Goal: Information Seeking & Learning: Check status

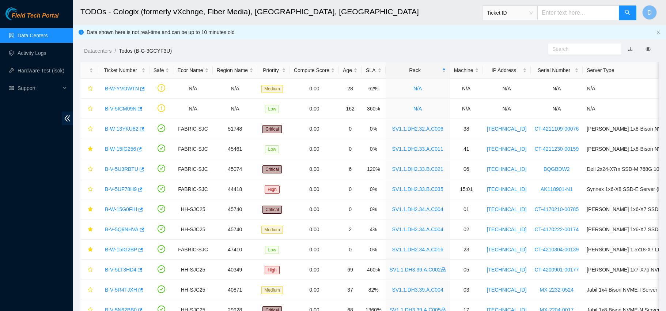
scroll to position [38, 0]
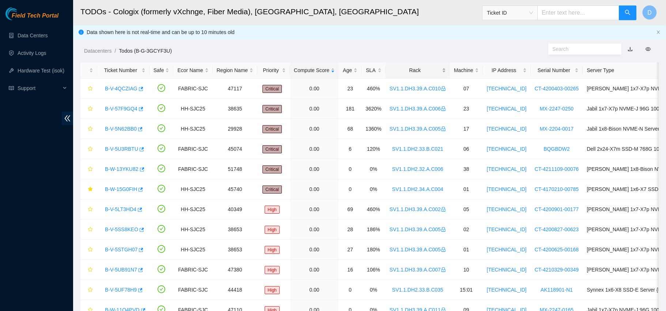
click at [412, 72] on div "Rack" at bounding box center [418, 70] width 56 height 8
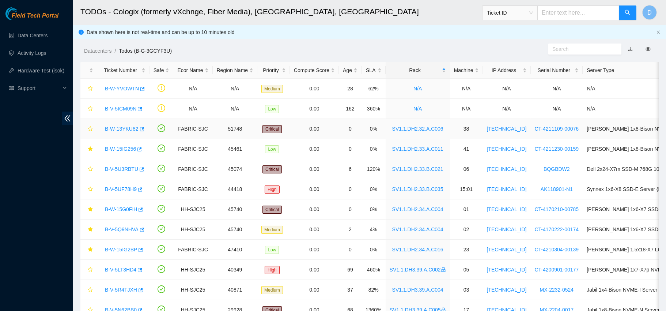
click at [121, 127] on link "B-W-13YKU82" at bounding box center [122, 129] width 34 height 6
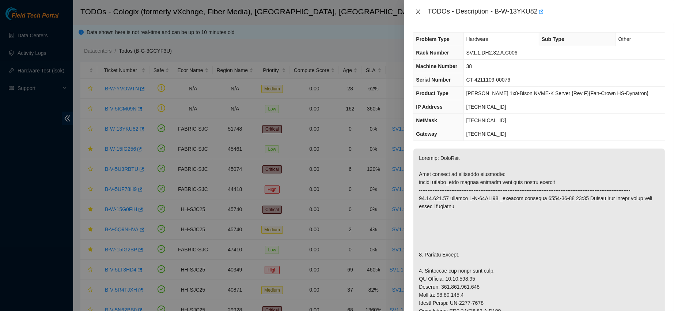
click at [413, 13] on button "Close" at bounding box center [418, 11] width 10 height 7
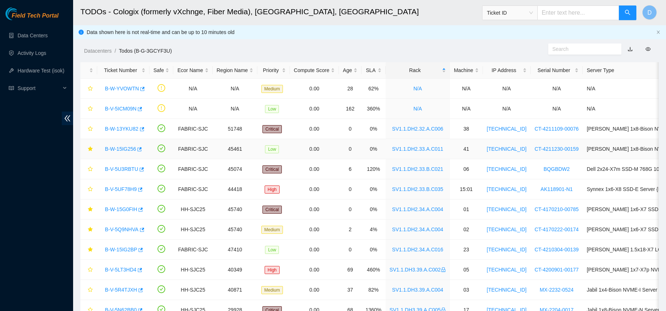
click at [122, 149] on link "B-W-15IG256" at bounding box center [120, 149] width 31 height 6
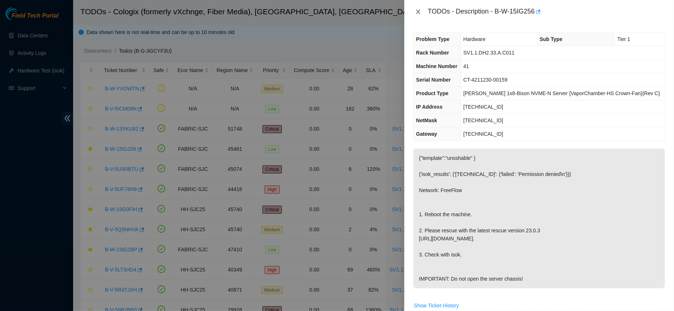
click at [418, 10] on icon "close" at bounding box center [418, 12] width 6 height 6
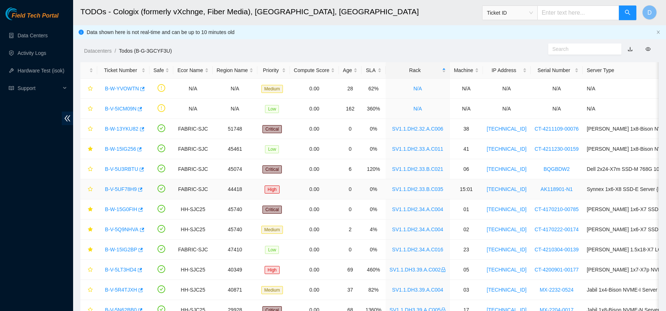
click at [117, 187] on link "B-V-5UF78H9" at bounding box center [121, 189] width 32 height 6
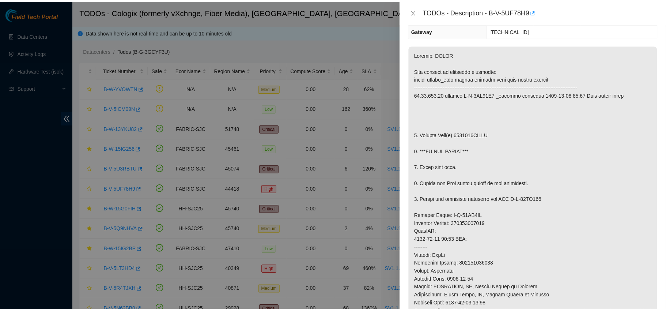
scroll to position [105, 0]
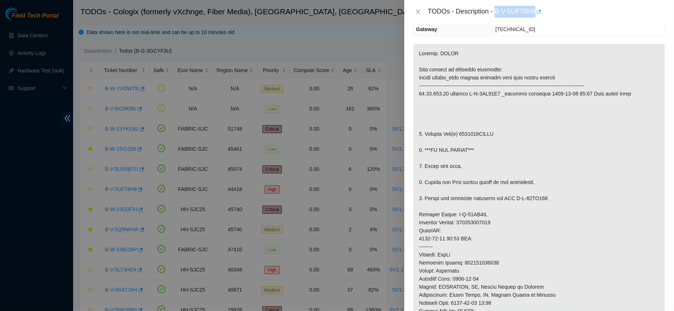
drag, startPoint x: 517, startPoint y: 12, endPoint x: 573, endPoint y: 10, distance: 56.0
click at [573, 10] on div "TODOs - Description - B-V-5UF78H9" at bounding box center [547, 12] width 238 height 12
copy div "B-V-5UF78H9"
click at [414, 8] on button "Close" at bounding box center [418, 11] width 10 height 7
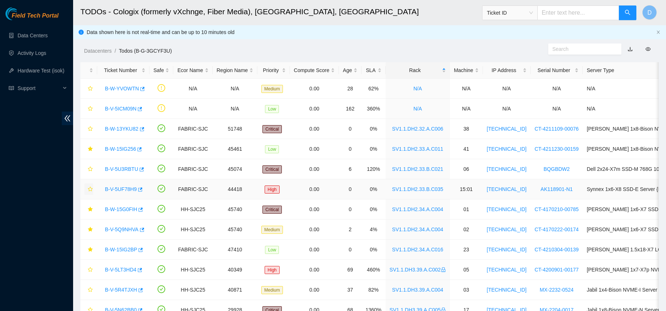
click at [90, 190] on icon "star" at bounding box center [90, 189] width 5 height 5
click at [116, 131] on link "B-W-13YKU82" at bounding box center [122, 129] width 34 height 6
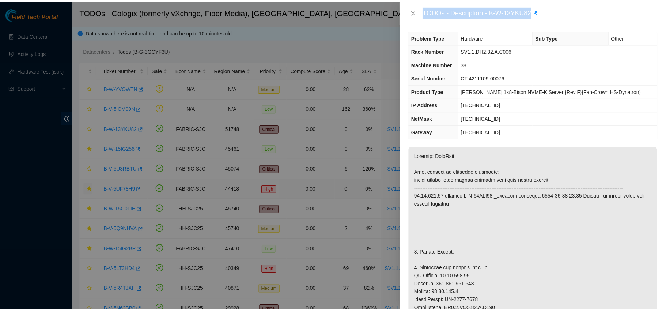
scroll to position [0, 0]
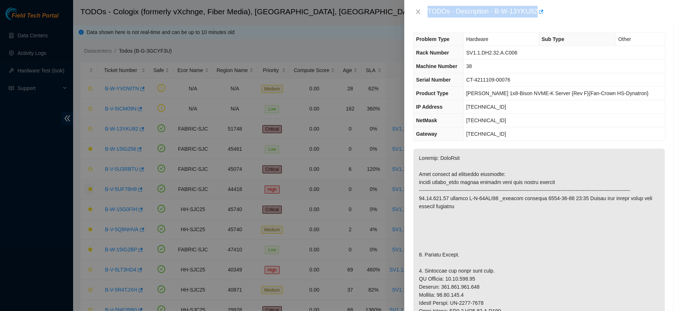
click at [520, 11] on div "TODOs - Description - B-W-13YKU82" at bounding box center [547, 12] width 238 height 12
drag, startPoint x: 521, startPoint y: 11, endPoint x: 554, endPoint y: 12, distance: 33.3
click at [554, 12] on div "TODOs - Description - B-W-13YKU82" at bounding box center [547, 12] width 238 height 12
click at [421, 8] on div "TODOs - Description - B-W-13YKU82" at bounding box center [539, 12] width 252 height 12
click at [419, 11] on icon "close" at bounding box center [419, 12] width 4 height 4
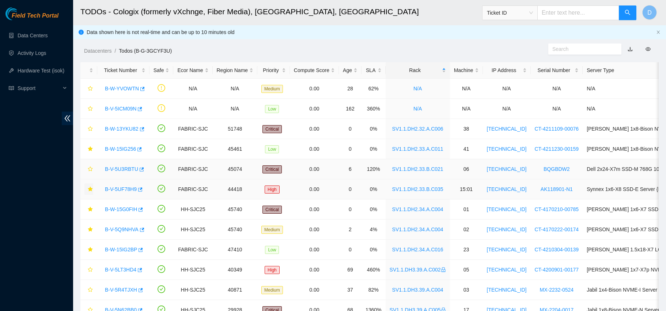
click at [120, 167] on link "B-V-5U3RBTU" at bounding box center [121, 169] width 33 height 6
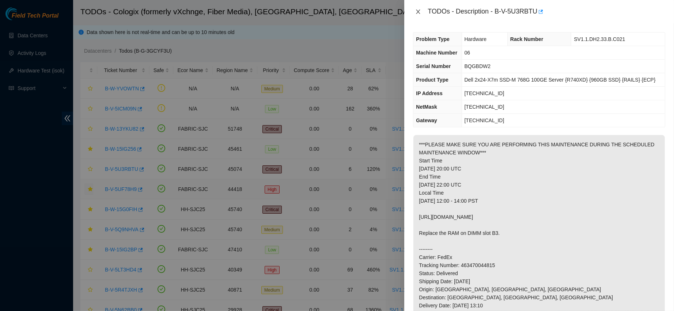
click at [418, 11] on icon "close" at bounding box center [419, 12] width 4 height 4
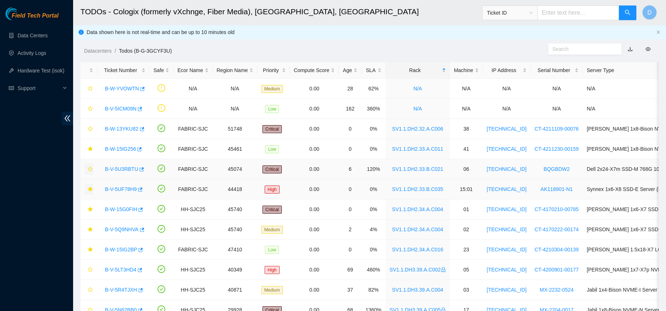
click at [90, 168] on icon "star" at bounding box center [90, 168] width 5 height 5
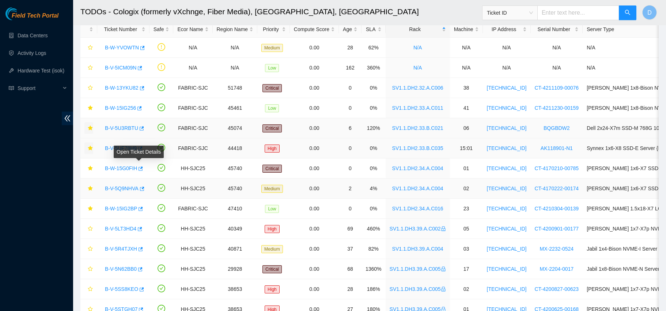
scroll to position [49, 0]
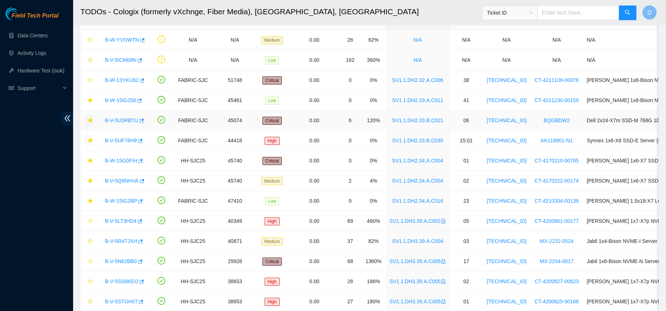
click at [90, 121] on icon "star" at bounding box center [90, 120] width 5 height 5
click at [90, 80] on icon "star" at bounding box center [90, 80] width 5 height 5
click at [119, 123] on link "B-V-5U3RBTU" at bounding box center [121, 120] width 33 height 6
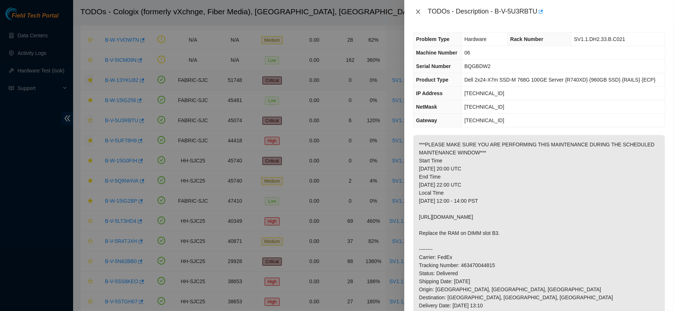
click at [418, 14] on icon "close" at bounding box center [418, 12] width 6 height 6
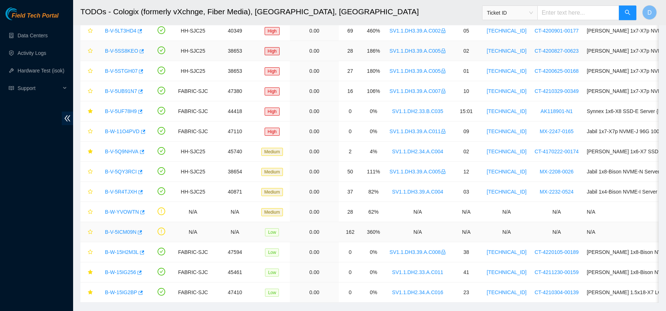
scroll to position [200, 0]
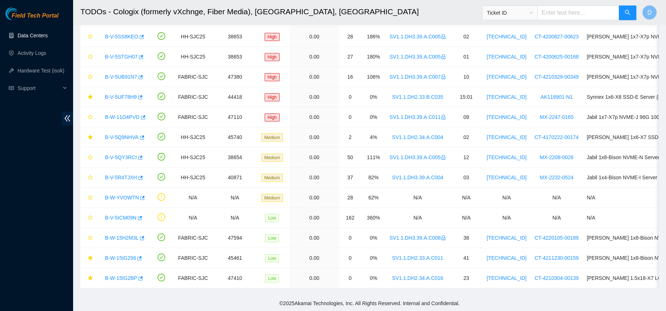
click at [48, 33] on link "Data Centers" at bounding box center [33, 36] width 30 height 6
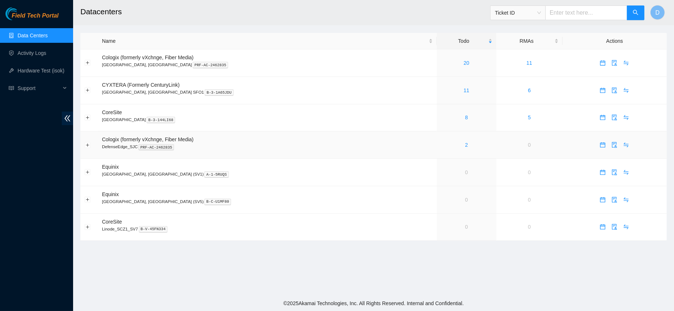
click at [441, 146] on div "2" at bounding box center [467, 145] width 52 height 8
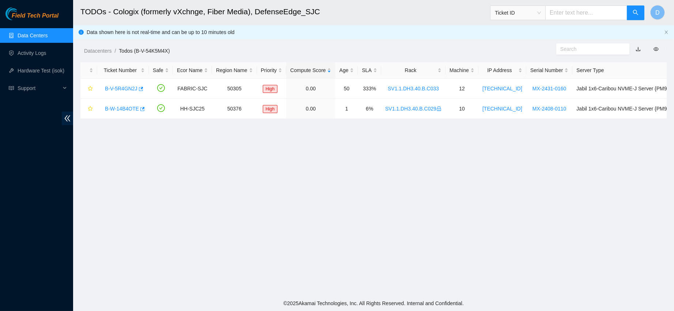
click at [576, 7] on input "text" at bounding box center [587, 12] width 82 height 15
paste input "B-W-13YKU82"
click at [573, 15] on input "B-W-13YKU82" at bounding box center [587, 12] width 82 height 15
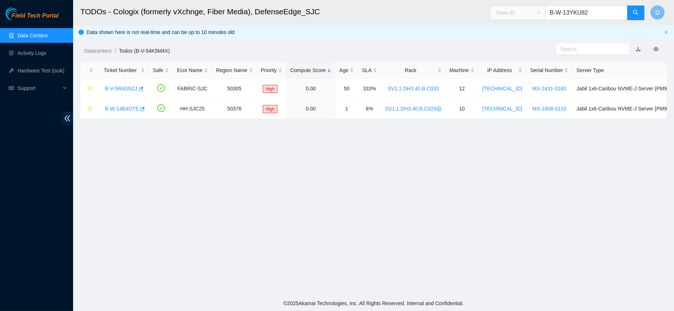
click at [536, 15] on span "Ticket ID" at bounding box center [518, 12] width 46 height 11
type input "B-W-13YKU82"
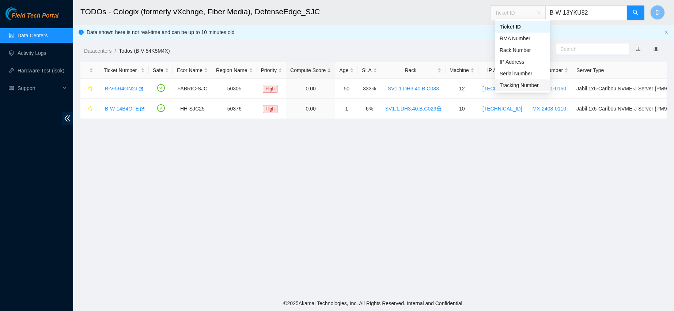
click at [515, 86] on div "Tracking Number" at bounding box center [523, 85] width 46 height 8
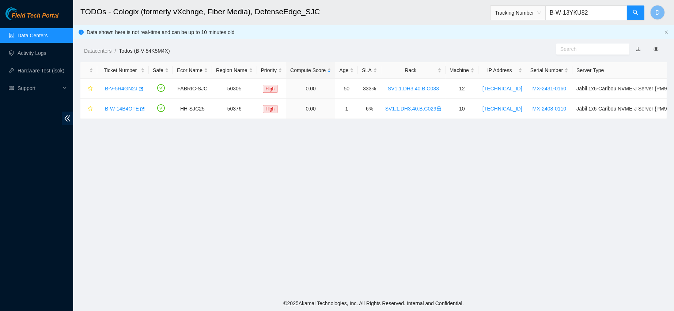
click at [573, 8] on input "B-W-13YKU82" at bounding box center [587, 12] width 82 height 15
type input "463470046439"
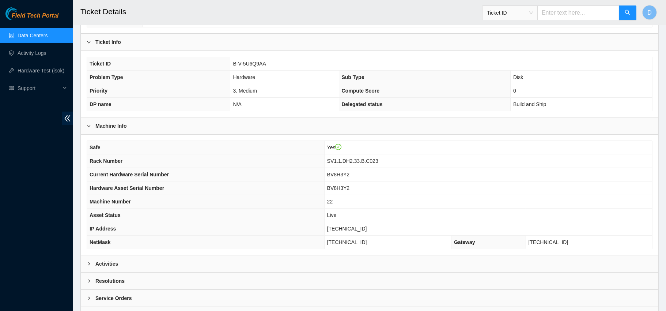
scroll to position [161, 0]
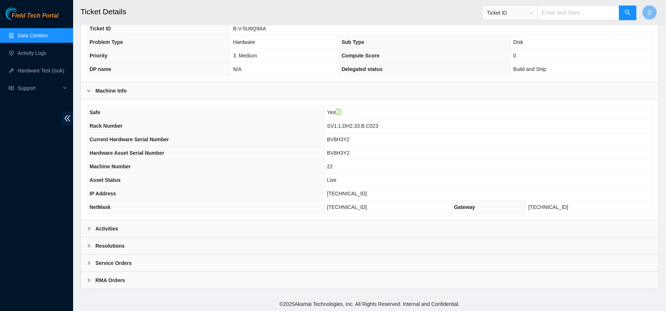
click at [90, 226] on icon "right" at bounding box center [89, 228] width 4 height 4
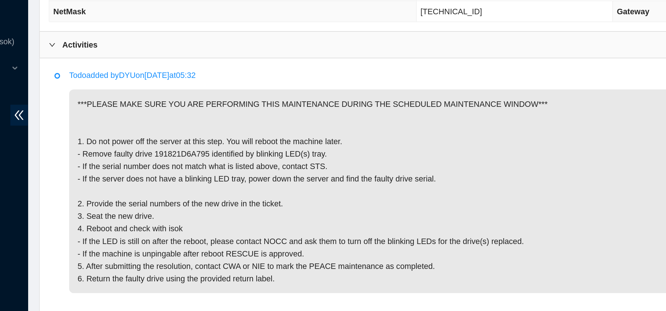
scroll to position [316, 0]
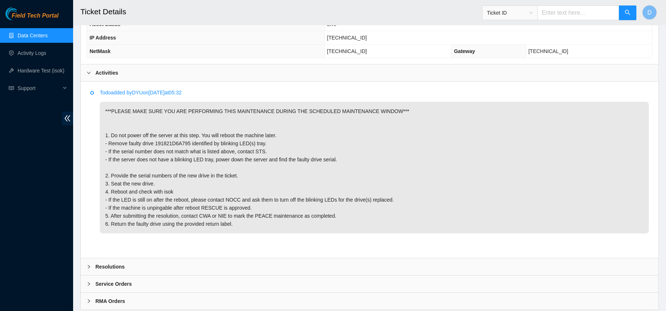
click at [45, 34] on link "Data Centers" at bounding box center [33, 36] width 30 height 6
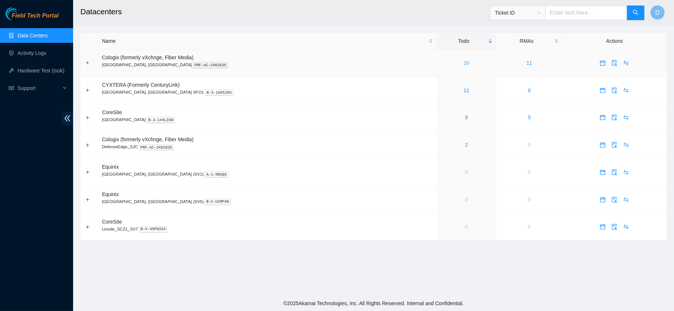
click at [464, 63] on link "20" at bounding box center [467, 63] width 6 height 6
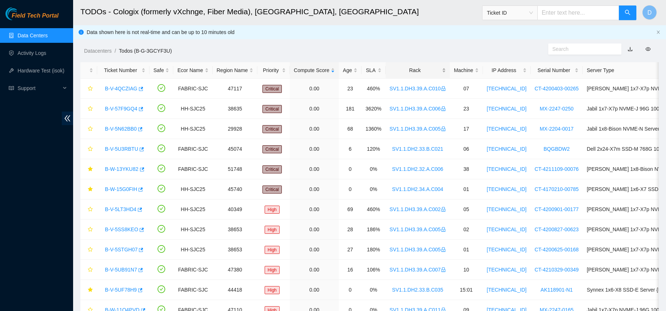
click at [406, 66] on div "Rack" at bounding box center [418, 70] width 56 height 8
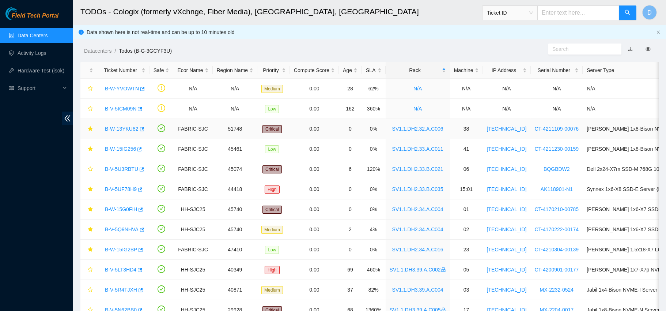
click at [117, 127] on link "B-W-13YKU82" at bounding box center [122, 129] width 34 height 6
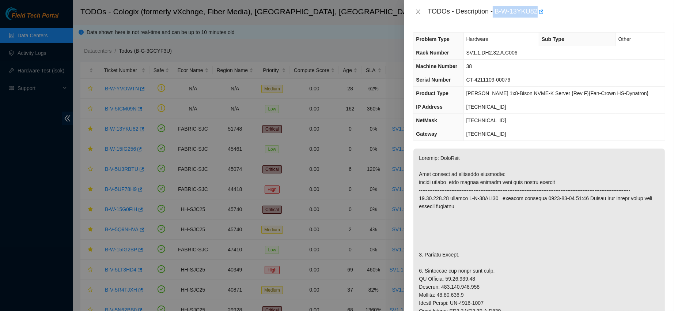
drag, startPoint x: 515, startPoint y: 10, endPoint x: 583, endPoint y: 4, distance: 67.9
click at [583, 4] on div "TODOs - Description - B-W-13YKU82" at bounding box center [540, 11] width 270 height 23
copy div "B-W-13YKU82"
click at [417, 10] on icon "close" at bounding box center [418, 12] width 6 height 6
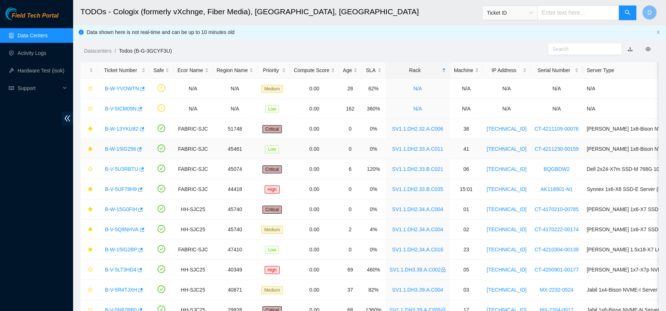
click at [116, 146] on link "B-W-15IG256" at bounding box center [120, 149] width 31 height 6
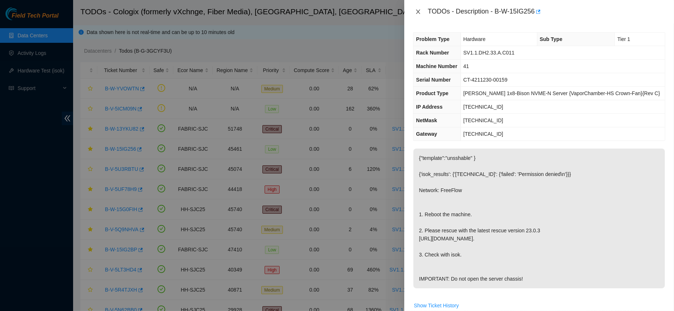
click at [415, 11] on icon "close" at bounding box center [418, 12] width 6 height 6
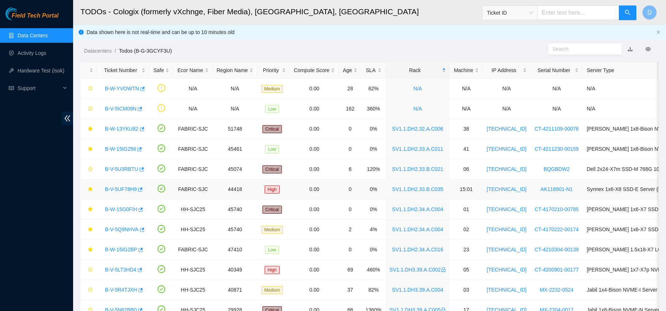
click at [111, 192] on link "B-V-5UF78H9" at bounding box center [121, 189] width 32 height 6
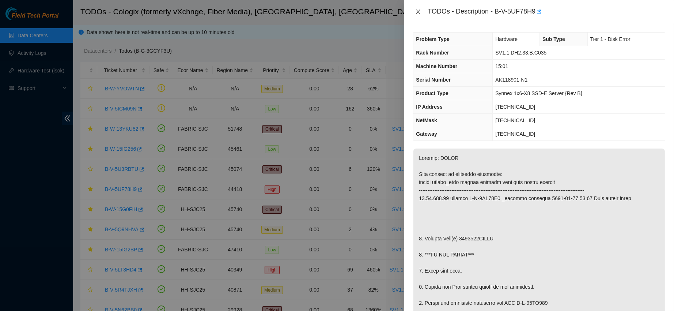
click at [421, 9] on button "Close" at bounding box center [418, 11] width 10 height 7
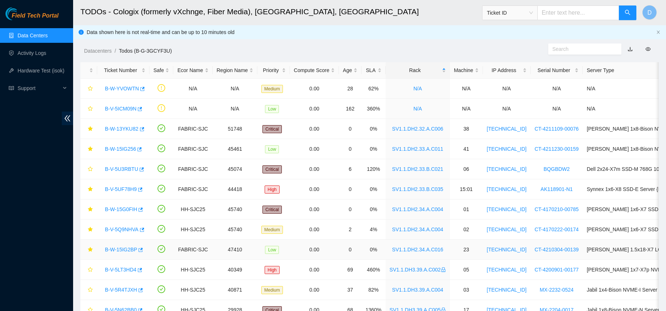
click at [119, 249] on link "B-W-15IG2BP" at bounding box center [121, 250] width 32 height 6
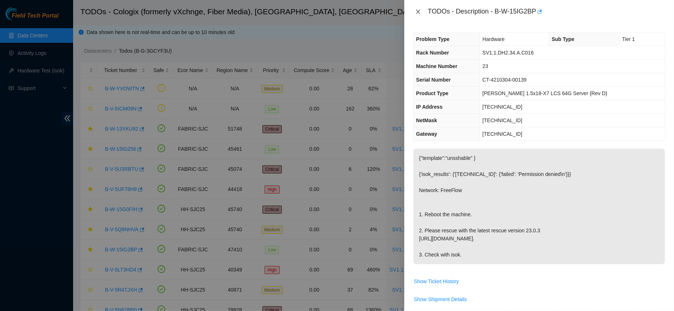
click at [418, 11] on icon "close" at bounding box center [419, 12] width 4 height 4
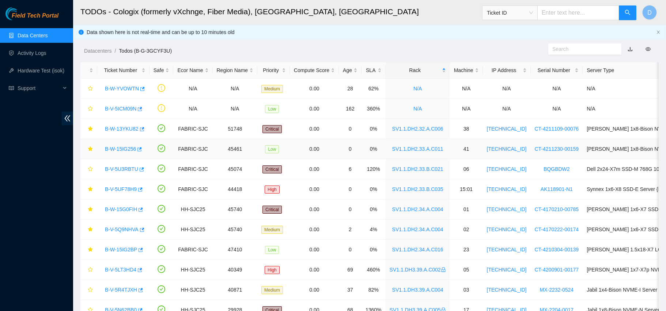
click at [114, 149] on link "B-W-15IG256" at bounding box center [120, 149] width 31 height 6
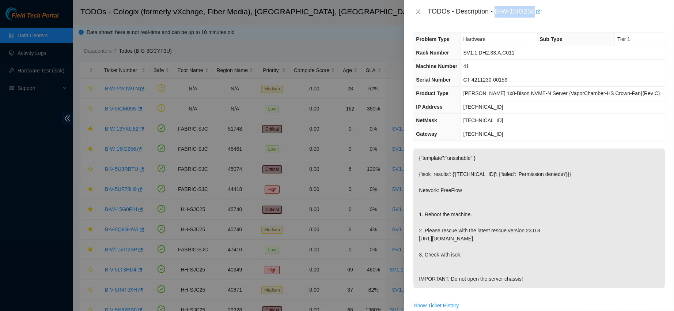
drag, startPoint x: 517, startPoint y: 9, endPoint x: 574, endPoint y: 14, distance: 57.6
click at [574, 14] on div "TODOs - Description - B-W-15IG256" at bounding box center [547, 12] width 238 height 12
copy div "B-W-15IG256"
click at [418, 8] on button "Close" at bounding box center [418, 11] width 10 height 7
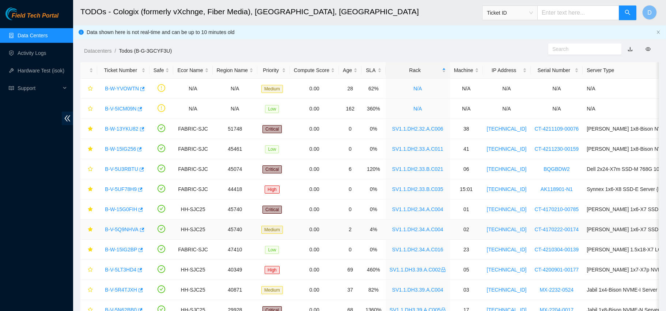
click at [126, 230] on link "B-V-5Q9NHVA" at bounding box center [122, 229] width 34 height 6
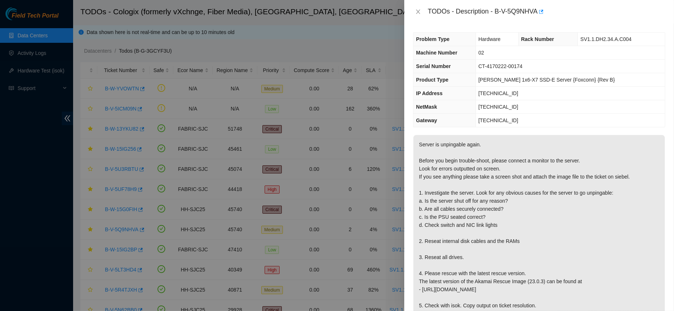
click at [553, 204] on p "Server is unpingable again. Before you begin trouble-shoot, please connect a mo…" at bounding box center [540, 225] width 252 height 180
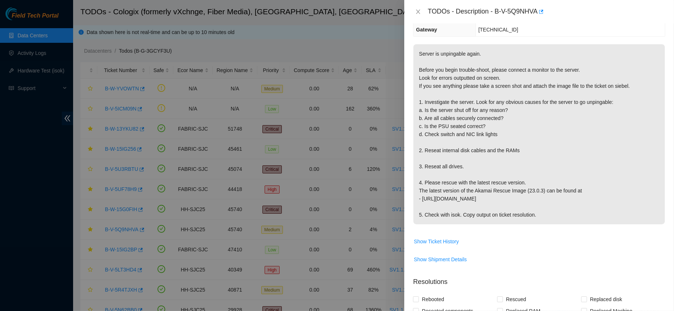
scroll to position [95, 0]
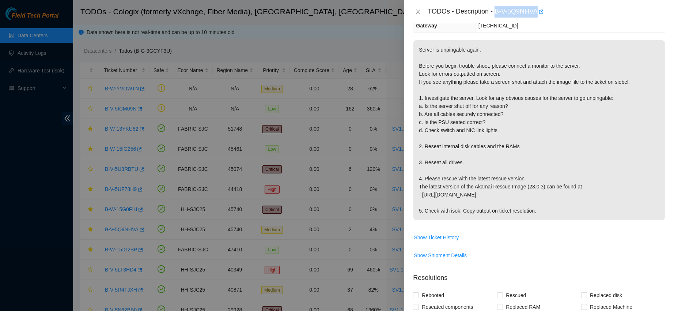
drag, startPoint x: 519, startPoint y: 12, endPoint x: 581, endPoint y: 3, distance: 63.1
click at [581, 3] on div "TODOs - Description - B-V-5Q9NHVA" at bounding box center [540, 11] width 270 height 23
copy div "B-V-5Q9NHVA"
drag, startPoint x: 441, startPoint y: 146, endPoint x: 517, endPoint y: 144, distance: 76.1
click at [517, 144] on p "Server is unpingable again. Before you begin trouble-shoot, please connect a mo…" at bounding box center [540, 130] width 252 height 180
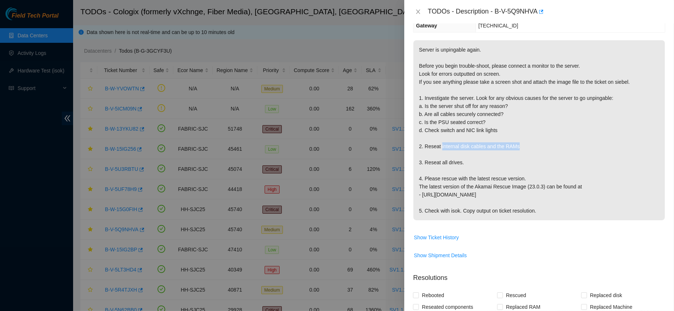
copy p "internal disk cables and the RAMs"
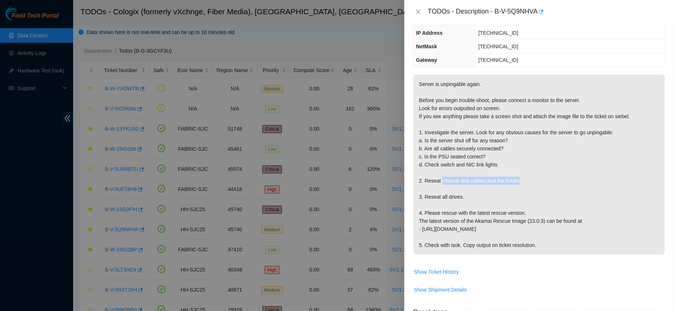
scroll to position [64, 0]
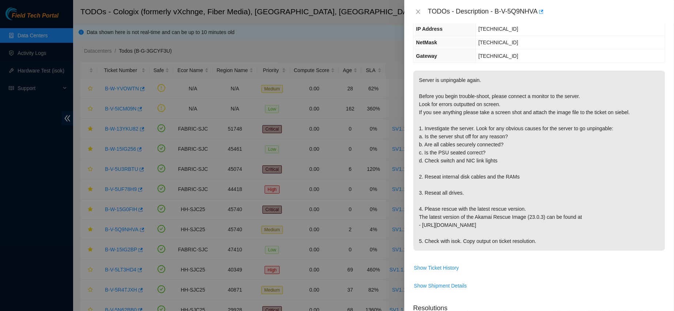
click at [518, 185] on p "Server is unpingable again. Before you begin trouble-shoot, please connect a mo…" at bounding box center [540, 161] width 252 height 180
click at [481, 196] on p "Server is unpingable again. Before you begin trouble-shoot, please connect a mo…" at bounding box center [540, 161] width 252 height 180
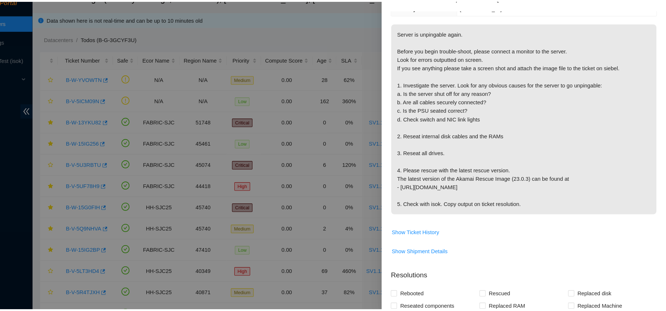
scroll to position [0, 0]
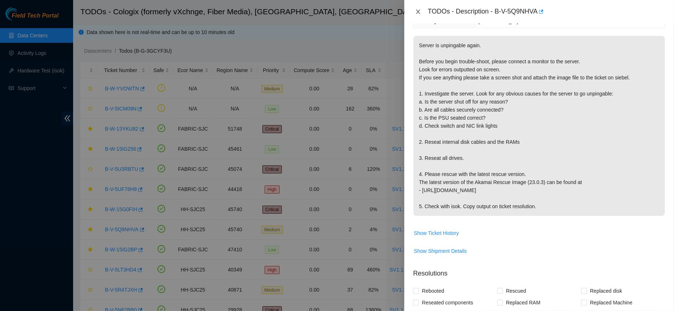
click at [422, 11] on button "Close" at bounding box center [418, 11] width 10 height 7
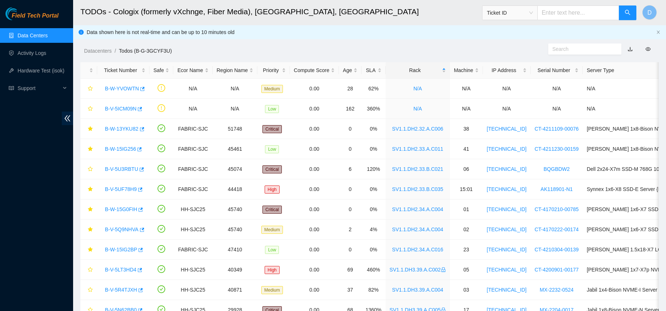
scroll to position [131, 0]
click at [90, 128] on icon "star" at bounding box center [90, 128] width 5 height 5
click at [91, 148] on icon "star" at bounding box center [90, 148] width 5 height 5
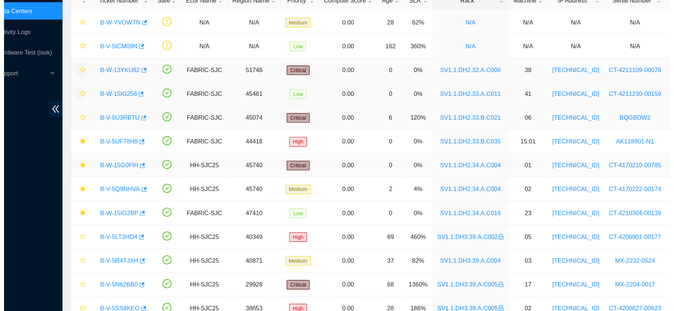
scroll to position [44, 0]
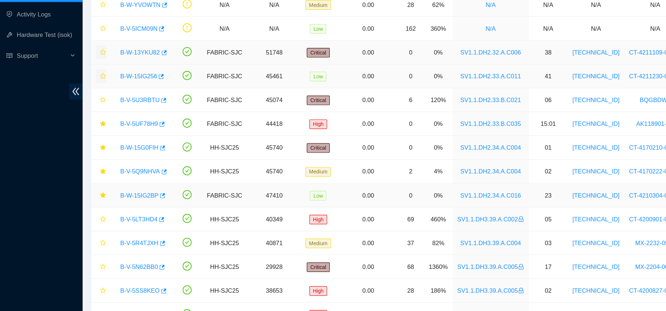
click at [115, 207] on link "B-W-15IG2BP" at bounding box center [121, 206] width 32 height 6
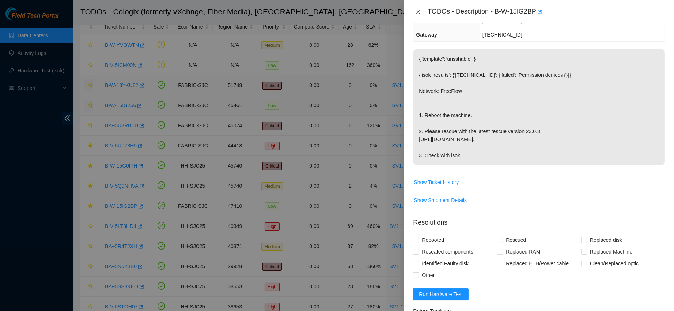
click at [420, 11] on icon "close" at bounding box center [418, 12] width 6 height 6
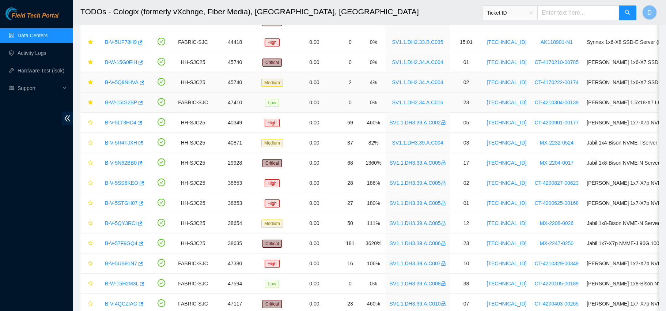
scroll to position [200, 0]
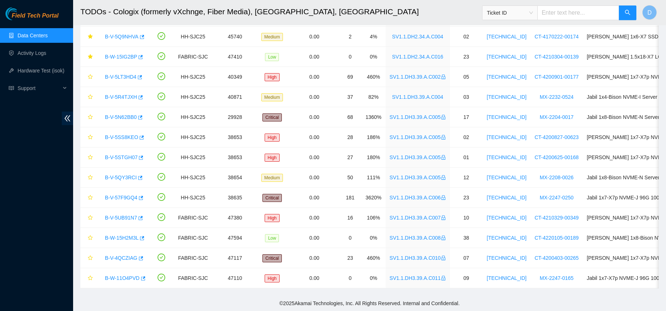
click at [35, 33] on link "Data Centers" at bounding box center [33, 36] width 30 height 6
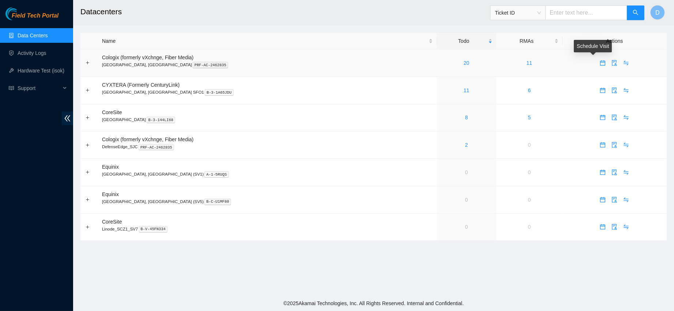
click at [600, 64] on icon "calendar" at bounding box center [603, 63] width 6 height 6
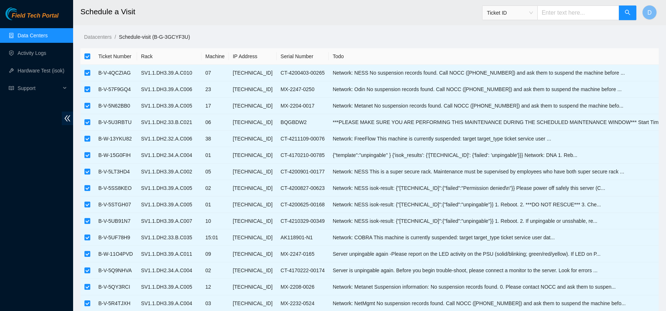
click at [87, 54] on input "checkbox" at bounding box center [87, 56] width 6 height 6
checkbox input "false"
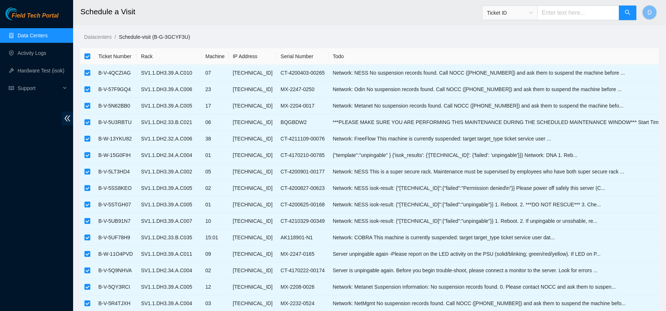
checkbox input "false"
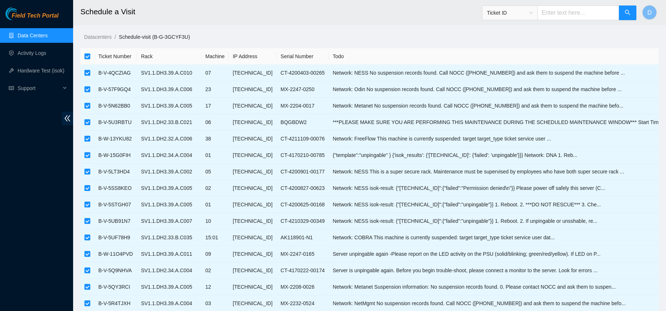
checkbox input "false"
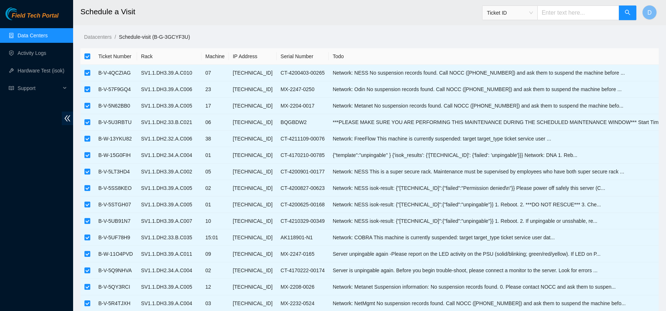
checkbox input "false"
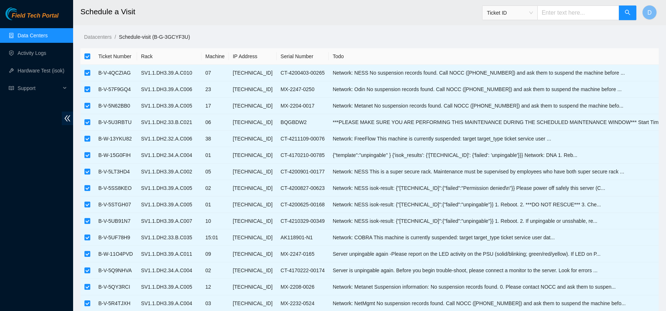
checkbox input "false"
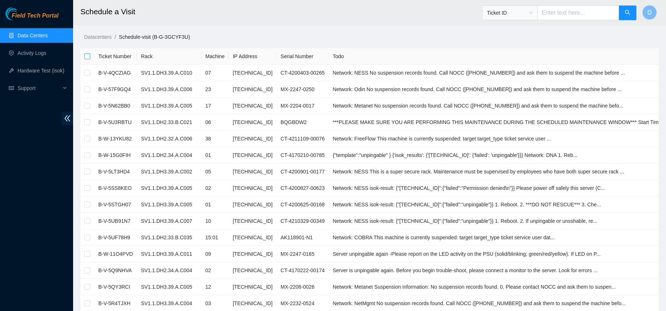
checkbox input "true"
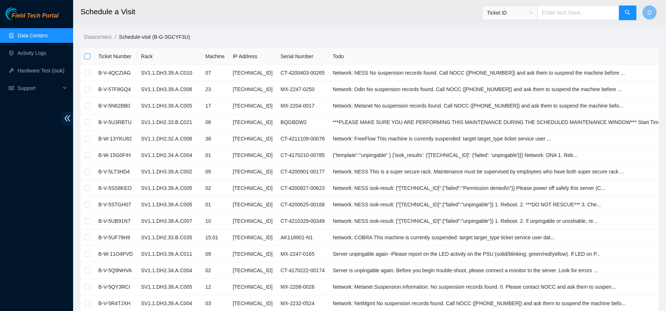
checkbox input "true"
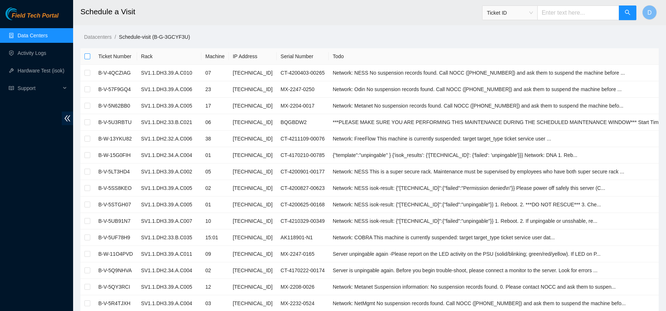
checkbox input "true"
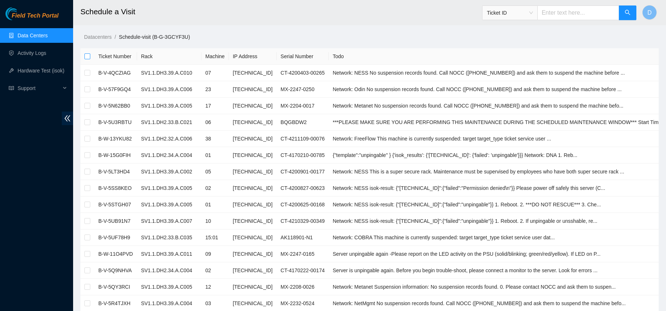
checkbox input "true"
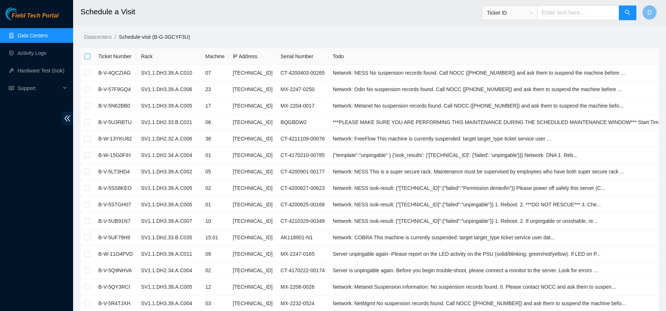
checkbox input "true"
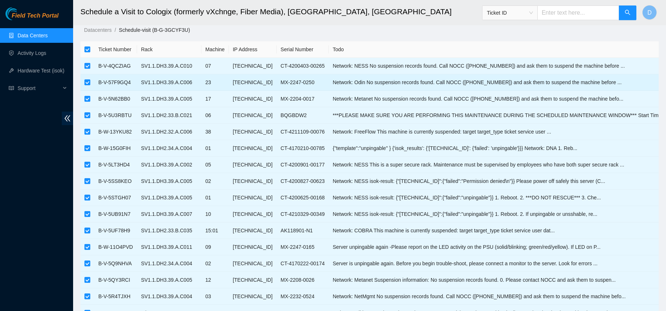
scroll to position [5, 0]
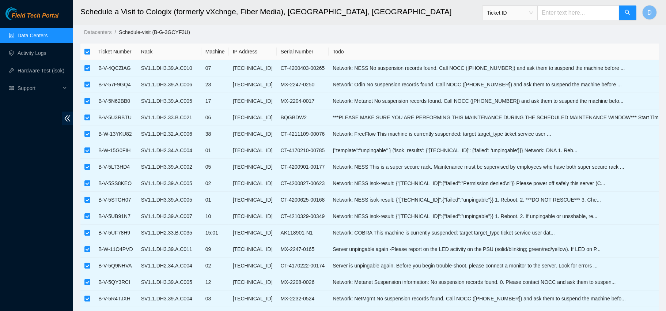
click at [88, 53] on input "checkbox" at bounding box center [87, 52] width 6 height 6
checkbox input "false"
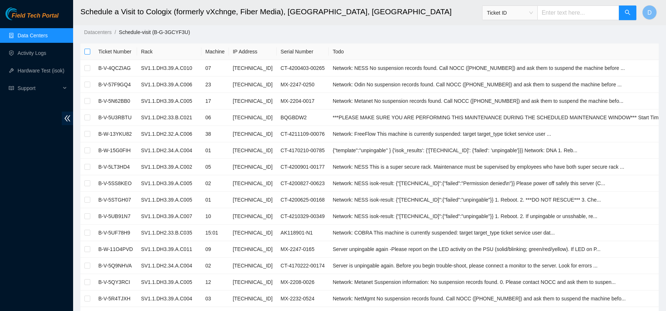
checkbox input "false"
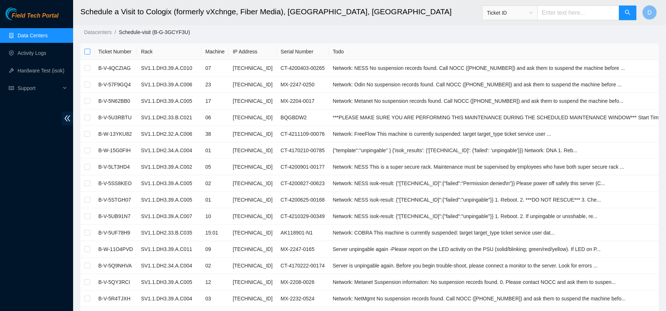
checkbox input "false"
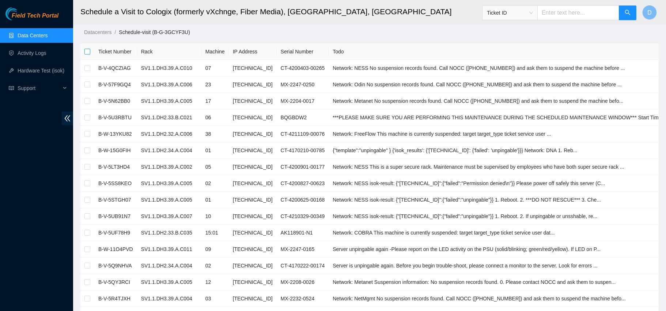
checkbox input "false"
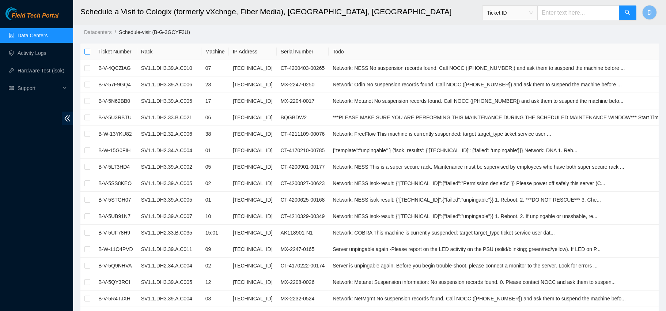
checkbox input "false"
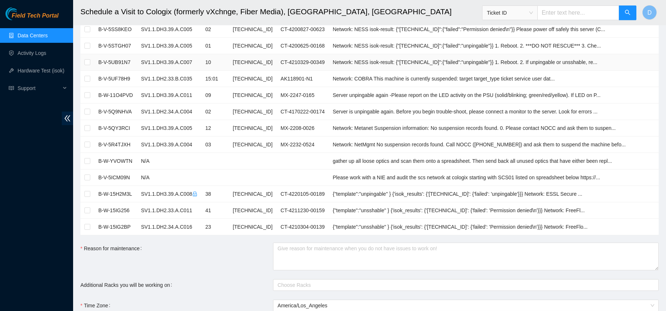
scroll to position [181, 0]
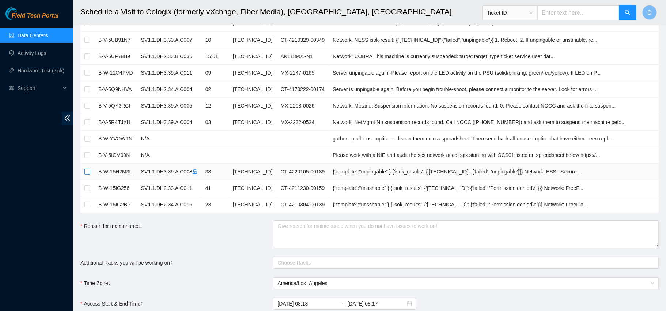
click at [88, 170] on input "checkbox" at bounding box center [87, 172] width 6 height 6
checkbox input "true"
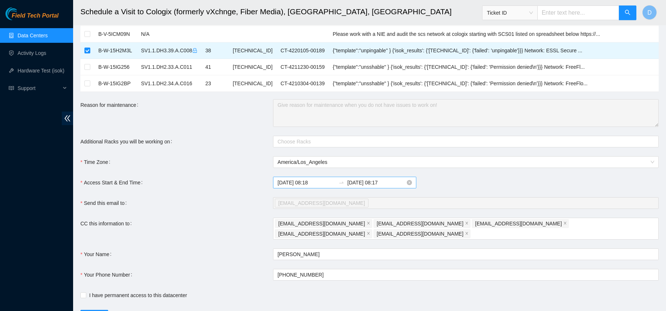
scroll to position [326, 0]
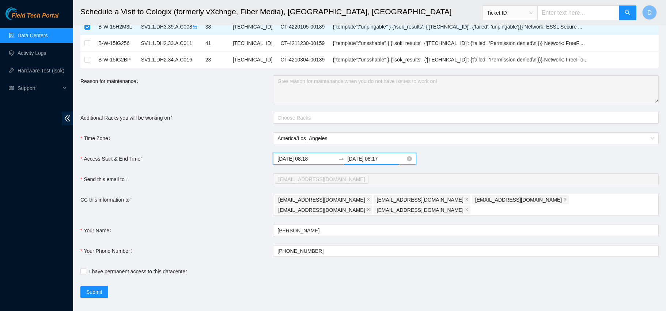
click at [372, 158] on input "2025-09-05 08:17" at bounding box center [376, 159] width 58 height 8
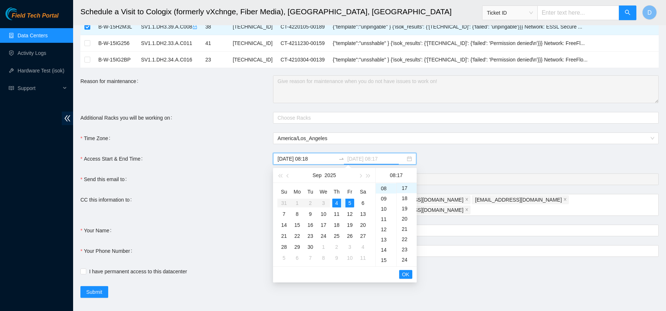
click at [335, 199] on div "4" at bounding box center [336, 203] width 9 height 9
click at [385, 204] on div "14" at bounding box center [386, 205] width 20 height 10
click at [404, 187] on div "00" at bounding box center [407, 188] width 20 height 10
type input "2025-09-04 14:00"
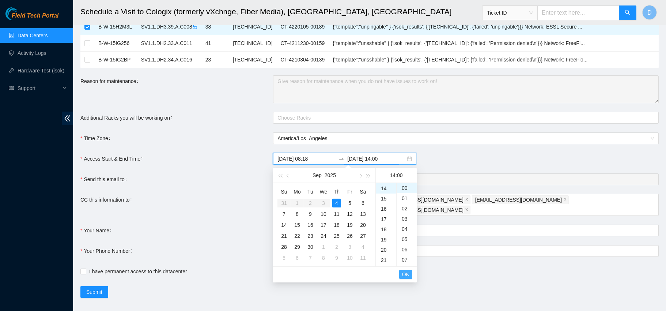
click at [405, 276] on span "OK" at bounding box center [405, 274] width 7 height 8
click at [404, 237] on div "30" at bounding box center [407, 239] width 20 height 10
type input "2025-09-04 08:30"
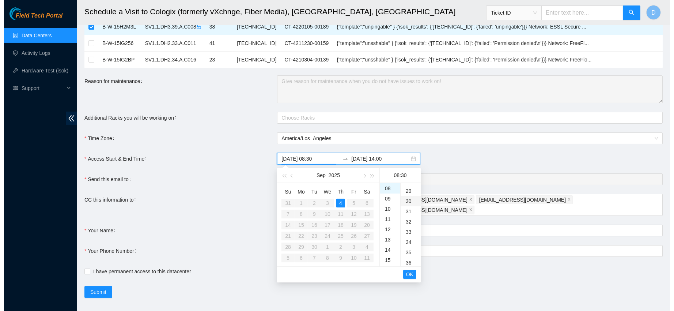
scroll to position [307, 0]
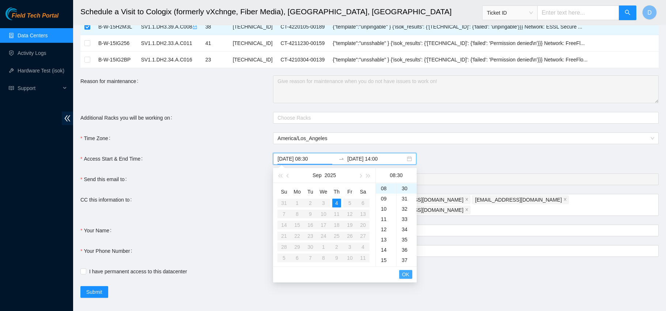
click at [406, 275] on span "OK" at bounding box center [405, 274] width 7 height 8
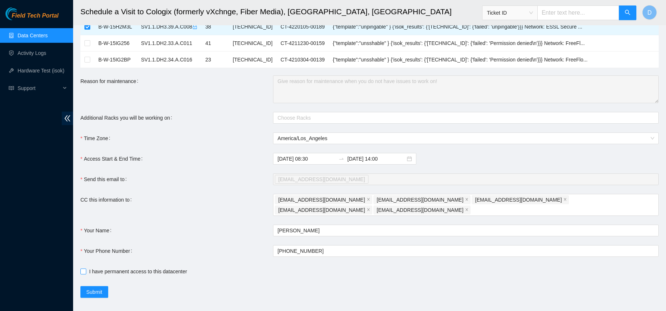
click at [82, 268] on input "I have permanent access to this datacenter" at bounding box center [82, 270] width 5 height 5
checkbox input "true"
click at [96, 288] on span "Submit" at bounding box center [94, 292] width 16 height 8
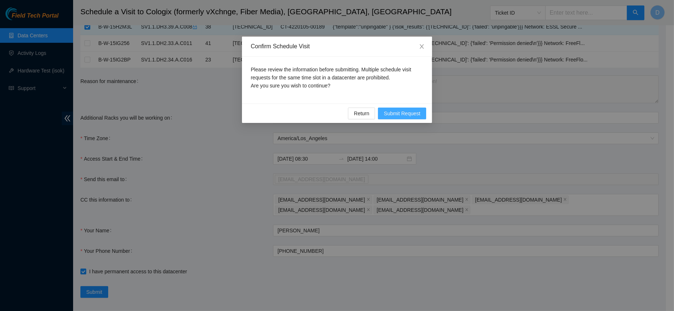
click at [399, 116] on span "Submit Request" at bounding box center [402, 113] width 37 height 8
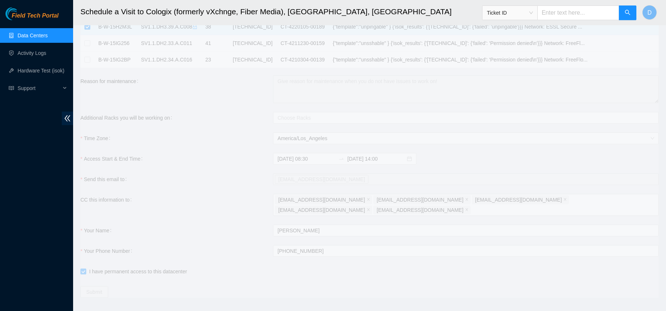
type input "2025-09-04 08:19"
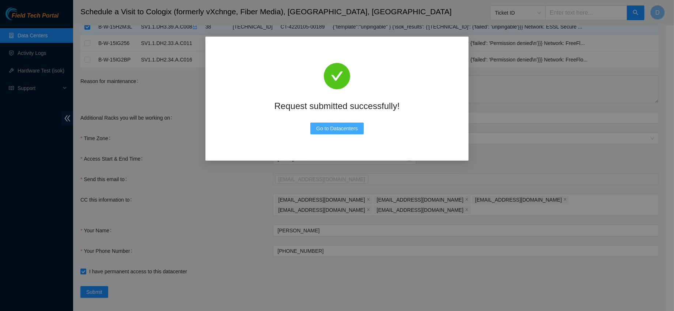
click at [322, 129] on span "Go to Datacenters" at bounding box center [337, 128] width 42 height 8
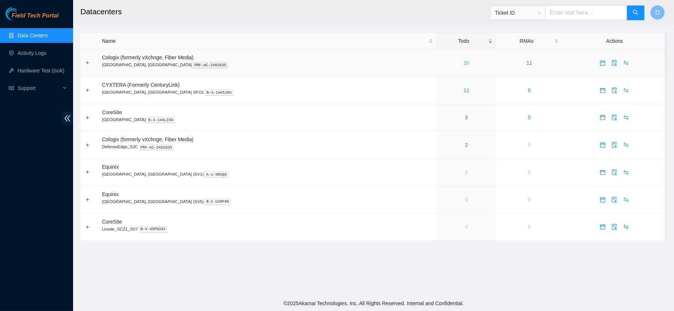
click at [464, 63] on link "20" at bounding box center [467, 63] width 6 height 6
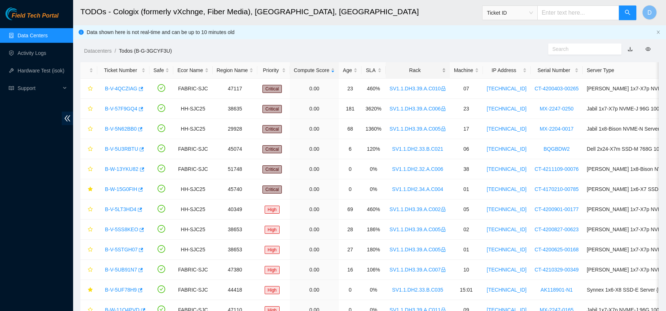
click at [400, 69] on div "Rack" at bounding box center [418, 70] width 56 height 8
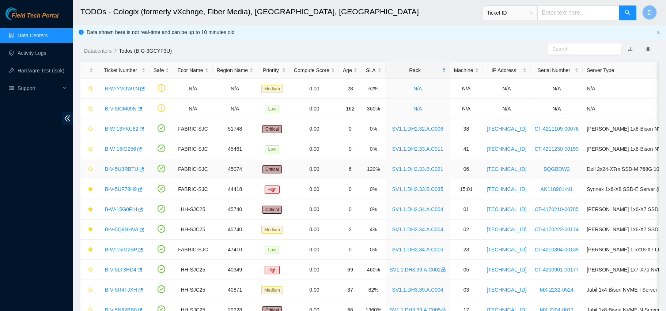
click at [117, 170] on link "B-V-5U3RBTU" at bounding box center [121, 169] width 33 height 6
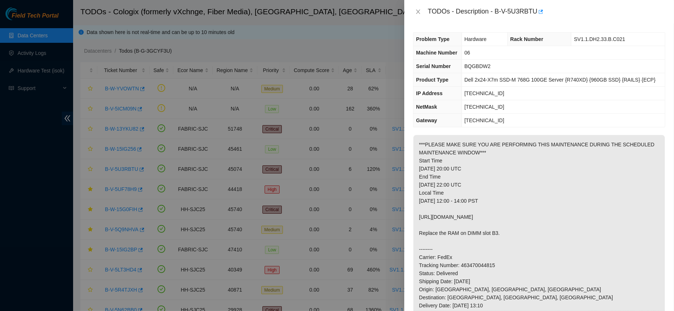
click at [418, 15] on div "TODOs - Description - B-V-5U3RBTU" at bounding box center [539, 12] width 252 height 12
click at [418, 14] on icon "close" at bounding box center [418, 12] width 6 height 6
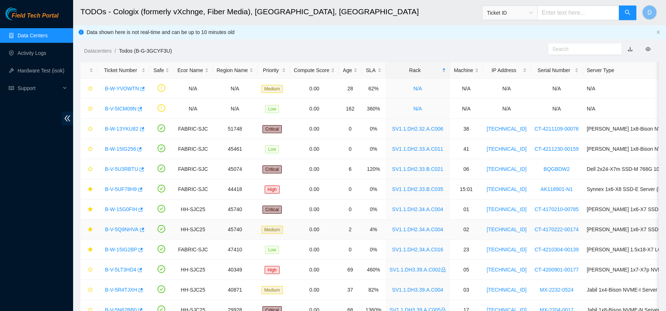
click at [118, 227] on link "B-V-5Q9NHVA" at bounding box center [122, 229] width 34 height 6
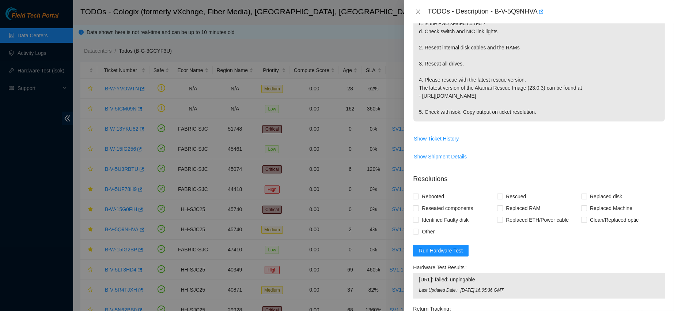
scroll to position [196, 0]
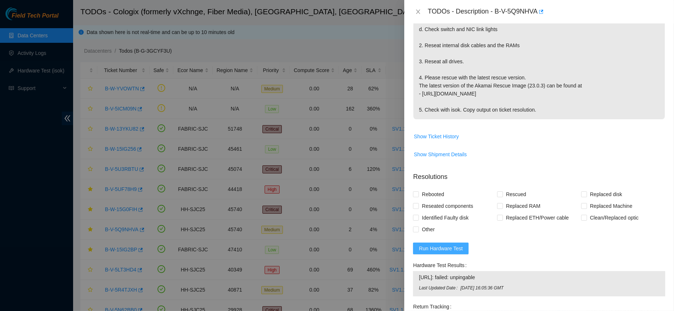
click at [436, 251] on span "Run Hardware Test" at bounding box center [441, 248] width 44 height 8
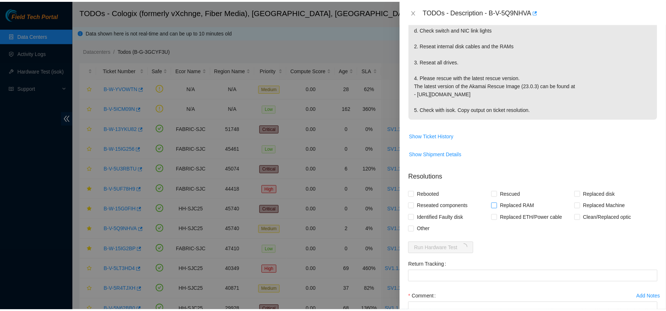
scroll to position [236, 0]
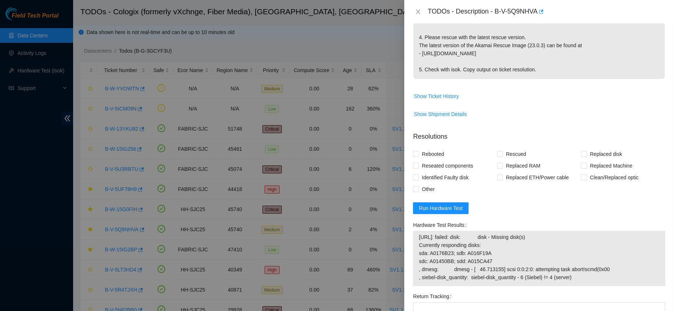
click at [431, 201] on form "Resolutions Rebooted Rescued Replaced disk Reseated components Replaced RAM Rep…" at bounding box center [539, 261] width 252 height 270
click at [420, 212] on span "Run Hardware Test" at bounding box center [441, 208] width 44 height 8
click at [432, 210] on span "Run Hardware Test" at bounding box center [441, 208] width 44 height 8
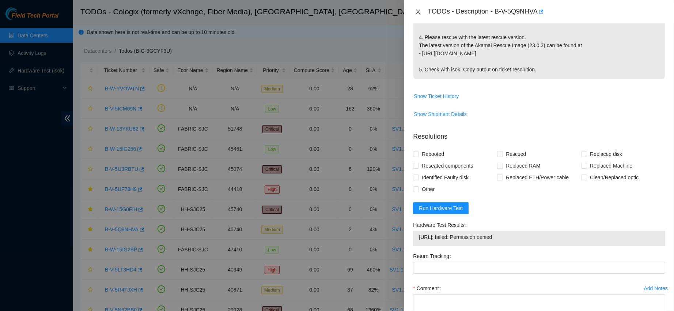
click at [422, 10] on button "Close" at bounding box center [418, 11] width 10 height 7
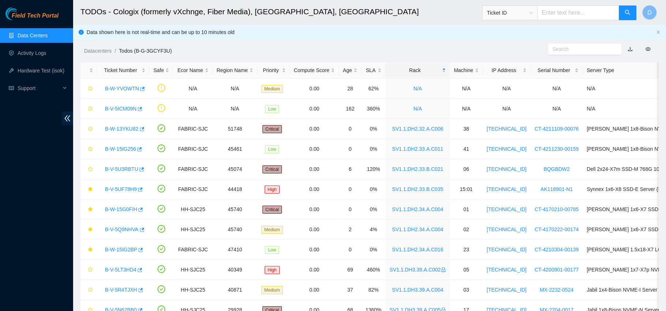
scroll to position [207, 0]
click at [42, 38] on link "Data Centers" at bounding box center [33, 36] width 30 height 6
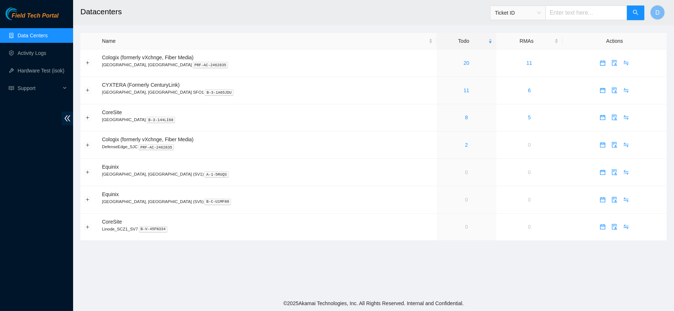
click at [508, 18] on span "Ticket ID" at bounding box center [518, 12] width 46 height 11
click at [511, 76] on div "Serial Number" at bounding box center [523, 73] width 46 height 8
click at [572, 16] on input "text" at bounding box center [587, 12] width 82 height 15
type input "AK9032DT256300128"
click at [637, 8] on button "button" at bounding box center [636, 12] width 18 height 15
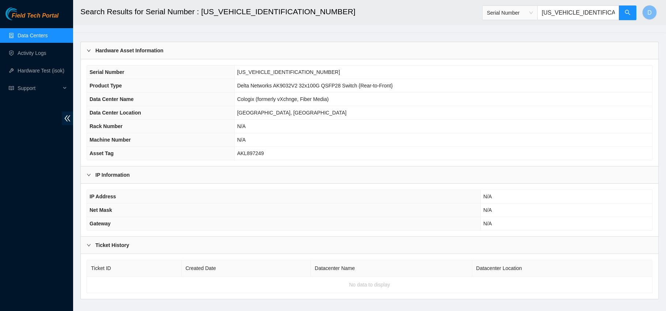
scroll to position [27, 0]
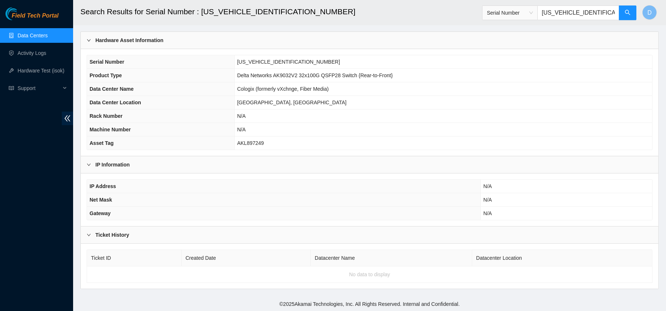
click at [44, 37] on link "Data Centers" at bounding box center [33, 36] width 30 height 6
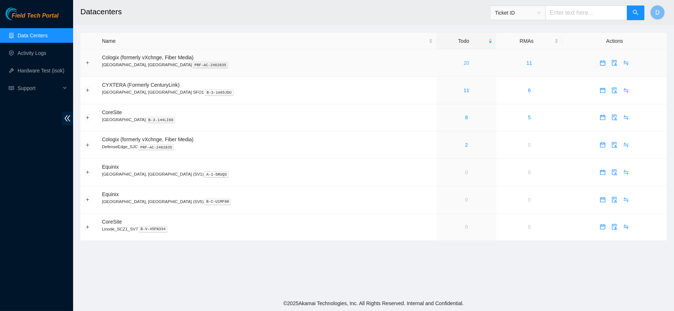
click at [464, 63] on link "20" at bounding box center [467, 63] width 6 height 6
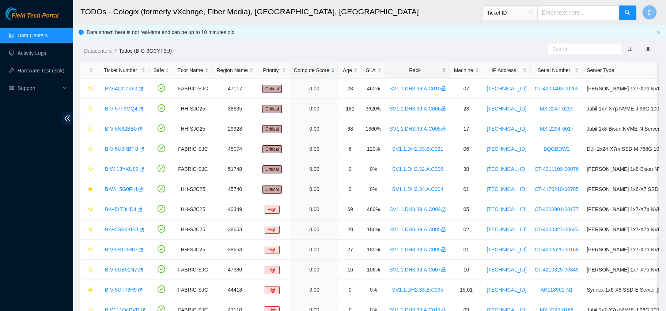
click at [407, 66] on div "Rack" at bounding box center [418, 70] width 56 height 8
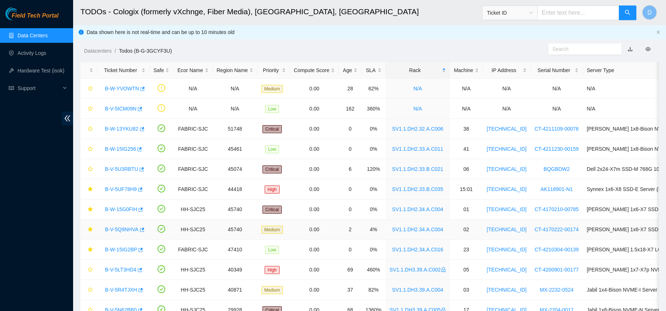
click at [117, 231] on link "B-V-5Q9NHVA" at bounding box center [122, 229] width 34 height 6
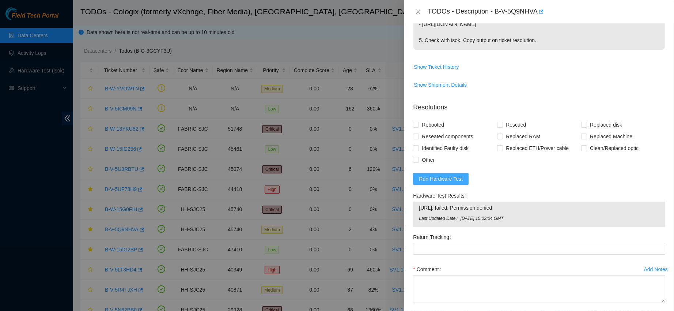
click at [443, 183] on span "Run Hardware Test" at bounding box center [441, 179] width 44 height 8
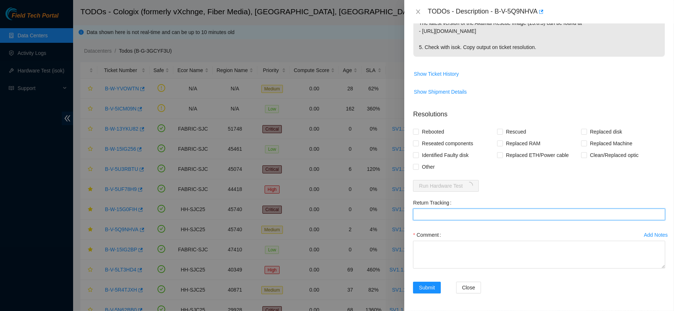
click at [620, 211] on Tracking "Return Tracking" at bounding box center [539, 214] width 252 height 12
click at [584, 185] on form "Resolutions Rebooted Rescued Replaced disk Reseated components Replaced RAM Rep…" at bounding box center [539, 203] width 252 height 199
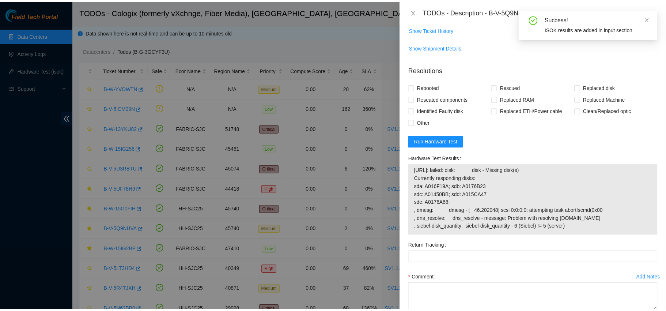
scroll to position [307, 0]
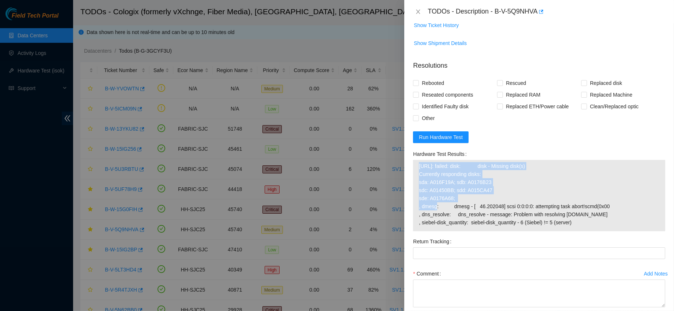
drag, startPoint x: 416, startPoint y: 167, endPoint x: 485, endPoint y: 206, distance: 78.8
click at [485, 206] on div "23.217.58.205: failed: disk: disk - Missing disk(s) Currently responding disks:…" at bounding box center [539, 195] width 252 height 71
copy tbody "23.217.58.205: failed: disk: disk - Missing disk(s) Currently responding disks:…"
click at [417, 14] on icon "close" at bounding box center [418, 12] width 6 height 6
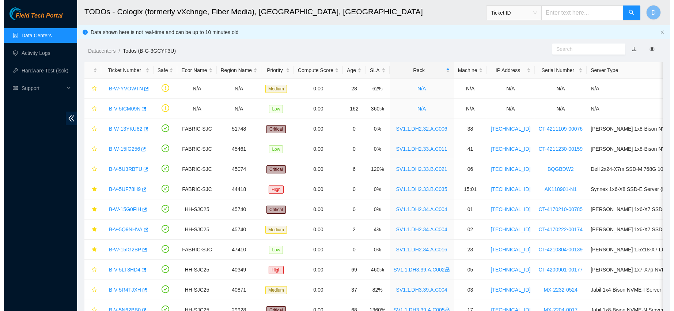
scroll to position [170, 0]
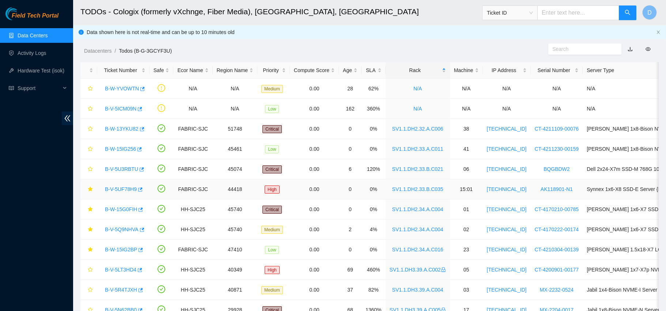
click at [118, 189] on link "B-V-5UF78H9" at bounding box center [121, 189] width 32 height 6
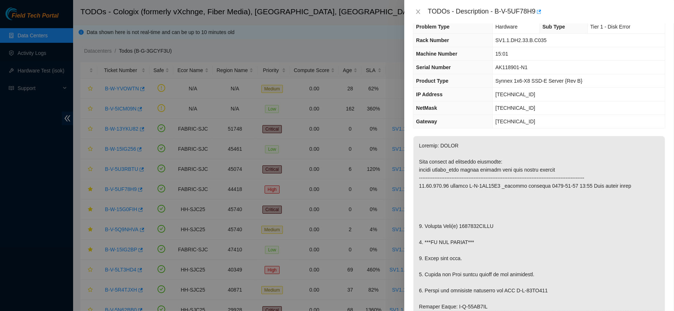
scroll to position [0, 0]
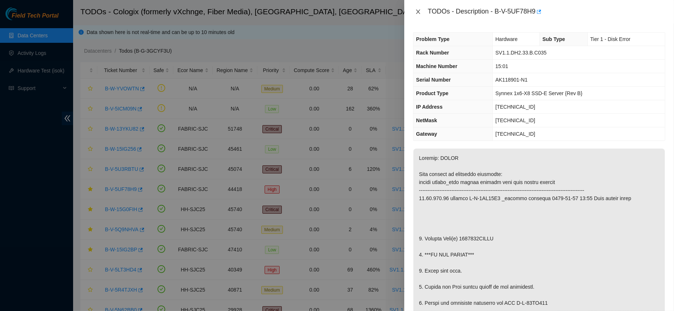
click at [420, 10] on icon "close" at bounding box center [419, 12] width 4 height 4
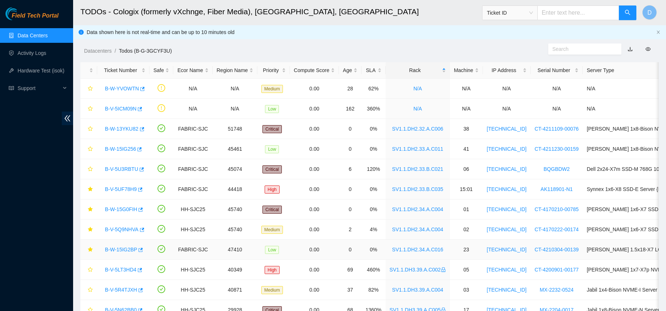
click at [119, 251] on link "B-W-15IG2BP" at bounding box center [121, 250] width 32 height 6
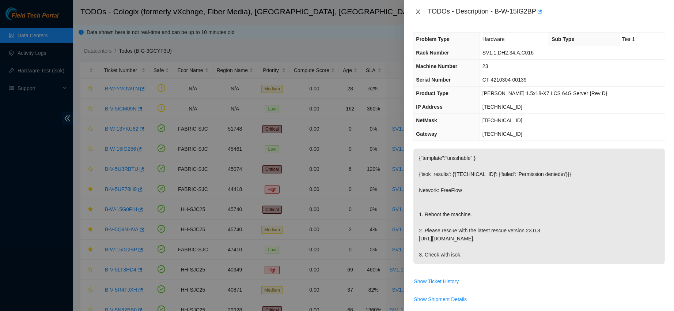
click at [416, 10] on icon "close" at bounding box center [418, 12] width 6 height 6
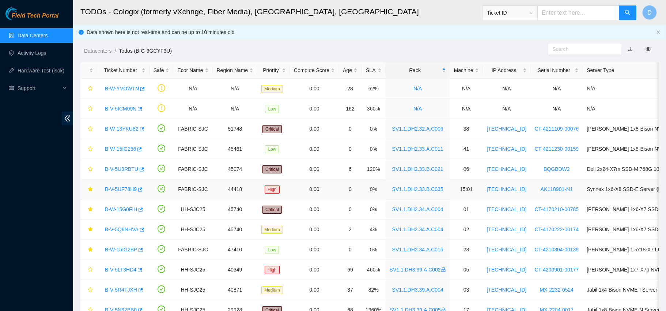
click at [125, 187] on link "B-V-5UF78H9" at bounding box center [121, 189] width 32 height 6
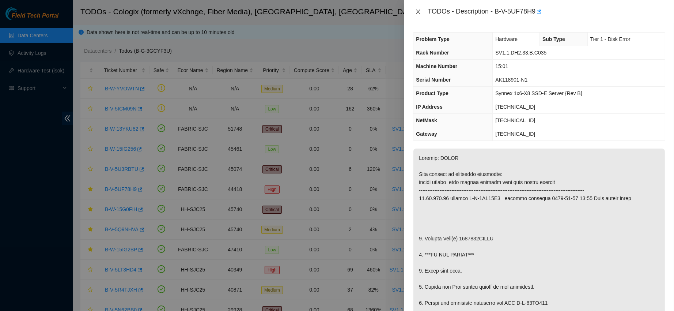
click at [419, 10] on icon "close" at bounding box center [418, 12] width 6 height 6
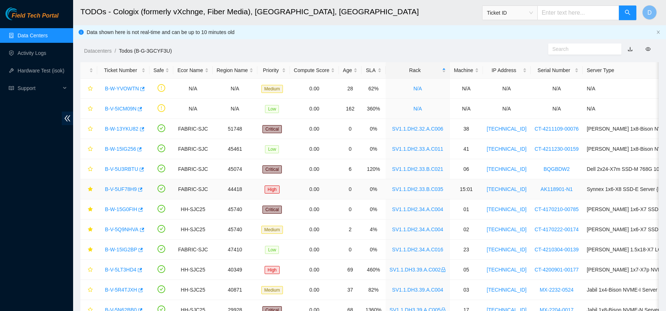
click at [123, 188] on link "B-V-5UF78H9" at bounding box center [121, 189] width 32 height 6
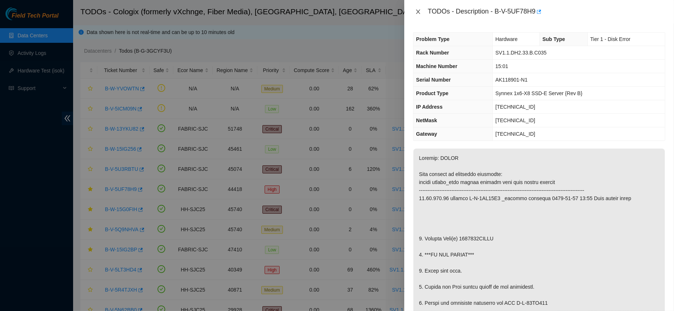
click at [418, 13] on icon "close" at bounding box center [418, 12] width 6 height 6
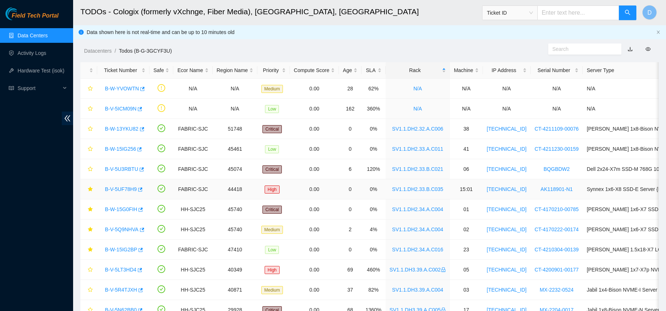
click at [122, 188] on link "B-V-5UF78H9" at bounding box center [121, 189] width 32 height 6
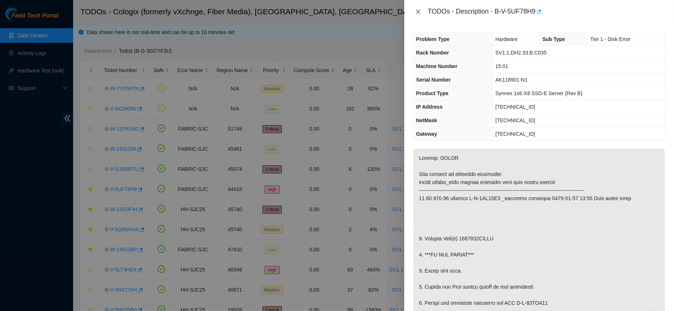
drag, startPoint x: 417, startPoint y: 10, endPoint x: 413, endPoint y: 11, distance: 4.1
click at [417, 10] on icon "close" at bounding box center [418, 12] width 6 height 6
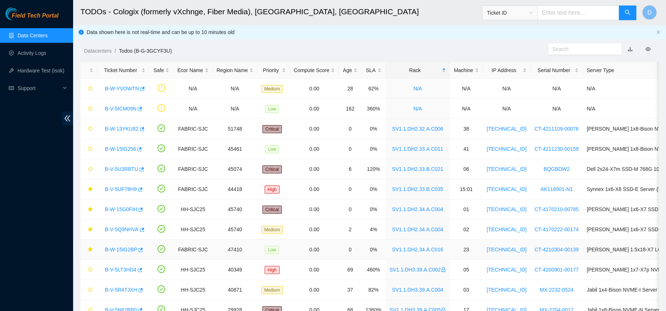
click at [119, 249] on link "B-W-15IG2BP" at bounding box center [121, 250] width 32 height 6
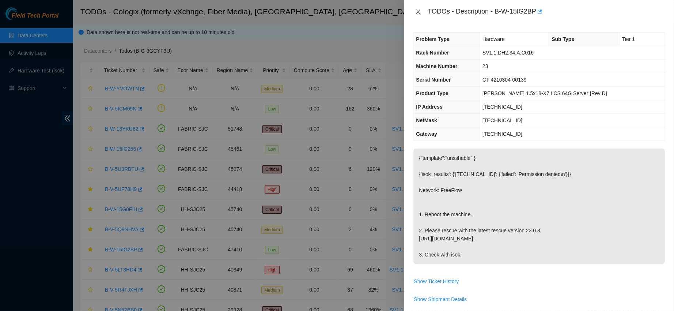
click at [419, 8] on button "Close" at bounding box center [418, 11] width 10 height 7
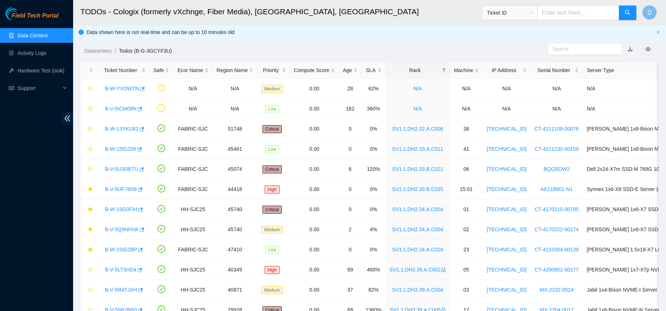
click at [389, 51] on ol "Datacenters / Todos (B-G-3GCYF3U) /" at bounding box center [301, 51] width 434 height 8
click at [124, 189] on link "B-V-5UF78H9" at bounding box center [121, 189] width 32 height 6
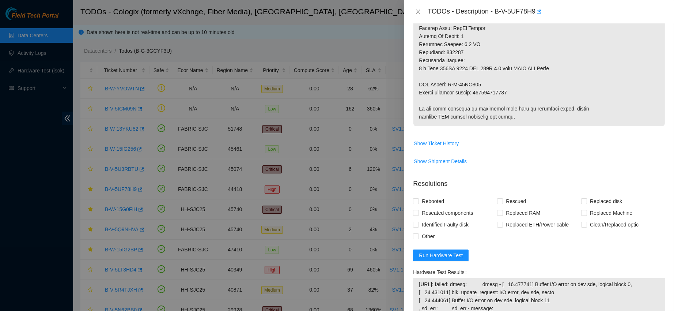
scroll to position [398, 0]
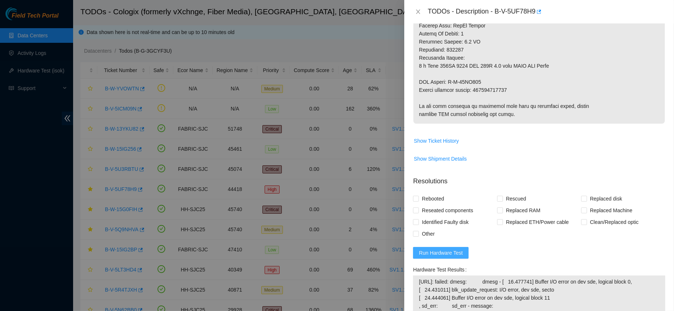
click at [440, 259] on button "Run Hardware Test" at bounding box center [441, 253] width 56 height 12
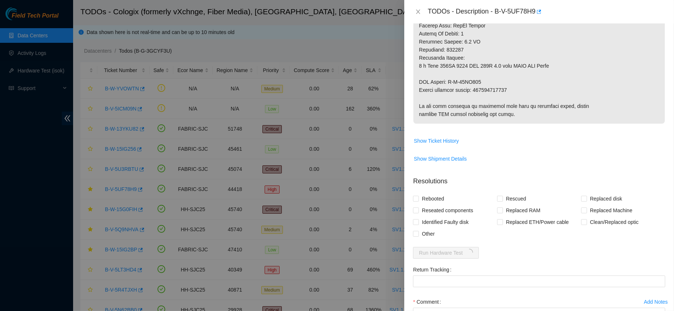
scroll to position [470, 0]
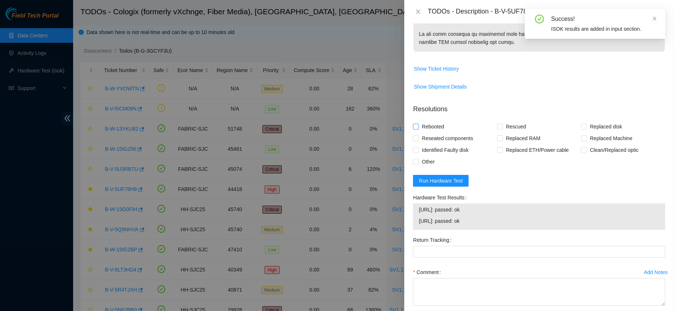
click at [430, 132] on span "Rebooted" at bounding box center [433, 127] width 28 height 12
click at [418, 129] on input "Rebooted" at bounding box center [415, 126] width 5 height 5
checkbox input "true"
click at [588, 132] on span "Replaced disk" at bounding box center [606, 127] width 38 height 12
click at [587, 129] on input "Replaced disk" at bounding box center [584, 126] width 5 height 5
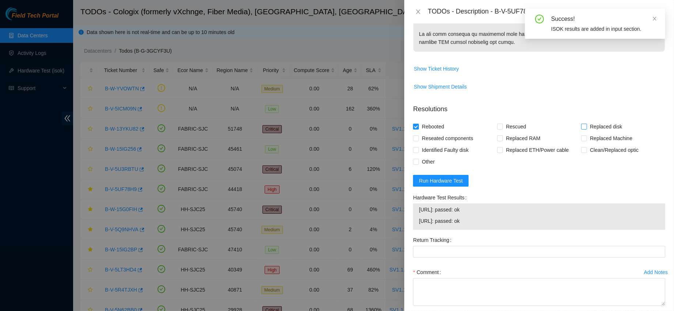
checkbox input "true"
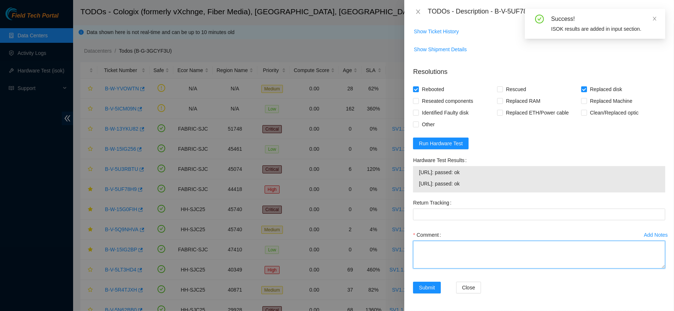
click at [448, 254] on textarea "Comment" at bounding box center [539, 255] width 252 height 28
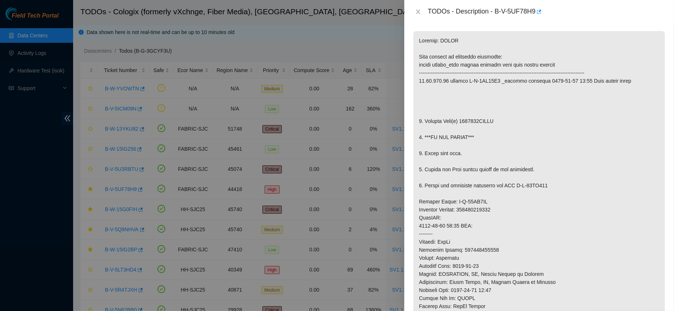
scroll to position [103, 0]
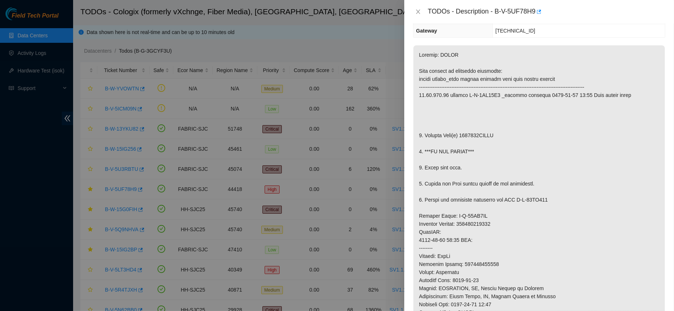
click at [467, 135] on p at bounding box center [540, 231] width 252 height 373
copy p "1722174FDEAC"
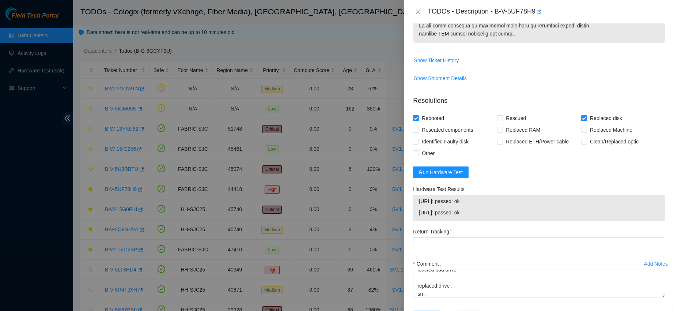
scroll to position [512, 0]
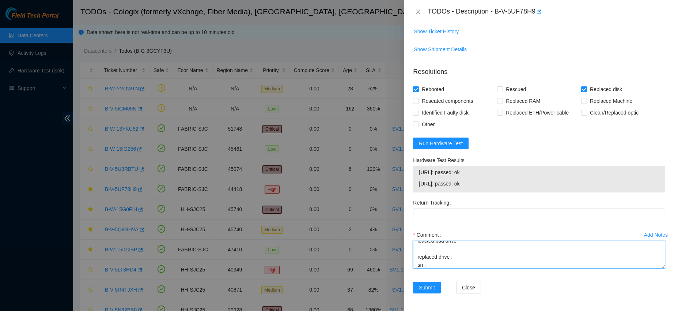
click at [428, 265] on textarea "contacted nocc to confirm that ticket was safe verified sn on machine connected…" at bounding box center [539, 255] width 252 height 28
paste textarea "1722174FDEAC"
paste textarea "2205347685FB"
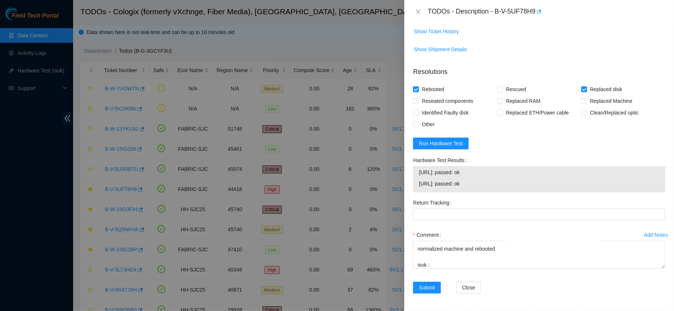
drag, startPoint x: 420, startPoint y: 170, endPoint x: 492, endPoint y: 189, distance: 74.4
click at [492, 189] on tbody "23.44.226.32: passed: ok 23.44.226.33: passed: ok" at bounding box center [539, 179] width 241 height 23
copy tbody "23.44.226.32: passed: ok 23.44.226.33: passed: ok"
click at [434, 268] on textarea "contacted nocc to confirm that ticket was safe verified sn on machine connected…" at bounding box center [539, 255] width 252 height 28
paste textarea "23.44.226.32: passed: ok 23.44.226.33: passed: ok"
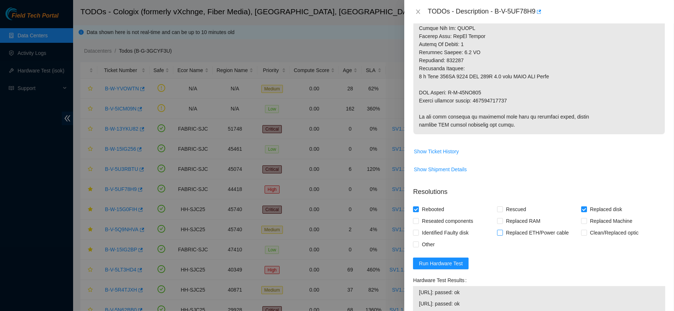
scroll to position [374, 0]
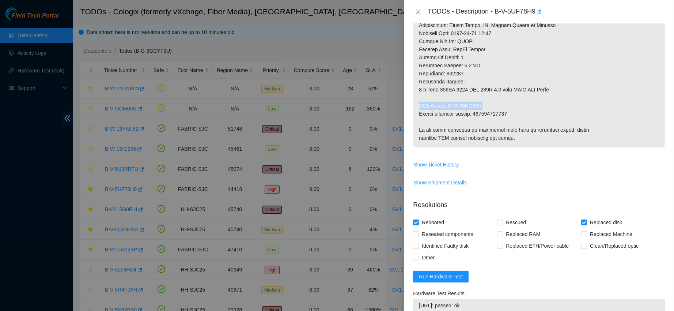
drag, startPoint x: 481, startPoint y: 106, endPoint x: 415, endPoint y: 106, distance: 65.8
copy p "RMA Return: B-W-14GI708"
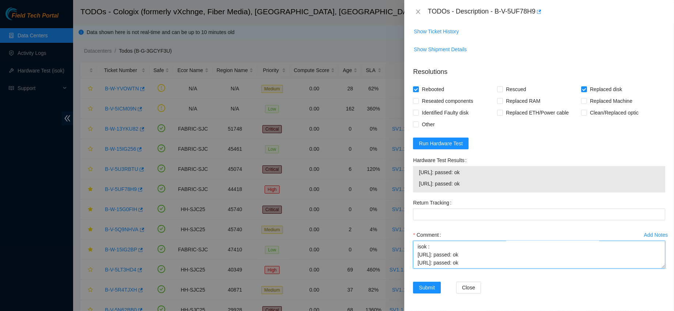
click at [428, 258] on textarea "contacted nocc to confirm that ticket was safe verified sn on machine connected…" at bounding box center [539, 255] width 252 height 28
paste textarea "RMA Return: B-W-14GI708"
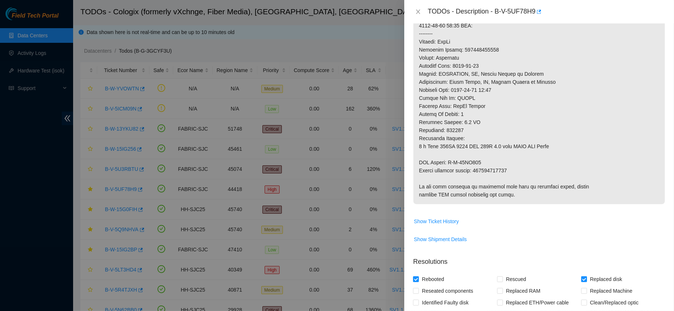
scroll to position [311, 0]
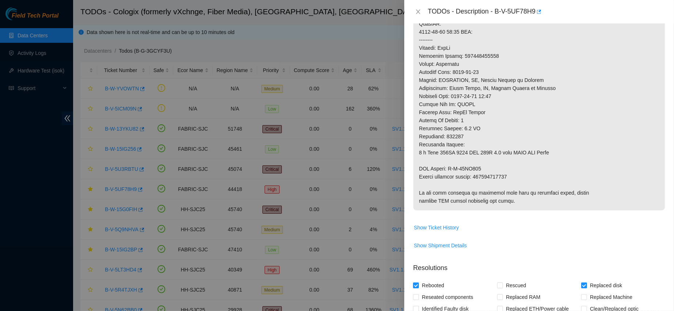
type textarea "contacted nocc to confirm that ticket was safe verified sn on machine connected…"
click at [482, 173] on p at bounding box center [540, 23] width 252 height 373
copy p "463470048589"
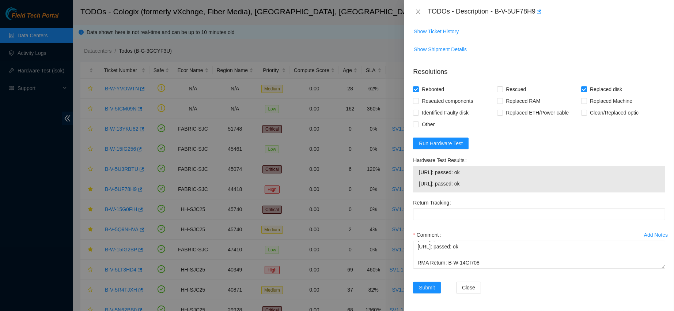
scroll to position [512, 0]
click at [452, 210] on Tracking "Return Tracking" at bounding box center [539, 214] width 252 height 12
paste Tracking "463470048589"
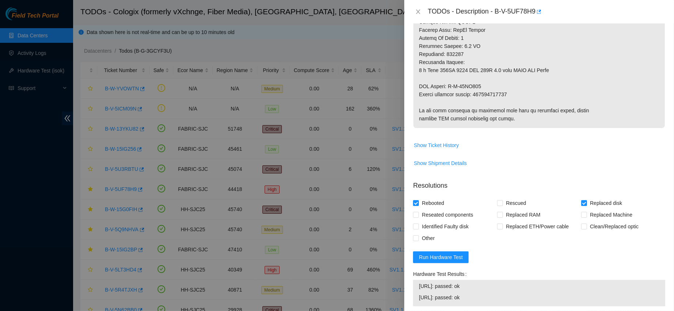
scroll to position [512, 0]
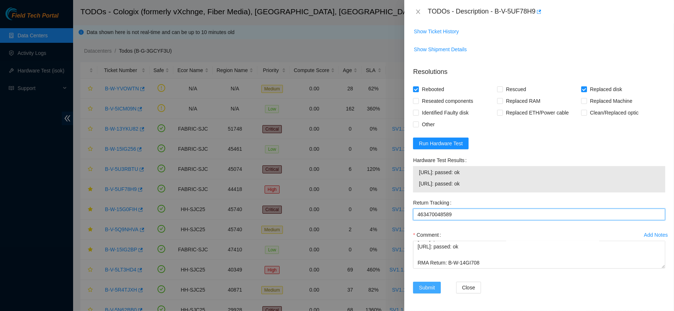
type Tracking "463470048589"
click at [431, 282] on button "Submit" at bounding box center [427, 288] width 28 height 12
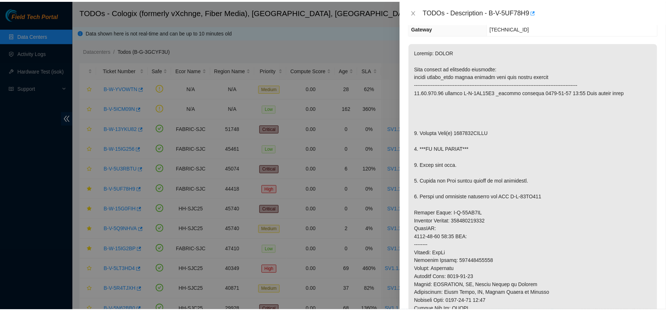
scroll to position [0, 0]
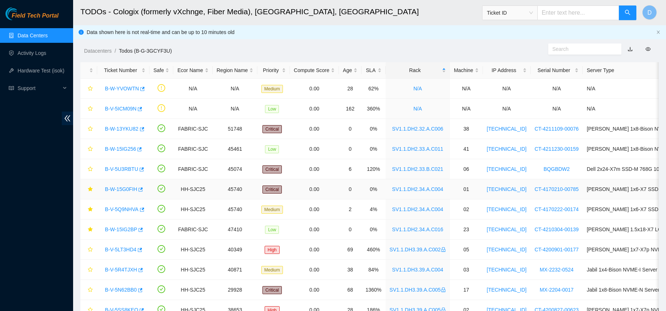
click at [121, 189] on link "B-W-15G0FIH" at bounding box center [121, 189] width 32 height 6
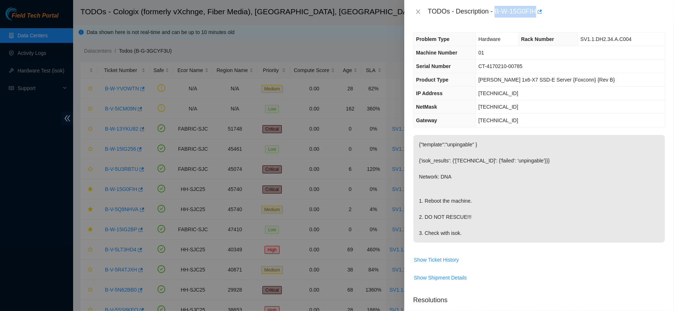
drag, startPoint x: 520, startPoint y: 10, endPoint x: 585, endPoint y: 8, distance: 65.5
click at [585, 8] on div "TODOs - Description - B-W-15G0FIH" at bounding box center [547, 12] width 238 height 12
copy div "B-W-15G0FIH"
click at [417, 11] on icon "close" at bounding box center [418, 12] width 6 height 6
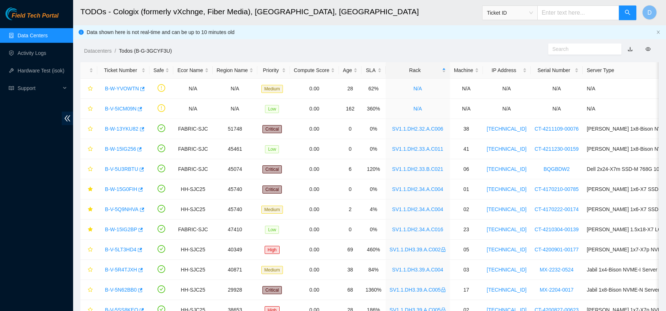
scroll to position [180, 0]
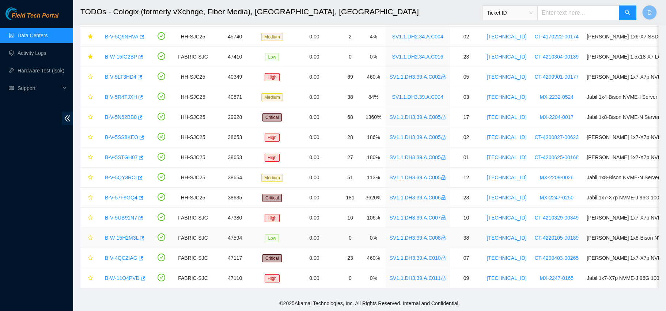
click at [120, 235] on link "B-W-15H2M3L" at bounding box center [122, 238] width 34 height 6
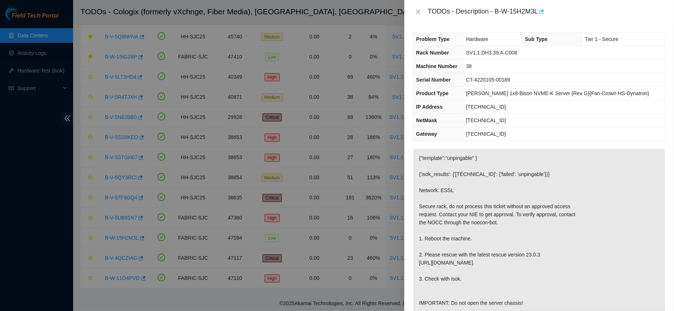
drag, startPoint x: 521, startPoint y: 12, endPoint x: 571, endPoint y: 10, distance: 50.1
click at [571, 10] on div "TODOs - Description - B-W-15H2M3L" at bounding box center [547, 12] width 238 height 12
drag, startPoint x: 520, startPoint y: 9, endPoint x: 576, endPoint y: 3, distance: 56.7
click at [576, 3] on div "TODOs - Description - B-W-15H2M3L" at bounding box center [540, 11] width 270 height 23
copy div "B-W-15H2M3L"
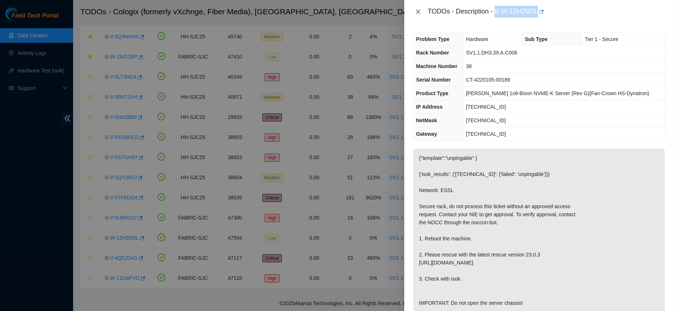
click at [417, 11] on icon "close" at bounding box center [418, 12] width 6 height 6
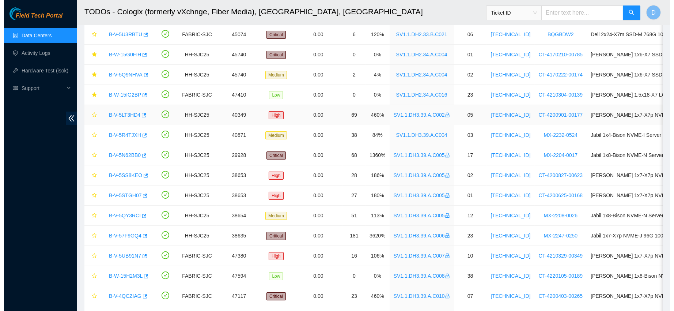
scroll to position [124, 0]
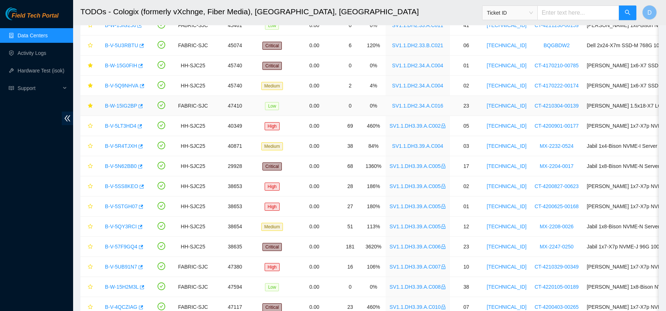
click at [114, 103] on link "B-W-15IG2BP" at bounding box center [121, 106] width 32 height 6
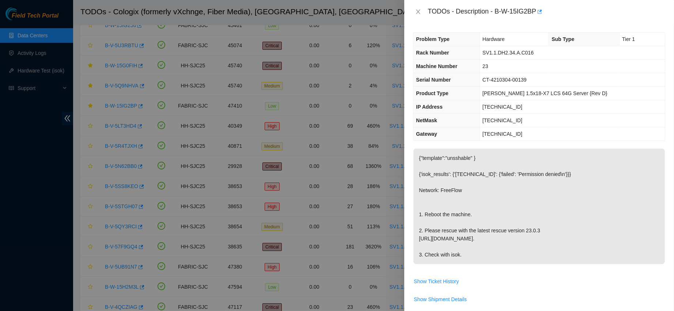
scroll to position [237, 0]
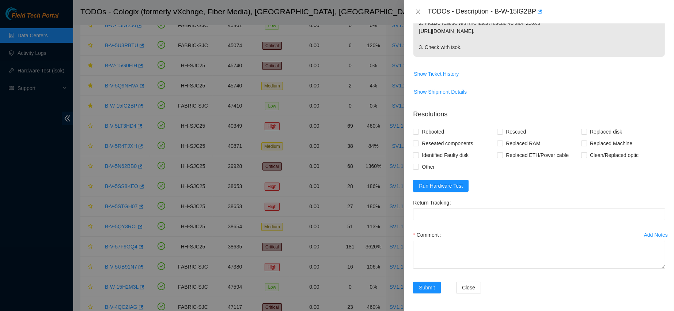
click at [449, 176] on form "Resolutions Rebooted Rescued Replaced disk Reseated components Replaced RAM Rep…" at bounding box center [539, 203] width 252 height 199
click at [438, 183] on span "Run Hardware Test" at bounding box center [441, 186] width 44 height 8
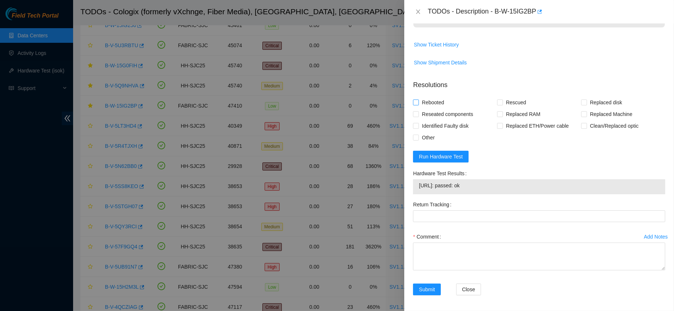
click at [435, 108] on span "Rebooted" at bounding box center [433, 103] width 28 height 12
click at [418, 105] on input "Rebooted" at bounding box center [415, 101] width 5 height 5
checkbox input "true"
click at [479, 108] on div "Rebooted" at bounding box center [455, 103] width 84 height 12
click at [498, 105] on input "Rescued" at bounding box center [499, 101] width 5 height 5
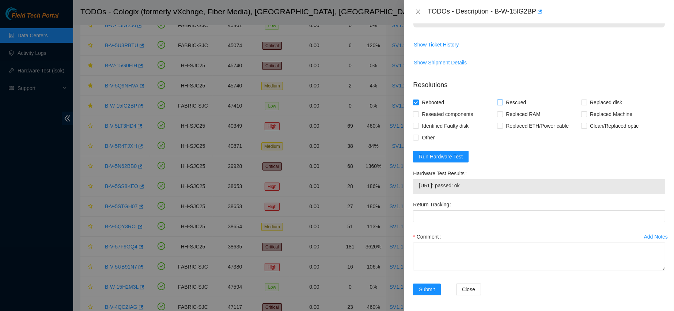
checkbox input "true"
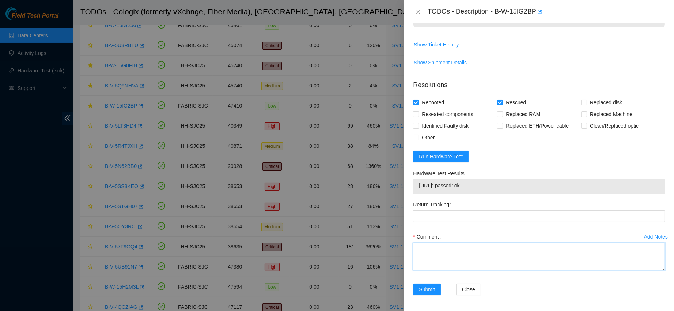
click at [429, 270] on textarea "Comment" at bounding box center [539, 256] width 252 height 28
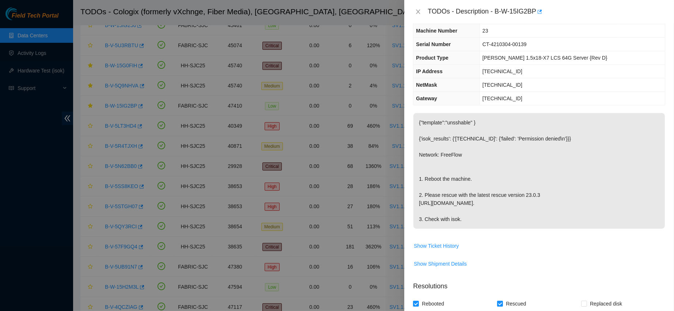
scroll to position [0, 0]
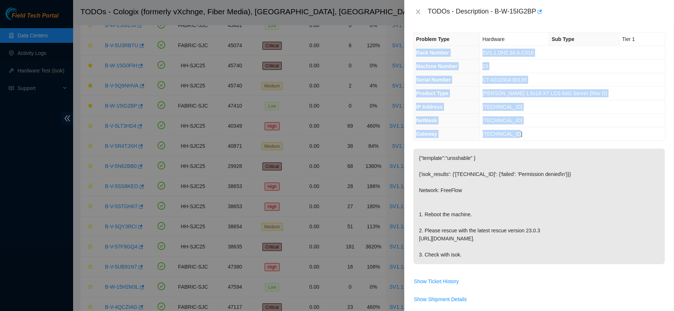
drag, startPoint x: 417, startPoint y: 52, endPoint x: 551, endPoint y: 134, distance: 156.8
click at [551, 134] on tbody "Problem Type Hardware Sub Type Tier 1 Rack Number SV1.1.DH2.34.A.C016 Machine N…" at bounding box center [540, 87] width 252 height 108
copy tbody "Rack Number SV1.1.DH2.34.A.C016 Machine Number 23 Serial Number CT-4210304-0013…"
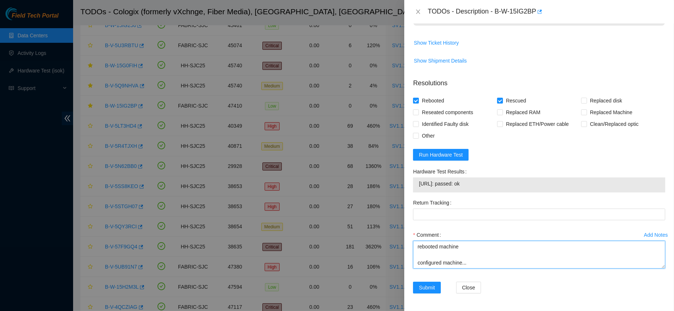
click at [436, 266] on textarea "confirm with nocc that ticket was safe verified sn on machine connected monitor…" at bounding box center [539, 255] width 252 height 28
paste textarea "Rack Number SV1.1.DH2.34.A.C016 Machine Number 23 Serial Number CT-4210304-0013…"
click at [441, 188] on span "184.87.196.90: passed: ok" at bounding box center [539, 184] width 241 height 8
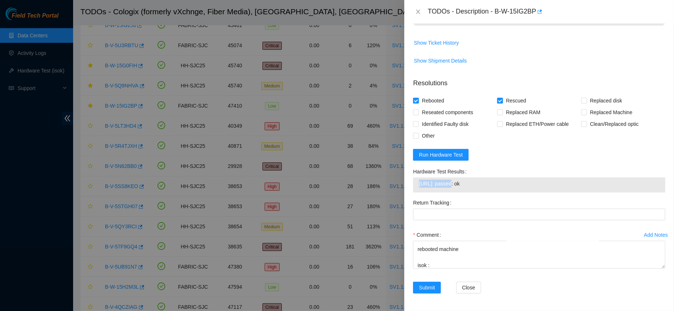
click at [441, 188] on span "184.87.196.90: passed: ok" at bounding box center [539, 184] width 241 height 8
copy span "184.87.196.90: passed: ok"
click at [441, 268] on textarea "confirm with nocc that ticket was safe verified sn on machine connected monitor…" at bounding box center [539, 255] width 252 height 28
paste textarea "184.87.196.90: passed: ok"
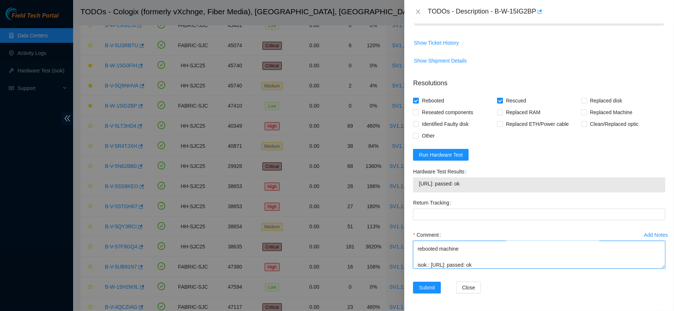
click at [479, 268] on textarea "confirm with nocc that ticket was safe verified sn on machine connected monitor…" at bounding box center [539, 255] width 252 height 28
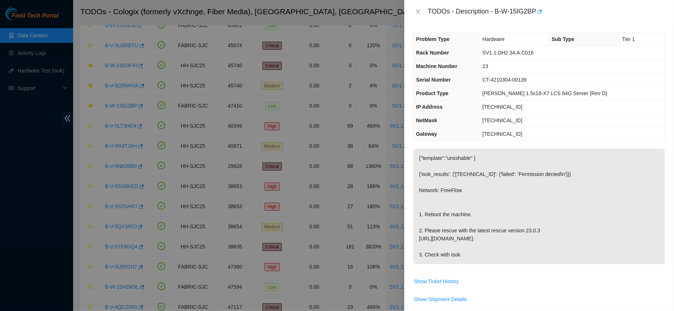
scroll to position [268, 0]
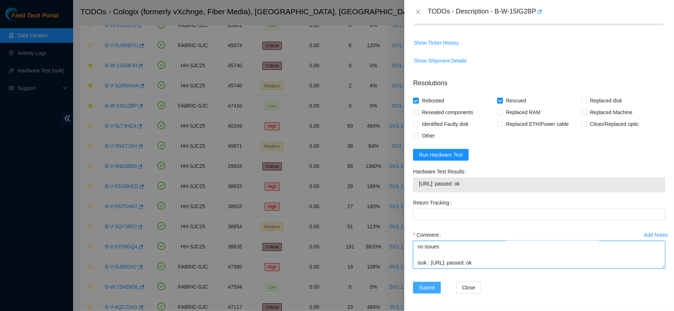
type textarea "confirm with nocc that ticket was safe verified sn on machine connected monitor…"
click at [430, 287] on span "Submit" at bounding box center [427, 287] width 16 height 8
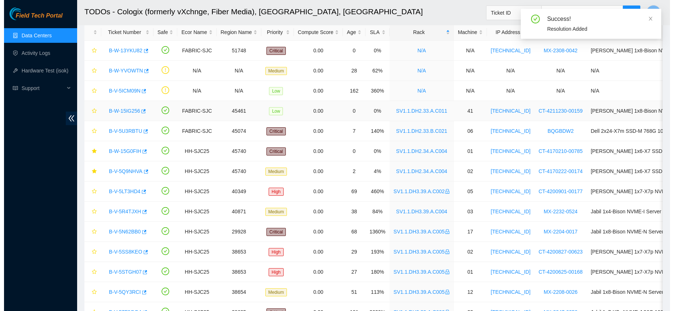
scroll to position [0, 0]
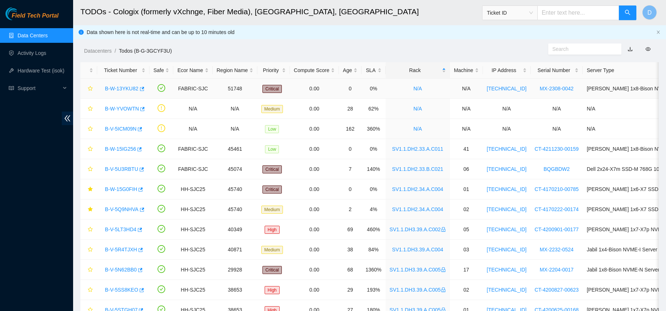
click at [122, 87] on link "B-W-13YKU82" at bounding box center [122, 89] width 34 height 6
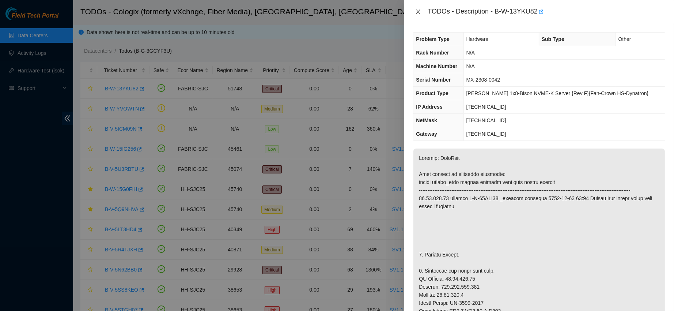
click at [417, 9] on icon "close" at bounding box center [418, 12] width 6 height 6
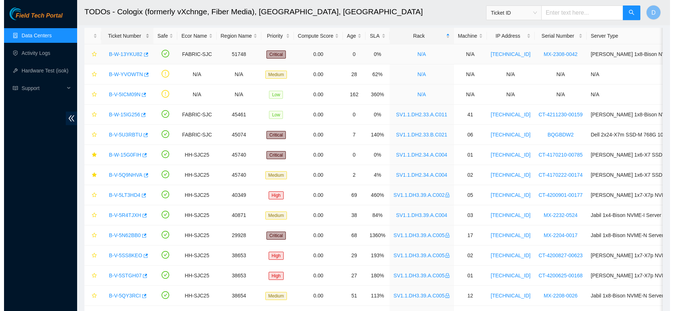
scroll to position [37, 0]
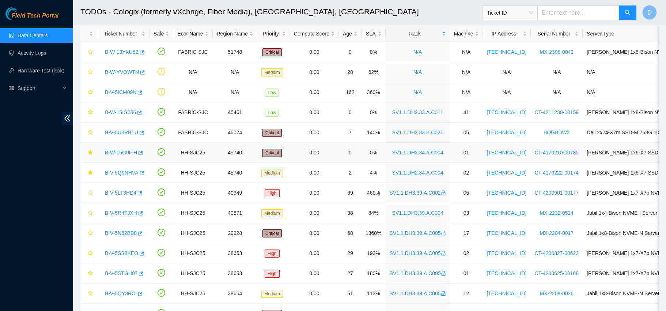
click at [123, 152] on link "B-W-15G0FIH" at bounding box center [121, 153] width 32 height 6
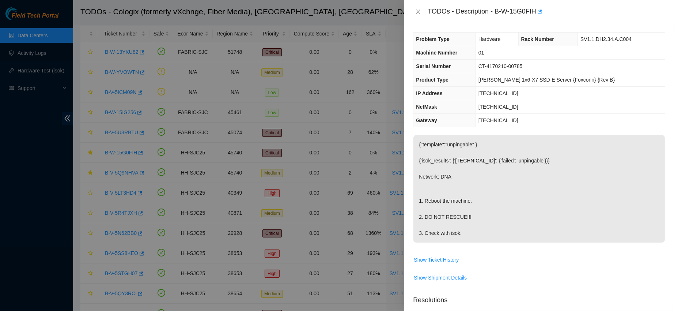
click at [416, 7] on div "TODOs - Description - B-W-15G0FIH" at bounding box center [539, 12] width 252 height 12
click at [417, 14] on icon "close" at bounding box center [418, 12] width 6 height 6
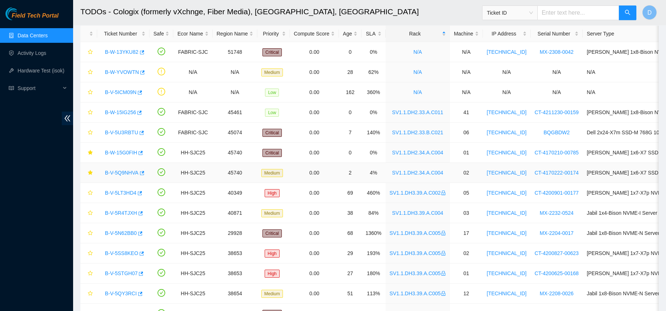
drag, startPoint x: 115, startPoint y: 170, endPoint x: 185, endPoint y: 116, distance: 88.9
click at [115, 170] on link "B-V-5Q9NHVA" at bounding box center [122, 173] width 34 height 6
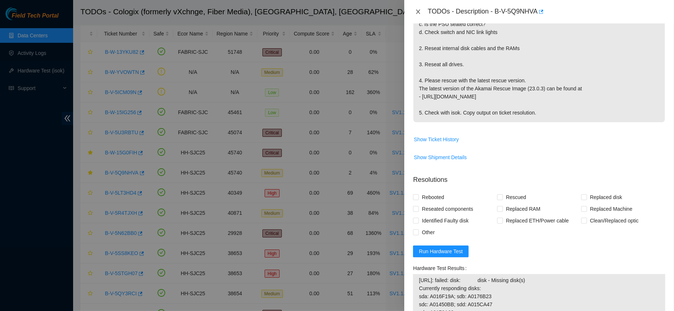
click at [420, 12] on icon "close" at bounding box center [418, 12] width 6 height 6
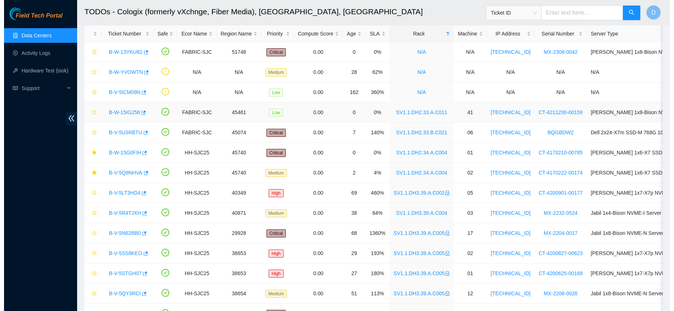
scroll to position [207, 0]
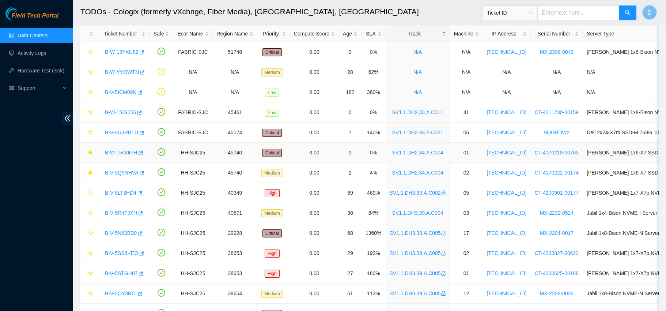
click at [121, 152] on link "B-W-15G0FIH" at bounding box center [121, 153] width 32 height 6
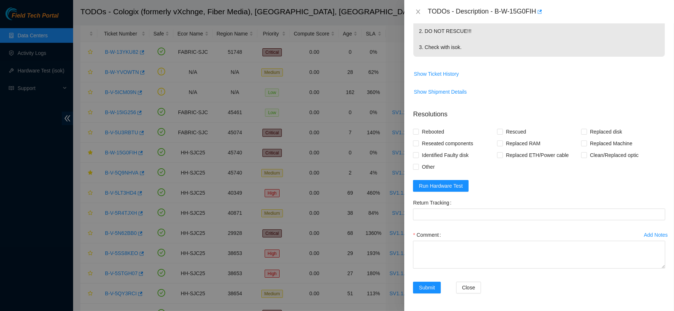
scroll to position [0, 0]
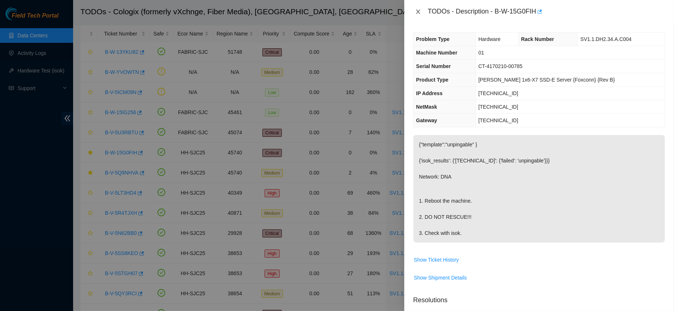
click at [419, 11] on icon "close" at bounding box center [419, 12] width 4 height 4
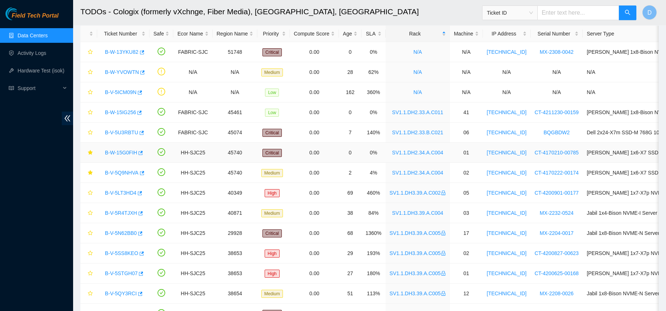
click at [120, 153] on link "B-W-15G0FIH" at bounding box center [121, 153] width 32 height 6
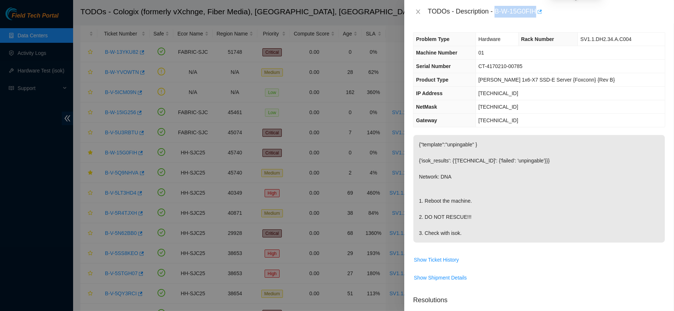
drag, startPoint x: 518, startPoint y: 7, endPoint x: 578, endPoint y: 15, distance: 60.5
click at [578, 15] on div "TODOs - Description - B-W-15G0FIH" at bounding box center [547, 12] width 238 height 12
copy div "B-W-15G0FIH"
click at [419, 11] on icon "close" at bounding box center [419, 12] width 4 height 4
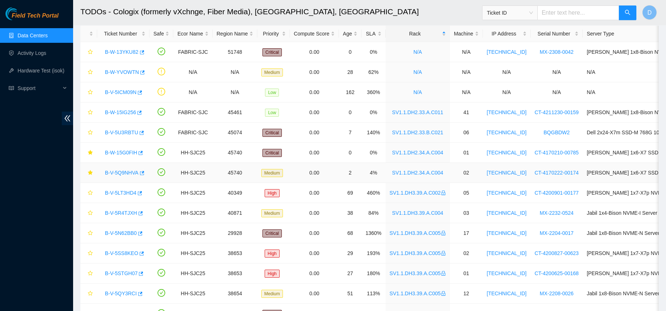
click at [123, 175] on link "B-V-5Q9NHVA" at bounding box center [122, 173] width 34 height 6
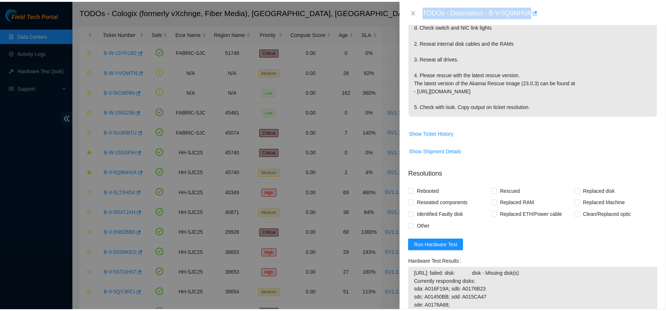
scroll to position [221, 0]
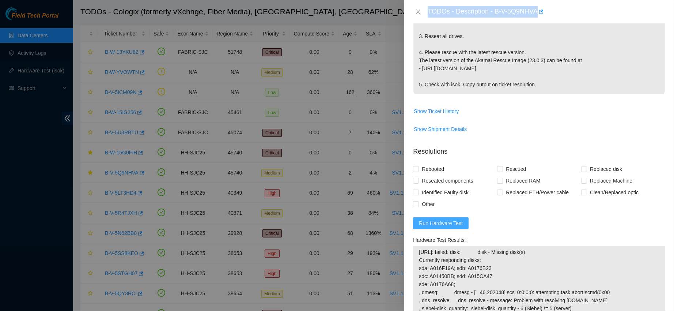
click at [432, 225] on span "Run Hardware Test" at bounding box center [441, 223] width 44 height 8
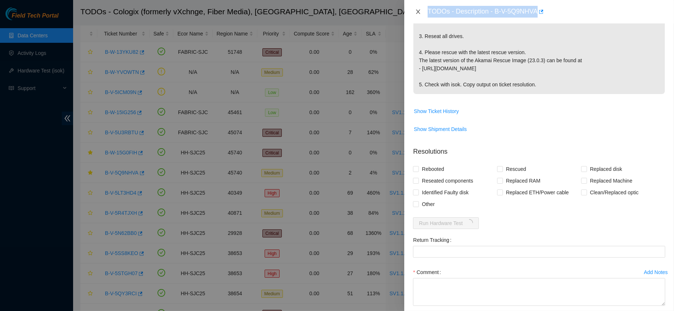
click at [419, 13] on icon "close" at bounding box center [418, 12] width 6 height 6
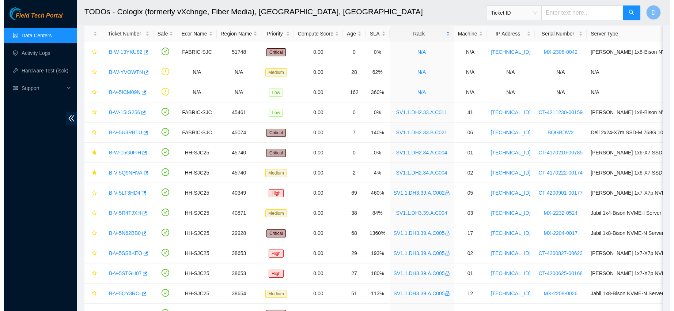
scroll to position [207, 0]
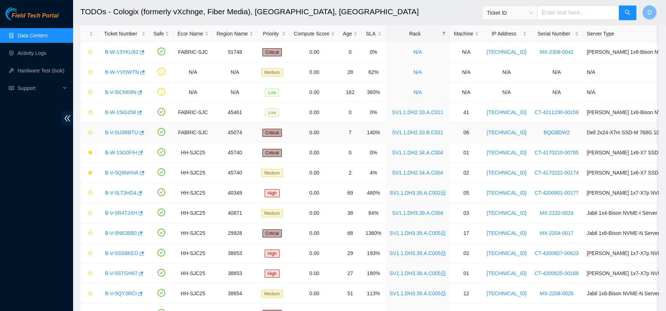
click at [123, 130] on link "B-V-5U3RBTU" at bounding box center [121, 132] width 33 height 6
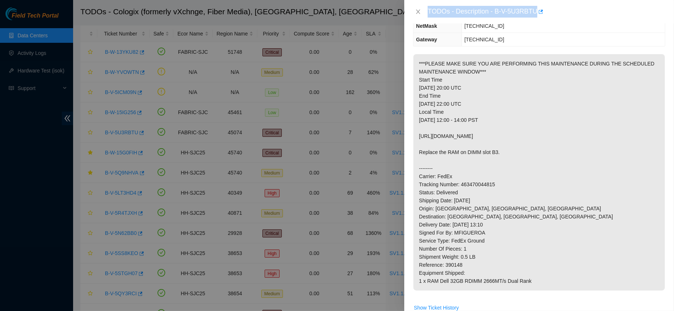
scroll to position [0, 0]
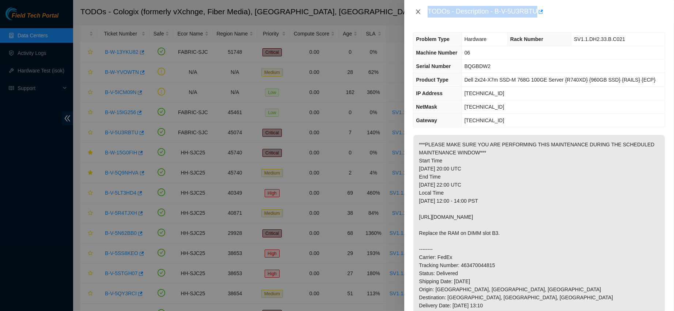
click at [421, 8] on button "Close" at bounding box center [418, 11] width 10 height 7
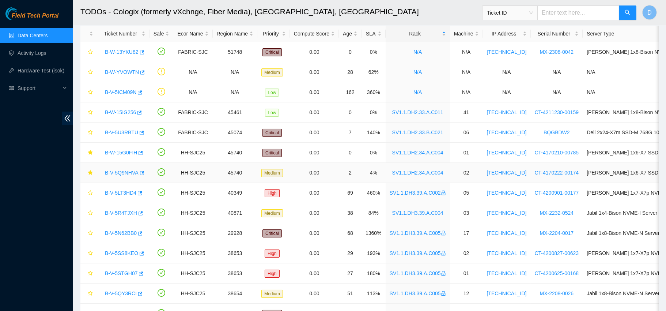
click at [122, 171] on link "B-V-5Q9NHVA" at bounding box center [122, 173] width 34 height 6
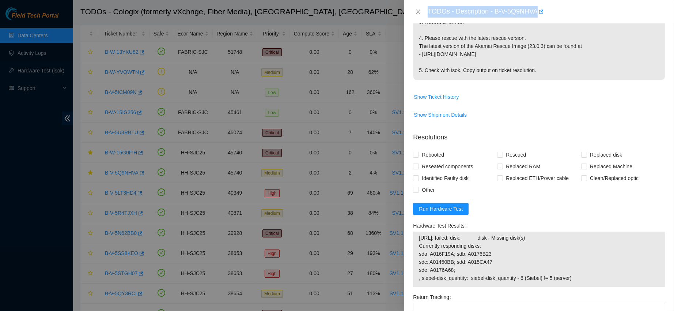
scroll to position [234, 0]
click at [441, 210] on button "Run Hardware Test" at bounding box center [441, 210] width 56 height 12
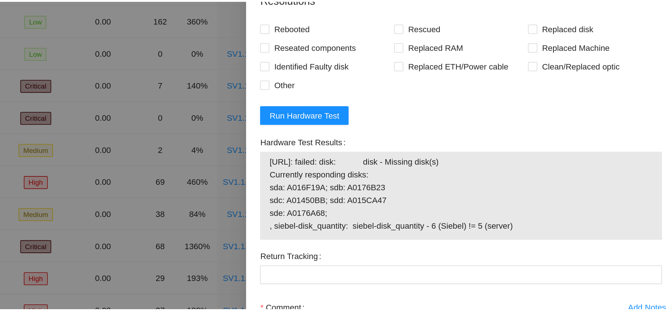
scroll to position [37, 0]
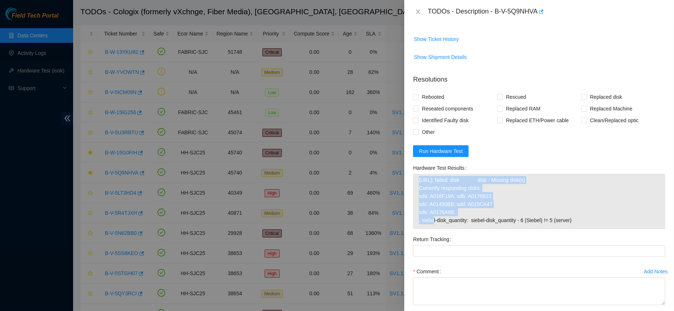
drag, startPoint x: 462, startPoint y: 218, endPoint x: 415, endPoint y: 185, distance: 57.4
click at [415, 185] on div "23.217.58.205: failed: disk: disk - Missing disk(s) Currently responding disks:…" at bounding box center [539, 201] width 252 height 55
click at [421, 9] on icon "close" at bounding box center [418, 12] width 6 height 6
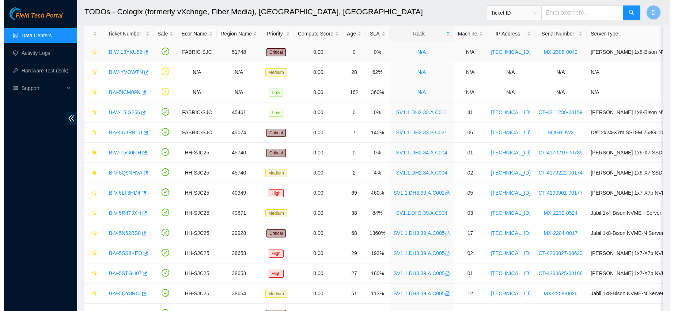
scroll to position [207, 0]
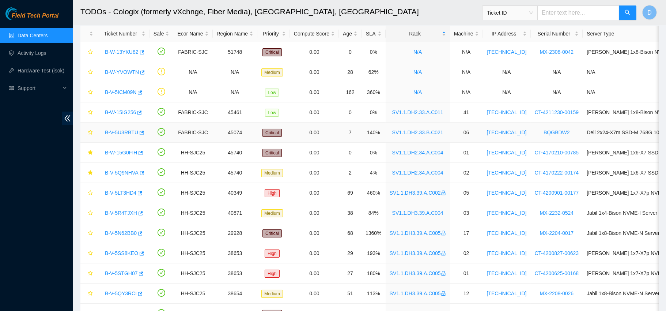
click at [121, 129] on link "B-V-5U3RBTU" at bounding box center [121, 132] width 33 height 6
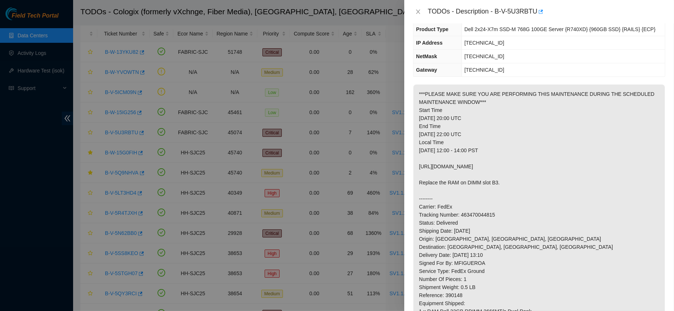
scroll to position [0, 0]
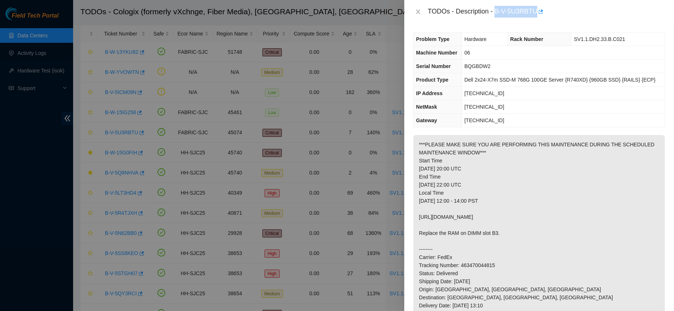
drag, startPoint x: 519, startPoint y: 9, endPoint x: 582, endPoint y: 14, distance: 62.7
click at [582, 14] on div "TODOs - Description - B-V-5U3RBTU" at bounding box center [547, 12] width 238 height 12
click at [418, 10] on icon "close" at bounding box center [418, 12] width 6 height 6
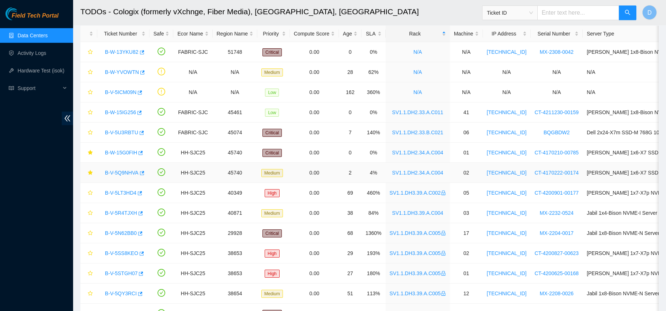
click at [119, 171] on link "B-V-5Q9NHVA" at bounding box center [122, 173] width 34 height 6
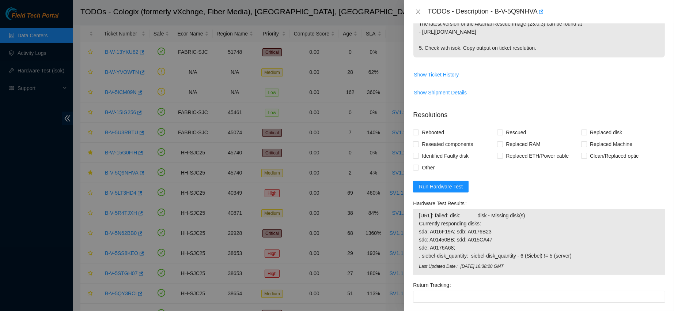
scroll to position [345, 0]
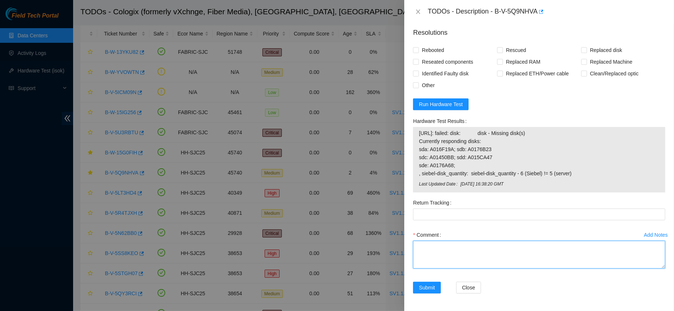
click at [453, 249] on textarea "Comment" at bounding box center [539, 255] width 252 height 28
type textarea "o"
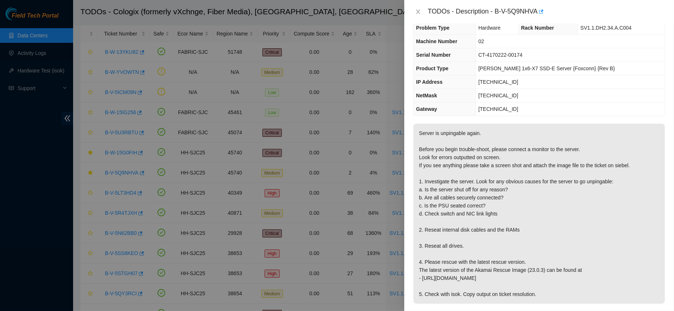
scroll to position [37, 0]
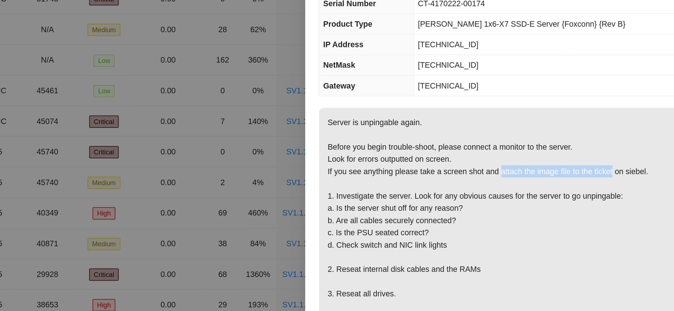
drag, startPoint x: 531, startPoint y: 165, endPoint x: 606, endPoint y: 164, distance: 75.0
click at [606, 164] on p "Server is unpingable again. Before you begin trouble-shoot, please connect a mo…" at bounding box center [540, 214] width 252 height 180
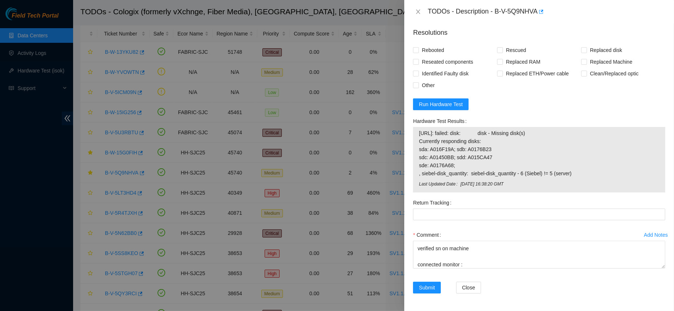
scroll to position [16, 0]
click at [471, 267] on textarea "contacted nocc to confirm that ticket was safe verified sn on machine connected…" at bounding box center [539, 255] width 252 height 28
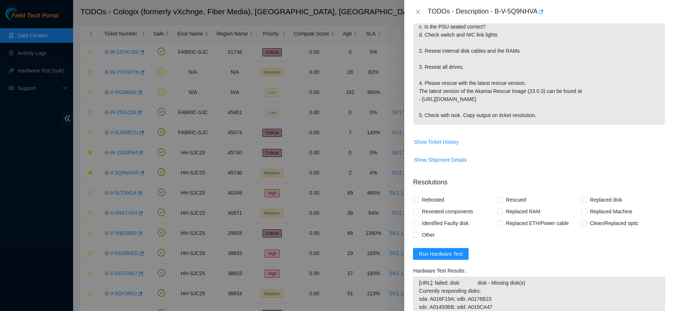
scroll to position [162, 0]
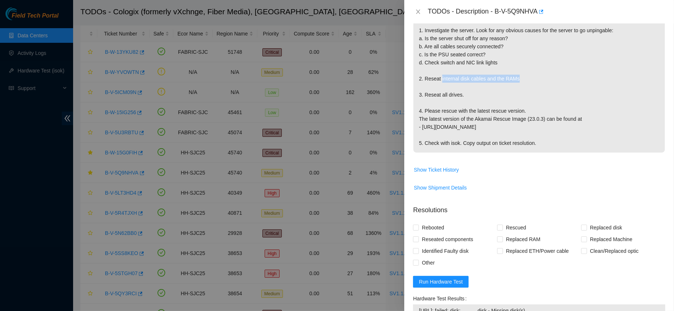
drag, startPoint x: 440, startPoint y: 79, endPoint x: 523, endPoint y: 77, distance: 82.7
click at [523, 77] on p "Server is unpingable again. Before you begin trouble-shoot, please connect a mo…" at bounding box center [540, 63] width 252 height 180
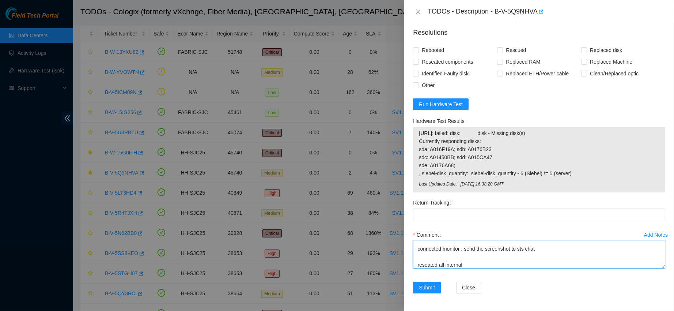
click at [475, 262] on textarea "contacted nocc to confirm that ticket was safe verified sn on machine connected…" at bounding box center [539, 255] width 252 height 28
paste textarea "internal disk cables and the RAMs"
drag, startPoint x: 465, startPoint y: 263, endPoint x: 447, endPoint y: 264, distance: 18.0
click at [447, 264] on textarea "contacted nocc to confirm that ticket was safe verified sn on machine connected…" at bounding box center [539, 255] width 252 height 28
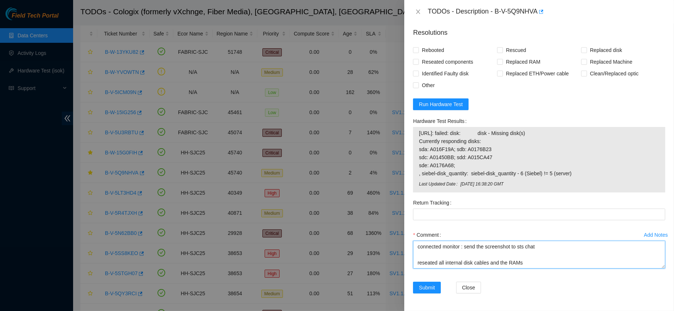
click at [527, 264] on textarea "contacted nocc to confirm that ticket was safe verified sn on machine connected…" at bounding box center [539, 255] width 252 height 28
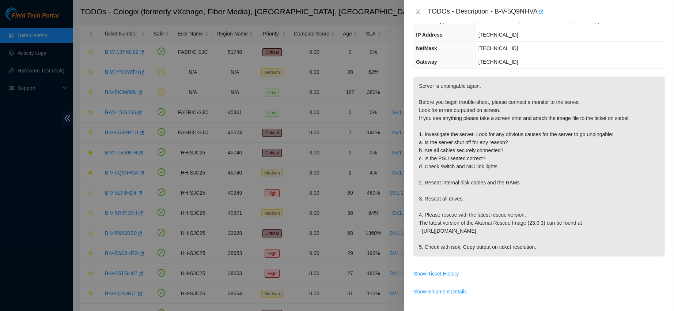
scroll to position [0, 0]
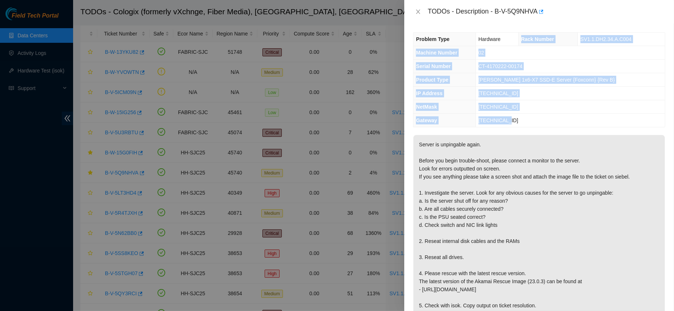
drag, startPoint x: 526, startPoint y: 39, endPoint x: 539, endPoint y: 119, distance: 80.3
click at [539, 119] on tbody "Problem Type Hardware Rack Number SV1.1.DH2.34.A.C004 Machine Number 02 Serial …" at bounding box center [540, 80] width 252 height 94
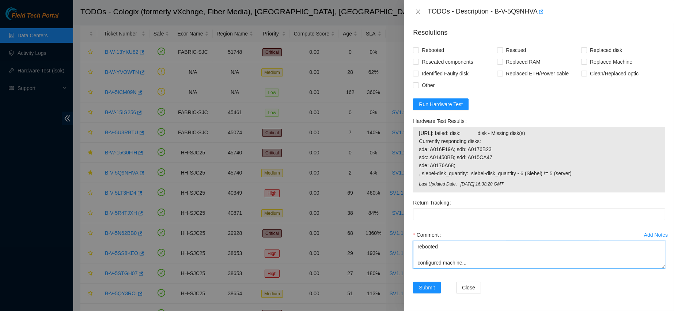
click at [433, 258] on textarea "contacted nocc to confirm that ticket was safe verified sn on machine connected…" at bounding box center [539, 255] width 252 height 28
click at [421, 261] on textarea "contacted nocc to confirm that ticket was safe verified sn on machine connected…" at bounding box center [539, 255] width 252 height 28
paste textarea "Rack Number SV1.1.DH2.34.A.C004 Machine Number 02 Serial Number CT-4170222-0017…"
click at [422, 132] on span "23.217.58.205: failed: disk: disk - Missing disk(s) Currently responding disks:…" at bounding box center [539, 153] width 241 height 48
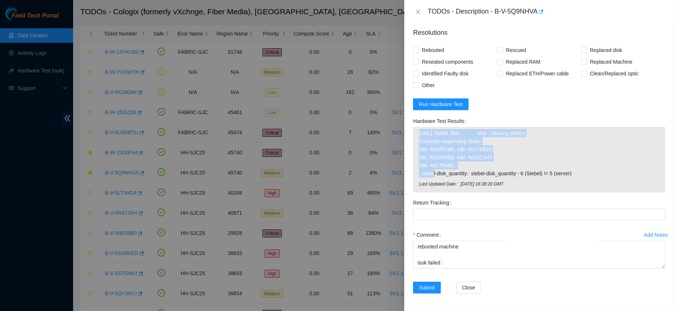
drag, startPoint x: 420, startPoint y: 132, endPoint x: 481, endPoint y: 167, distance: 70.3
click at [481, 167] on span "23.217.58.205: failed: disk: disk - Missing disk(s) Currently responding disks:…" at bounding box center [539, 153] width 241 height 48
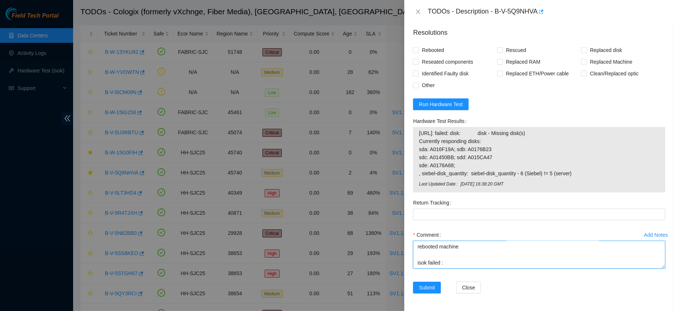
click at [430, 264] on textarea "contacted nocc to confirm that ticket was safe verified sn on machine connected…" at bounding box center [539, 255] width 252 height 28
paste textarea "23.217.58.205: failed: disk: disk - Missing disk(s) Currently responding disks:…"
paste textarea "A00F5635"
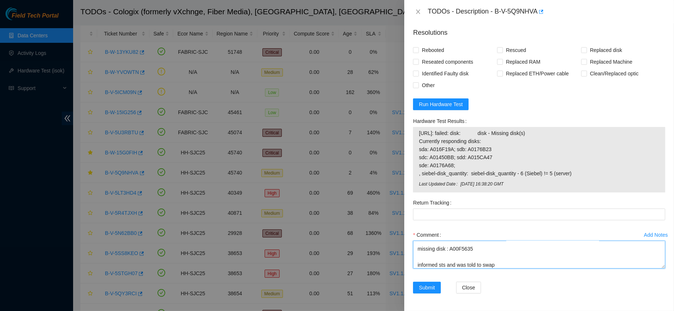
paste textarea "A00F5635"
click at [439, 157] on span "23.217.58.205: failed: disk: disk - Missing disk(s) Currently responding disks:…" at bounding box center [539, 153] width 241 height 48
click at [540, 265] on textarea "contacted nocc to confirm that ticket was safe verified sn on machine connected…" at bounding box center [539, 255] width 252 height 28
paste textarea "A01450BB"
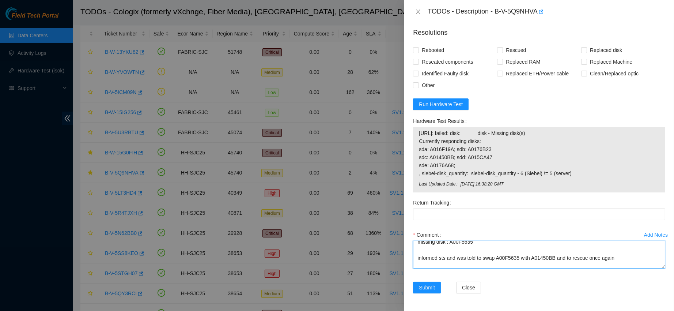
scroll to position [259, 0]
click at [506, 260] on textarea "contacted nocc to confirm that ticket was safe verified sn on machine connected…" at bounding box center [539, 255] width 252 height 28
click at [504, 262] on textarea "contacted nocc to confirm that ticket was safe verified sn on machine connected…" at bounding box center [539, 255] width 252 height 28
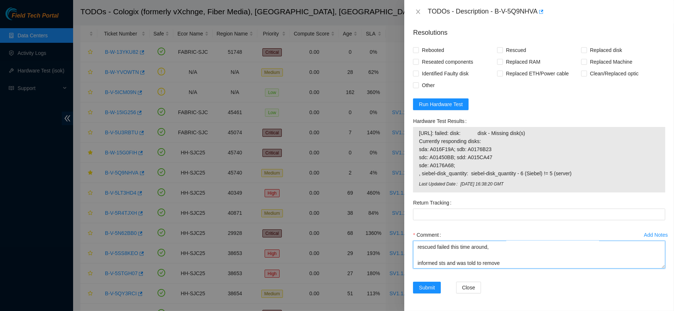
paste textarea "A00F5635"
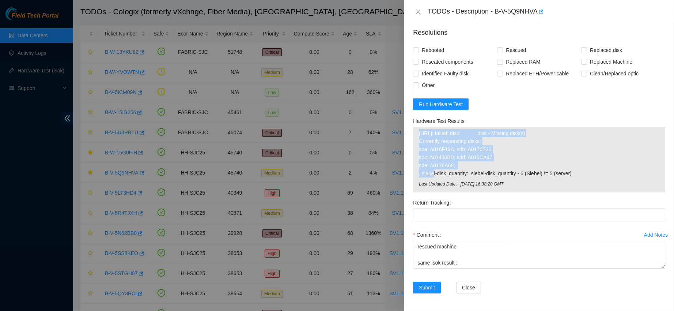
drag, startPoint x: 455, startPoint y: 166, endPoint x: 412, endPoint y: 133, distance: 54.5
click at [412, 133] on div "Hardware Test Results 23.217.58.205: failed: disk: disk - Missing disk(s) Curre…" at bounding box center [539, 156] width 258 height 82
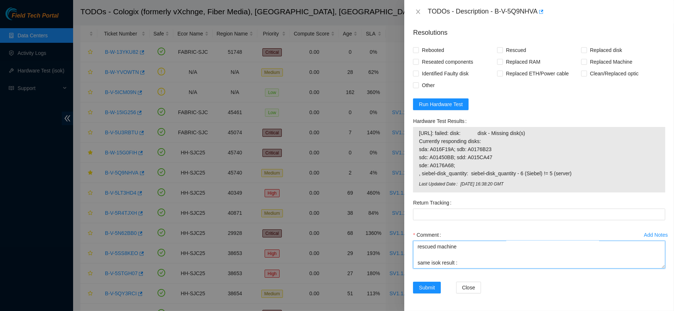
click at [423, 264] on textarea "contacted nocc to confirm that ticket was safe verified sn on machine connected…" at bounding box center [539, 255] width 252 height 28
paste textarea "23.217.58.205: failed: disk: disk - Missing disk(s) Currently responding disks:…"
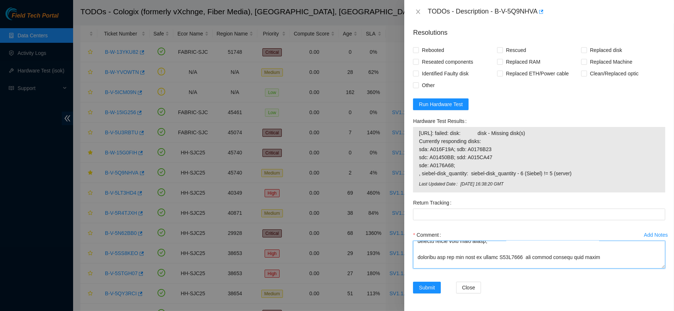
click at [512, 253] on textarea "Comment" at bounding box center [539, 255] width 252 height 28
click at [485, 266] on textarea "Comment" at bounding box center [539, 255] width 252 height 28
paste textarea "A00F5635"
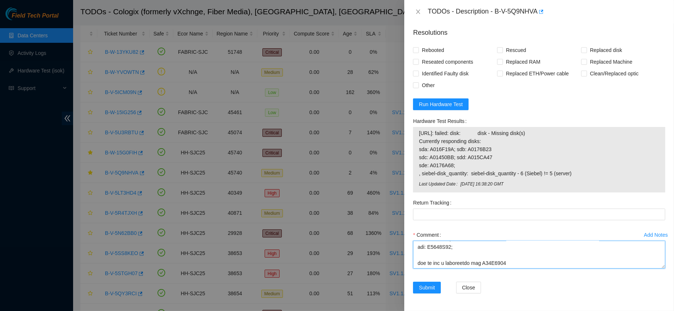
click at [481, 263] on textarea "Comment" at bounding box center [539, 255] width 252 height 28
click at [542, 264] on textarea "Comment" at bounding box center [539, 255] width 252 height 28
click at [417, 261] on textarea "Comment" at bounding box center [539, 255] width 252 height 28
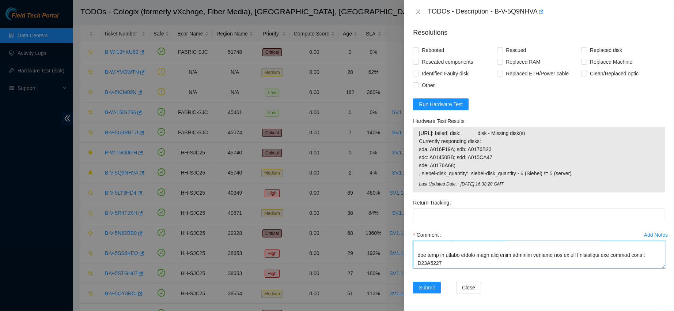
drag, startPoint x: 567, startPoint y: 262, endPoint x: 545, endPoint y: 257, distance: 23.2
click at [545, 257] on textarea "Comment" at bounding box center [539, 255] width 252 height 28
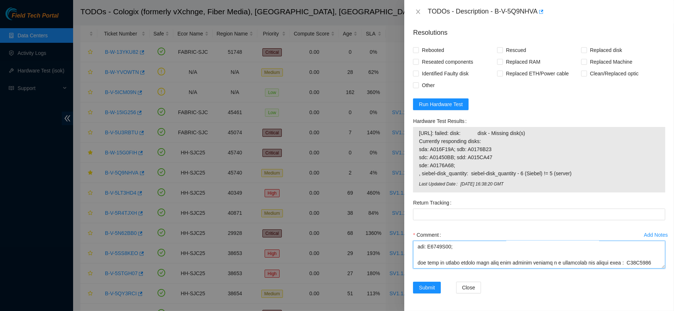
scroll to position [378, 0]
click at [641, 260] on textarea "Comment" at bounding box center [539, 255] width 252 height 28
drag, startPoint x: 418, startPoint y: 248, endPoint x: 650, endPoint y: 263, distance: 232.0
click at [650, 263] on textarea "Comment" at bounding box center [539, 255] width 252 height 28
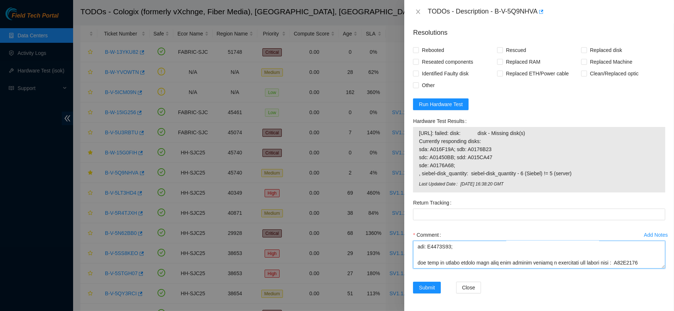
paste textarea "I was instructed to reinsert the faulty disk back into the machine and request …"
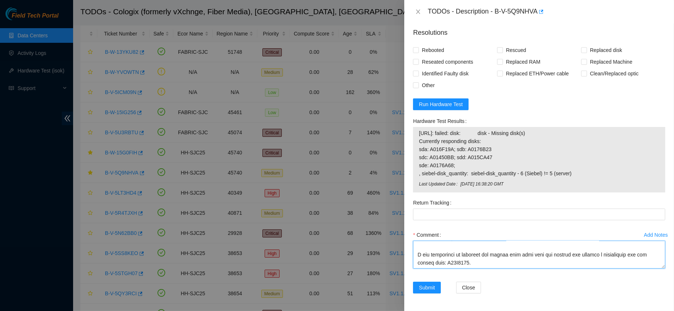
scroll to position [400, 0]
type textarea "contacted nocc to confirm that ticket was safe verified sn on machine connected…"
click at [435, 48] on span "Rebooted" at bounding box center [433, 50] width 28 height 12
click at [418, 48] on input "Rebooted" at bounding box center [415, 49] width 5 height 5
checkbox input "true"
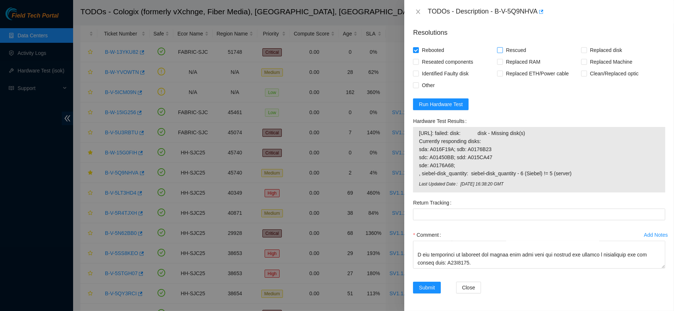
click at [505, 48] on span "Rescued" at bounding box center [516, 50] width 26 height 12
click at [503, 48] on input "Rescued" at bounding box center [499, 49] width 5 height 5
checkbox input "true"
click at [590, 45] on span "Replaced disk" at bounding box center [606, 50] width 38 height 12
click at [587, 47] on input "Replaced disk" at bounding box center [584, 49] width 5 height 5
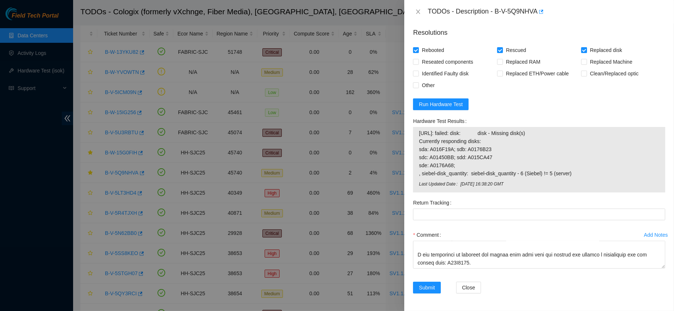
click at [588, 45] on span "Replaced disk" at bounding box center [606, 50] width 38 height 12
click at [587, 47] on input "Replaced disk" at bounding box center [584, 49] width 5 height 5
checkbox input "false"
click at [449, 64] on span "Reseated components" at bounding box center [447, 62] width 57 height 12
click at [418, 64] on input "Reseated components" at bounding box center [415, 61] width 5 height 5
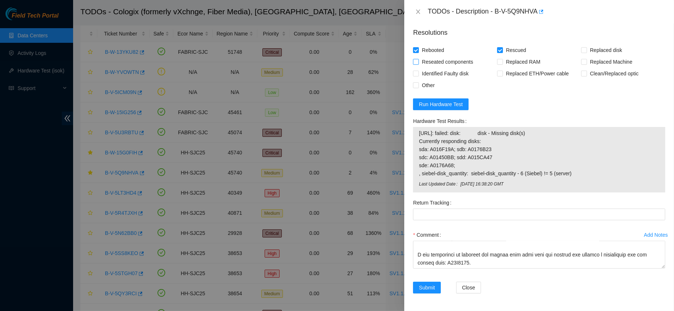
checkbox input "true"
click at [438, 71] on span "Identified Faulty disk" at bounding box center [445, 74] width 53 height 12
click at [418, 71] on input "Identified Faulty disk" at bounding box center [415, 73] width 5 height 5
checkbox input "true"
click at [420, 84] on span "Other" at bounding box center [428, 85] width 19 height 12
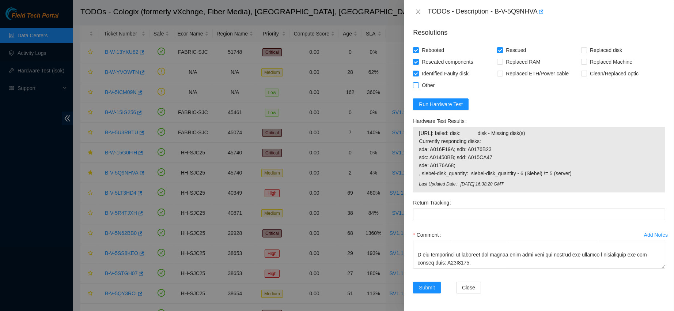
click at [418, 84] on input "Other" at bounding box center [415, 84] width 5 height 5
checkbox input "true"
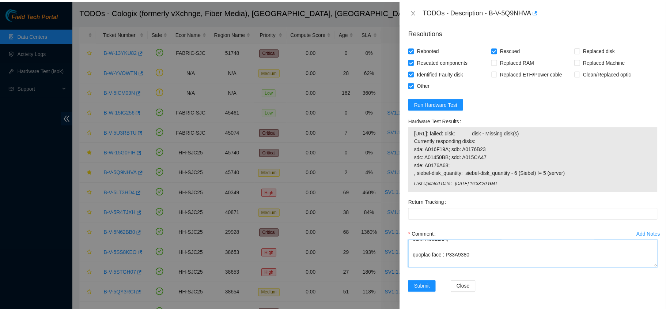
scroll to position [0, 0]
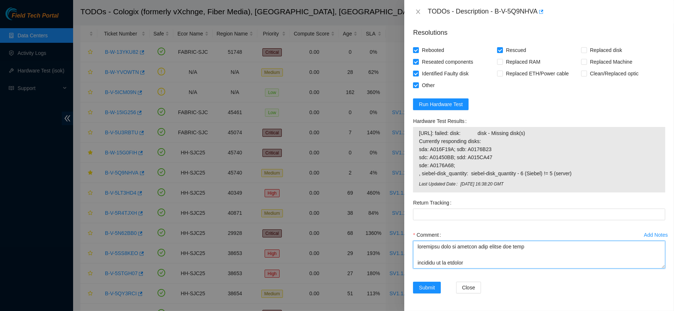
drag, startPoint x: 474, startPoint y: 251, endPoint x: 402, endPoint y: 194, distance: 91.7
click at [402, 194] on div "TODOs - Description - B-V-5Q9NHVA Problem Type Hardware Rack Number SV1.1.DH2.3…" at bounding box center [337, 155] width 674 height 311
click at [429, 290] on span "Submit" at bounding box center [427, 287] width 16 height 8
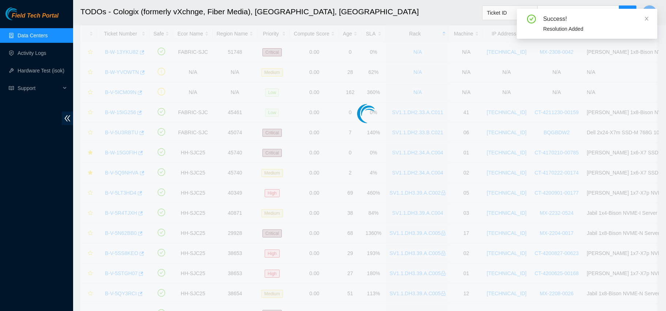
scroll to position [207, 0]
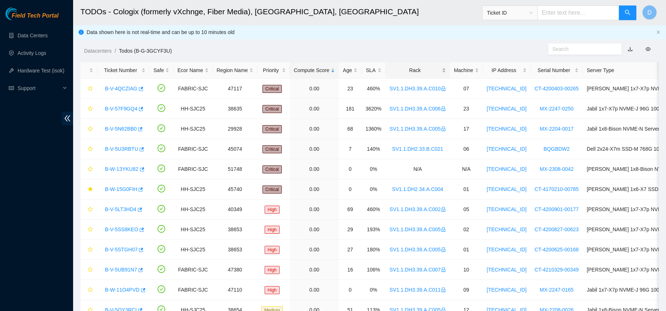
click at [413, 71] on div "Rack" at bounding box center [418, 70] width 56 height 8
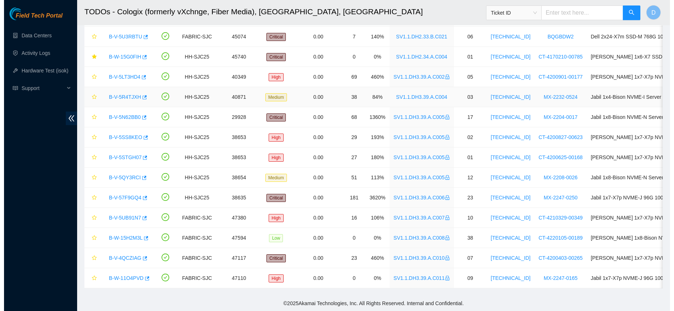
scroll to position [140, 0]
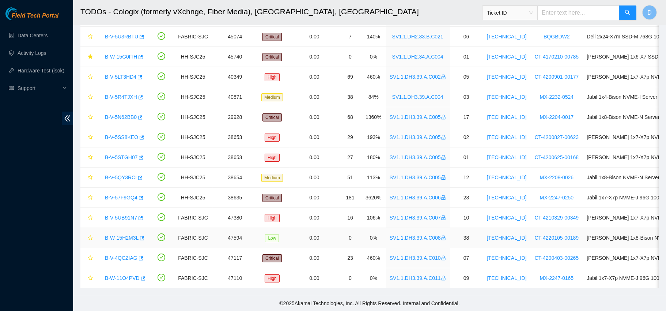
click at [121, 235] on link "B-W-15H2M3L" at bounding box center [122, 238] width 34 height 6
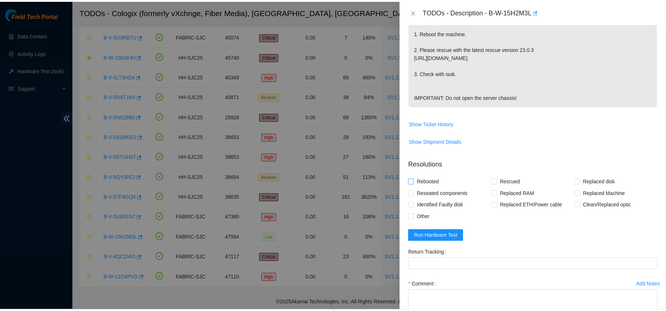
scroll to position [277, 0]
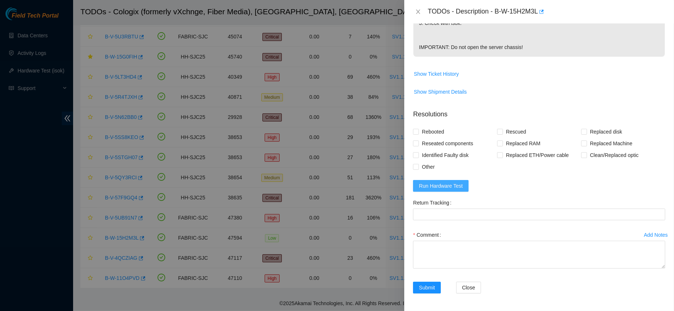
click at [444, 188] on span "Run Hardware Test" at bounding box center [441, 186] width 44 height 8
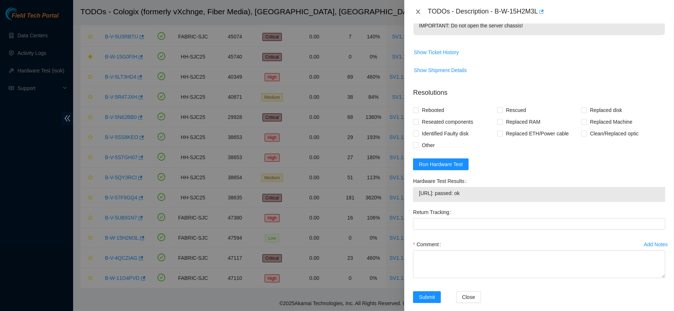
click at [421, 13] on button "Close" at bounding box center [418, 11] width 10 height 7
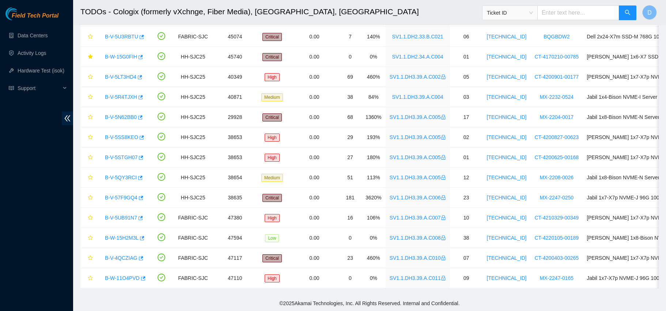
scroll to position [207, 0]
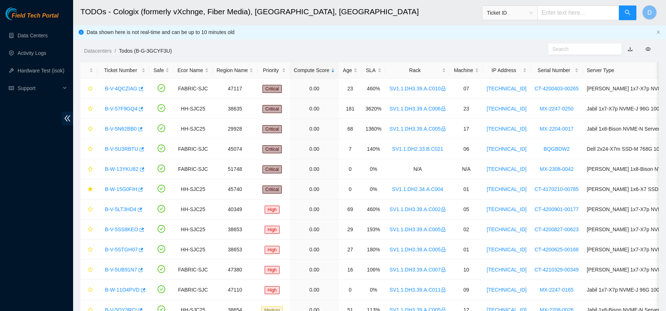
click at [408, 60] on main "TODOs - Cologix (formerly vXchnge, Fiber Media), [GEOGRAPHIC_DATA], [GEOGRAPHIC…" at bounding box center [369, 214] width 593 height 428
click at [411, 69] on div "Rack" at bounding box center [418, 70] width 56 height 8
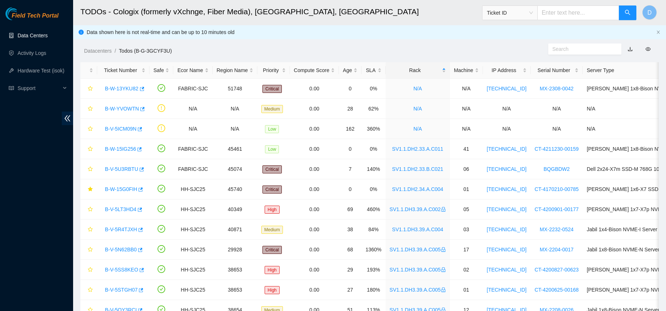
click at [44, 33] on link "Data Centers" at bounding box center [33, 36] width 30 height 6
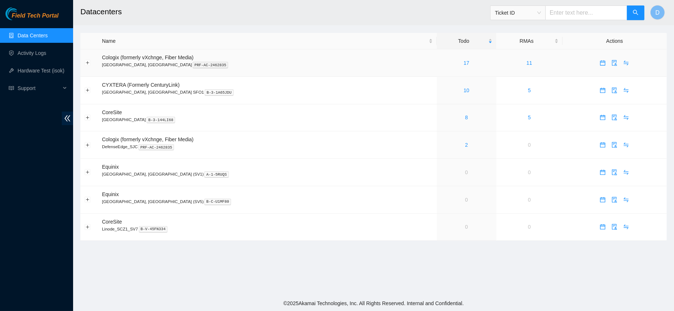
click at [507, 61] on td "11" at bounding box center [530, 62] width 66 height 27
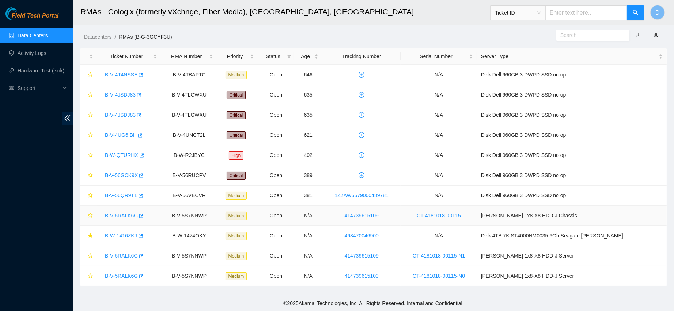
click at [122, 217] on link "B-V-5RALK6G" at bounding box center [121, 215] width 33 height 6
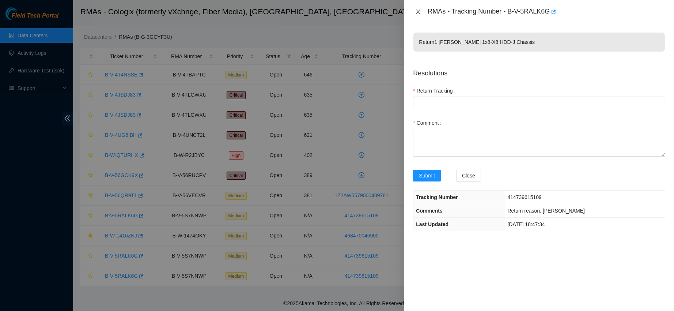
click at [414, 9] on button "Close" at bounding box center [418, 11] width 10 height 7
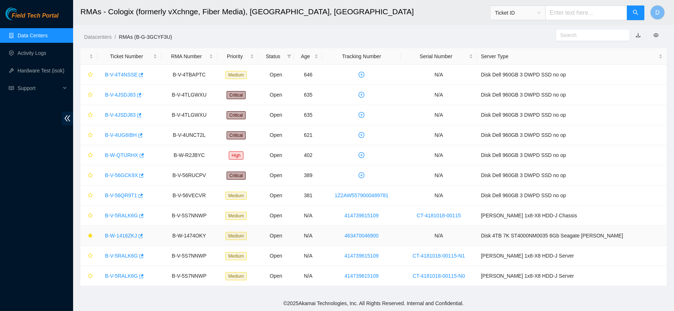
click at [117, 234] on link "B-W-1416ZKJ" at bounding box center [121, 236] width 32 height 6
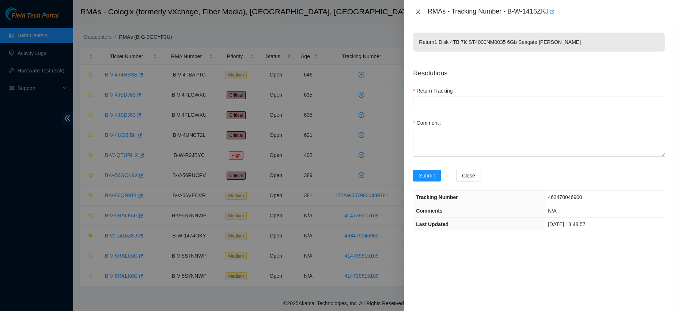
click at [420, 12] on icon "close" at bounding box center [418, 12] width 6 height 6
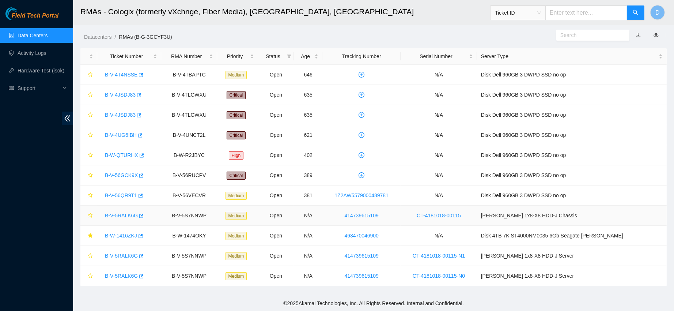
click at [125, 216] on link "B-V-5RALK6G" at bounding box center [121, 215] width 33 height 6
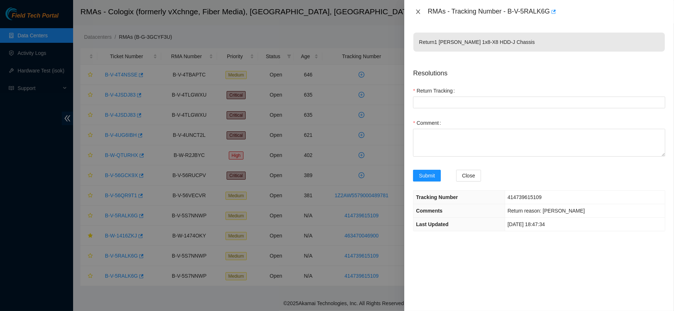
click at [418, 9] on icon "close" at bounding box center [418, 12] width 6 height 6
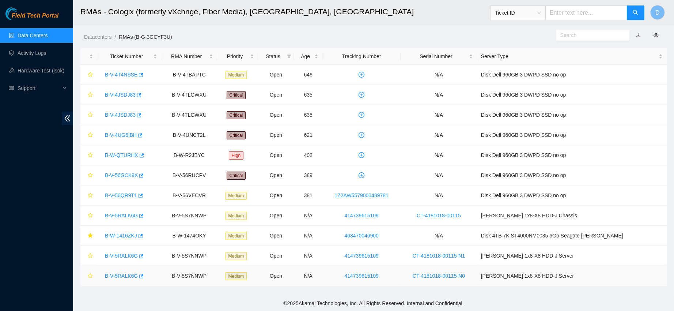
click at [120, 276] on link "B-V-5RALK6G" at bounding box center [121, 276] width 33 height 6
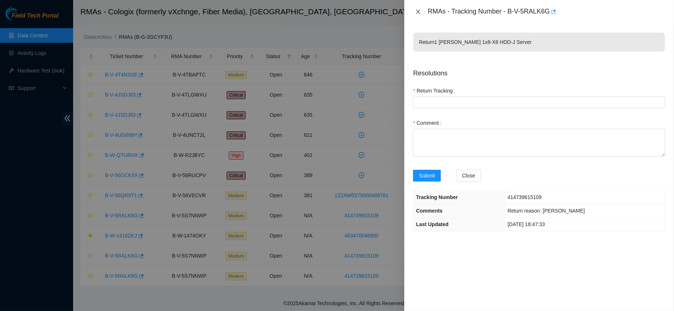
click at [416, 9] on icon "close" at bounding box center [418, 12] width 6 height 6
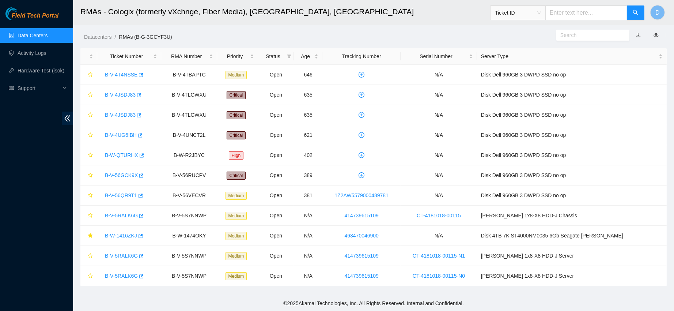
click at [35, 37] on link "Data Centers" at bounding box center [33, 36] width 30 height 6
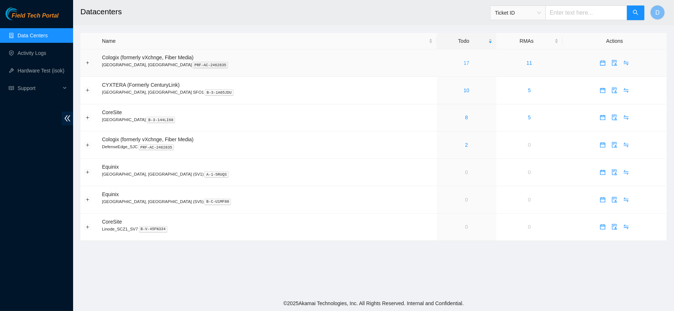
click at [464, 61] on link "17" at bounding box center [467, 63] width 6 height 6
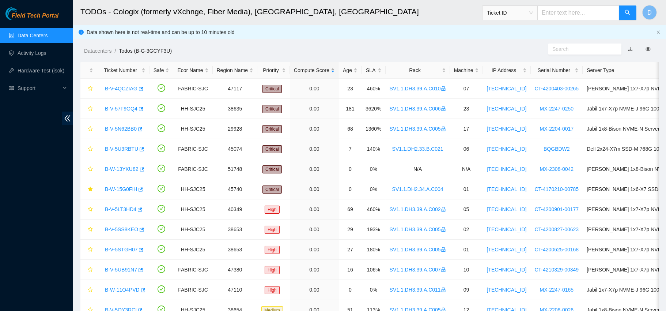
click at [316, 68] on div "Compute Score" at bounding box center [314, 70] width 41 height 8
click at [402, 61] on main "TODOs - Cologix (formerly vXchnge, Fiber Media), [GEOGRAPHIC_DATA], [GEOGRAPHIC…" at bounding box center [369, 214] width 593 height 428
click at [403, 66] on div "Rack" at bounding box center [418, 70] width 56 height 8
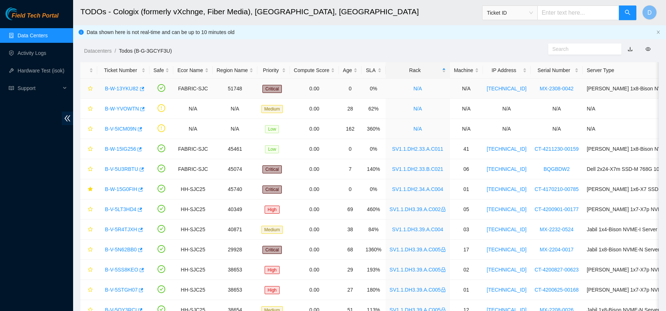
click at [117, 87] on link "B-W-13YKU82" at bounding box center [122, 89] width 34 height 6
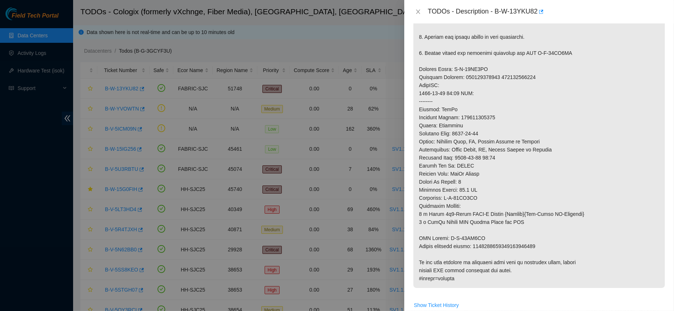
scroll to position [324, 0]
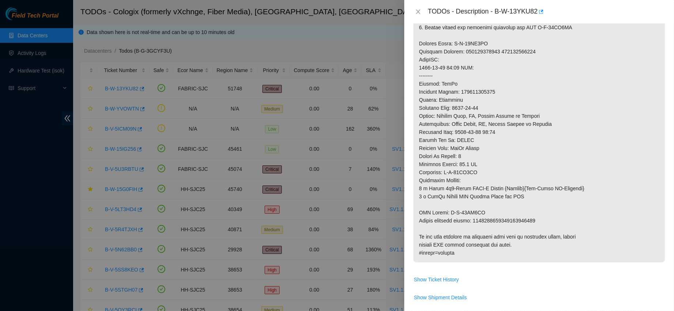
click at [511, 60] on p at bounding box center [540, 43] width 252 height 437
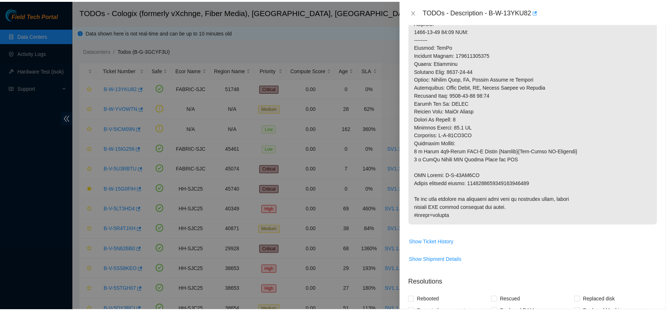
scroll to position [365, 0]
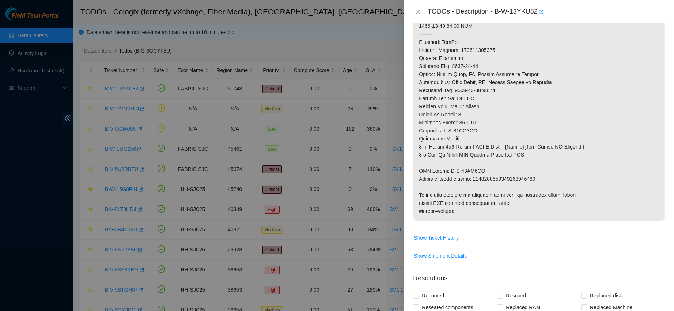
click at [518, 189] on p at bounding box center [540, 1] width 252 height 437
copy p "9612018969028700238534"
click at [420, 18] on div "TODOs - Description - B-W-13YKU82" at bounding box center [540, 11] width 270 height 23
click at [418, 11] on icon "close" at bounding box center [418, 12] width 6 height 6
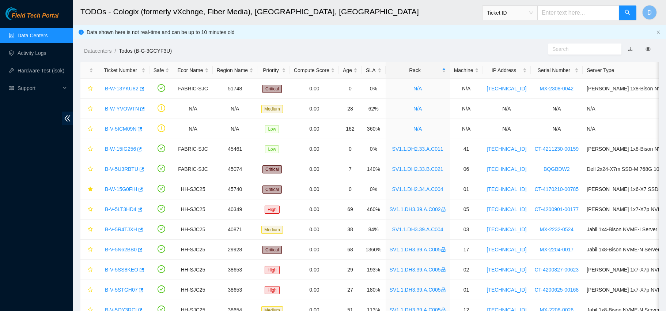
scroll to position [207, 0]
click at [515, 16] on span "Ticket ID" at bounding box center [510, 12] width 46 height 11
click at [501, 79] on div "Tracking Number" at bounding box center [515, 85] width 55 height 12
click at [560, 17] on input "text" at bounding box center [579, 12] width 82 height 15
paste input "9612018969028700238534"
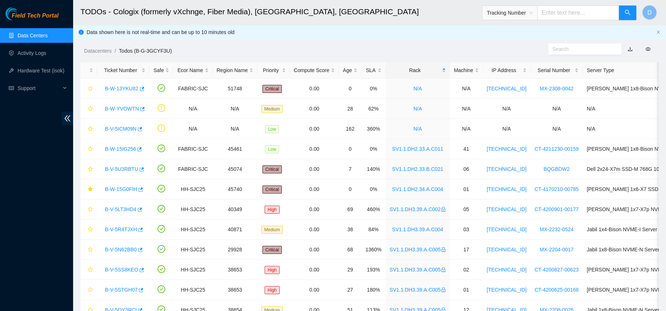
type input "9612018969028700238534"
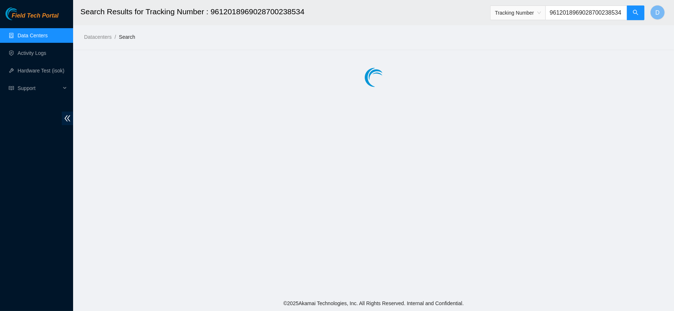
click at [518, 12] on span "Tracking Number" at bounding box center [518, 12] width 46 height 11
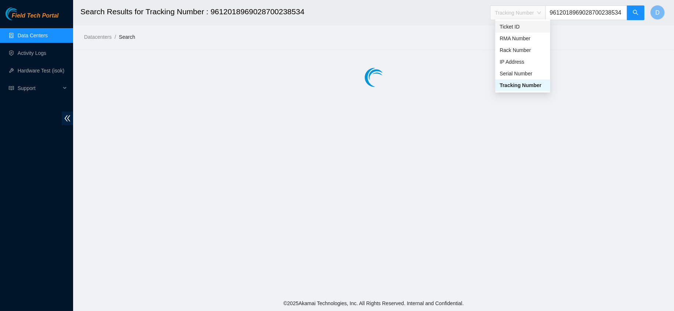
click at [441, 32] on div "Datacenters / Search /" at bounding box center [298, 20] width 451 height 41
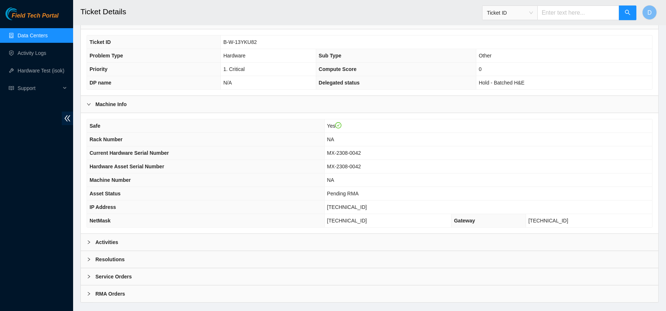
scroll to position [161, 0]
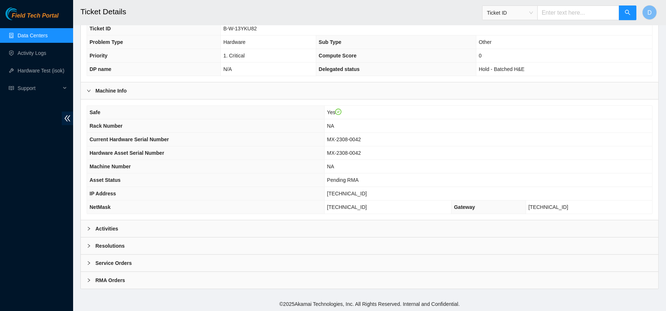
click at [104, 276] on b "RMA Orders" at bounding box center [110, 280] width 30 height 8
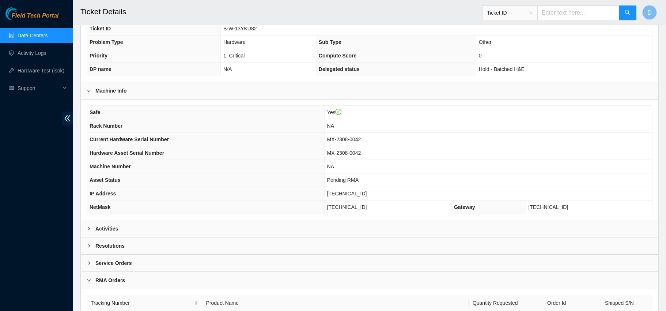
scroll to position [209, 0]
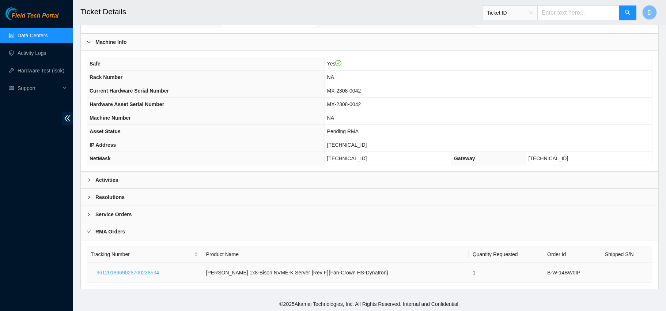
click at [142, 271] on span "9612018969028700238534" at bounding box center [128, 272] width 63 height 8
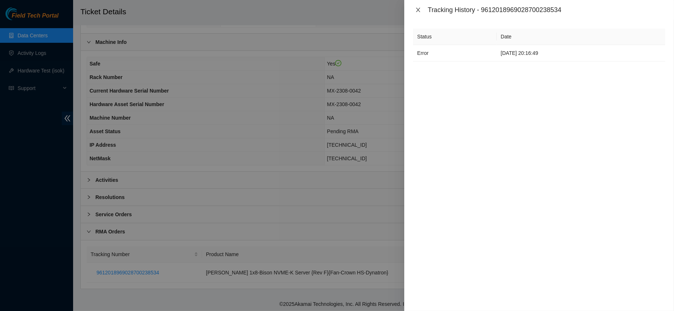
click at [416, 7] on icon "close" at bounding box center [418, 10] width 6 height 6
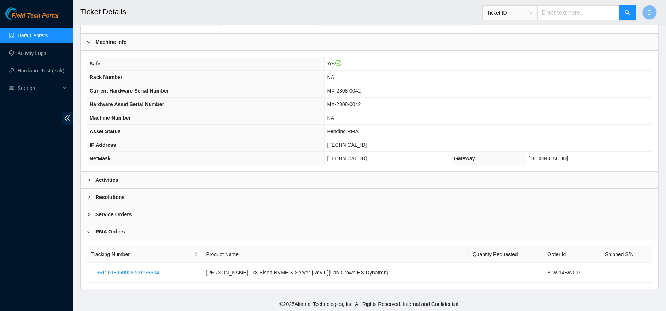
click at [89, 195] on icon "right" at bounding box center [89, 197] width 4 height 4
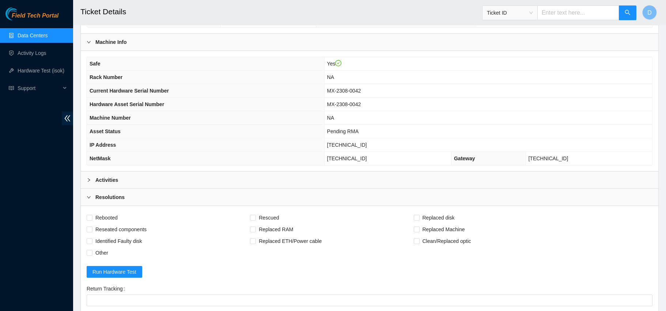
click at [90, 195] on icon "right" at bounding box center [89, 197] width 4 height 4
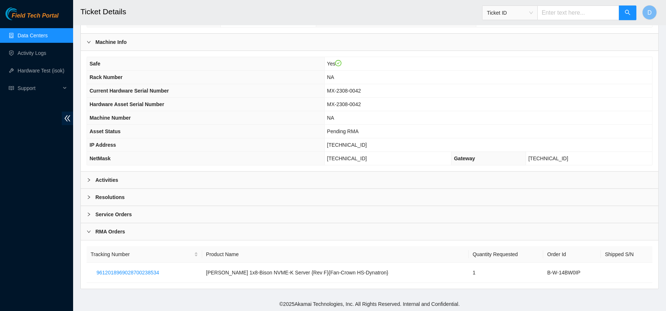
click at [89, 186] on div "Activities" at bounding box center [370, 180] width 578 height 17
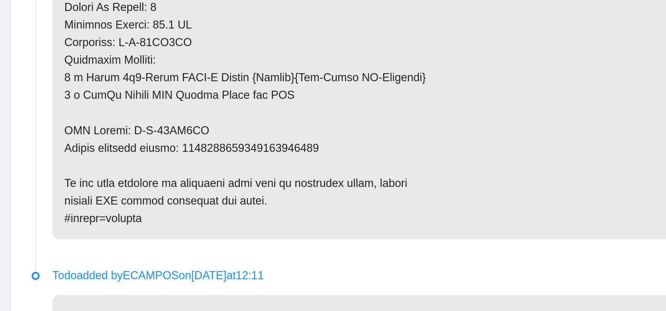
scroll to position [670, 0]
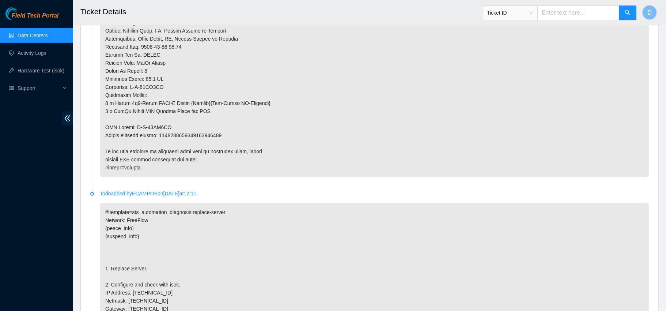
click at [48, 36] on link "Data Centers" at bounding box center [33, 36] width 30 height 6
